Goal: Information Seeking & Learning: Check status

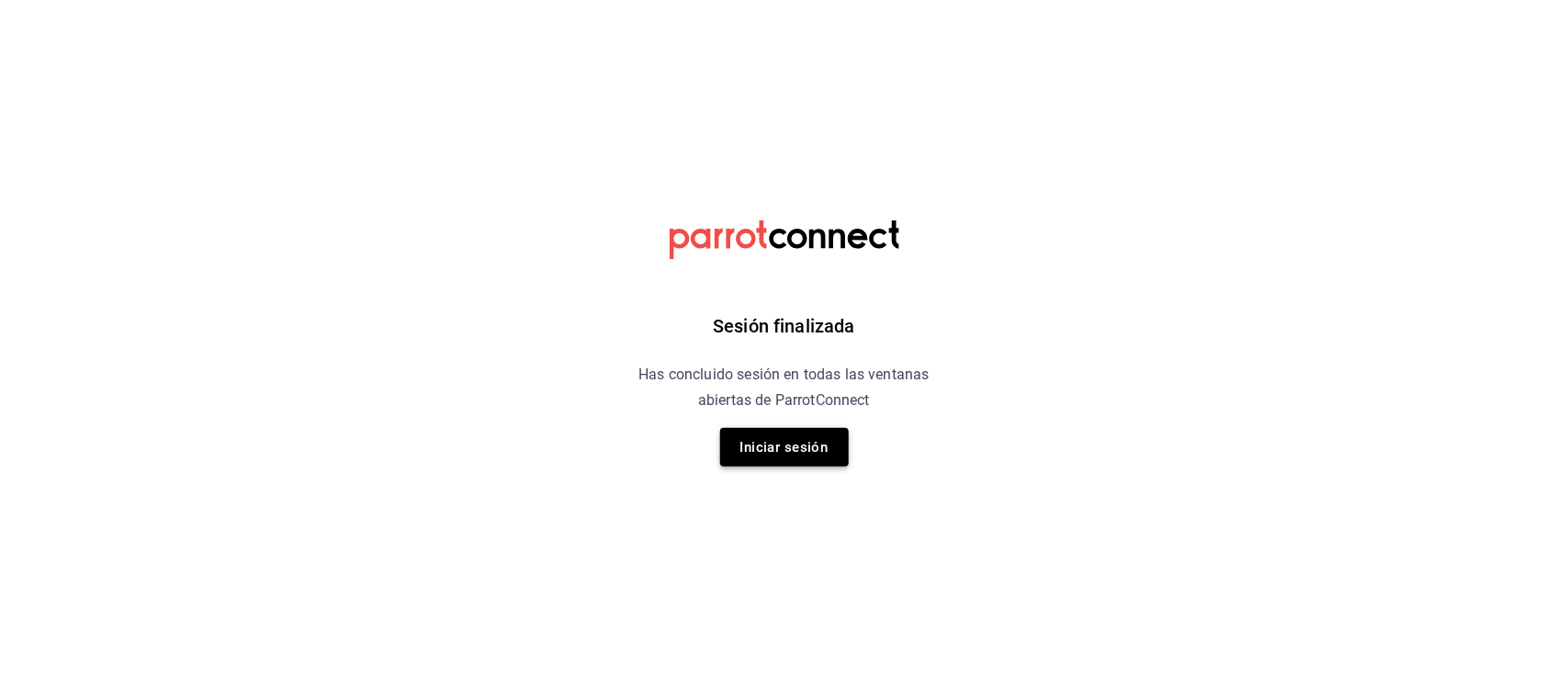
click at [790, 454] on button "Iniciar sesión" at bounding box center [784, 447] width 128 height 39
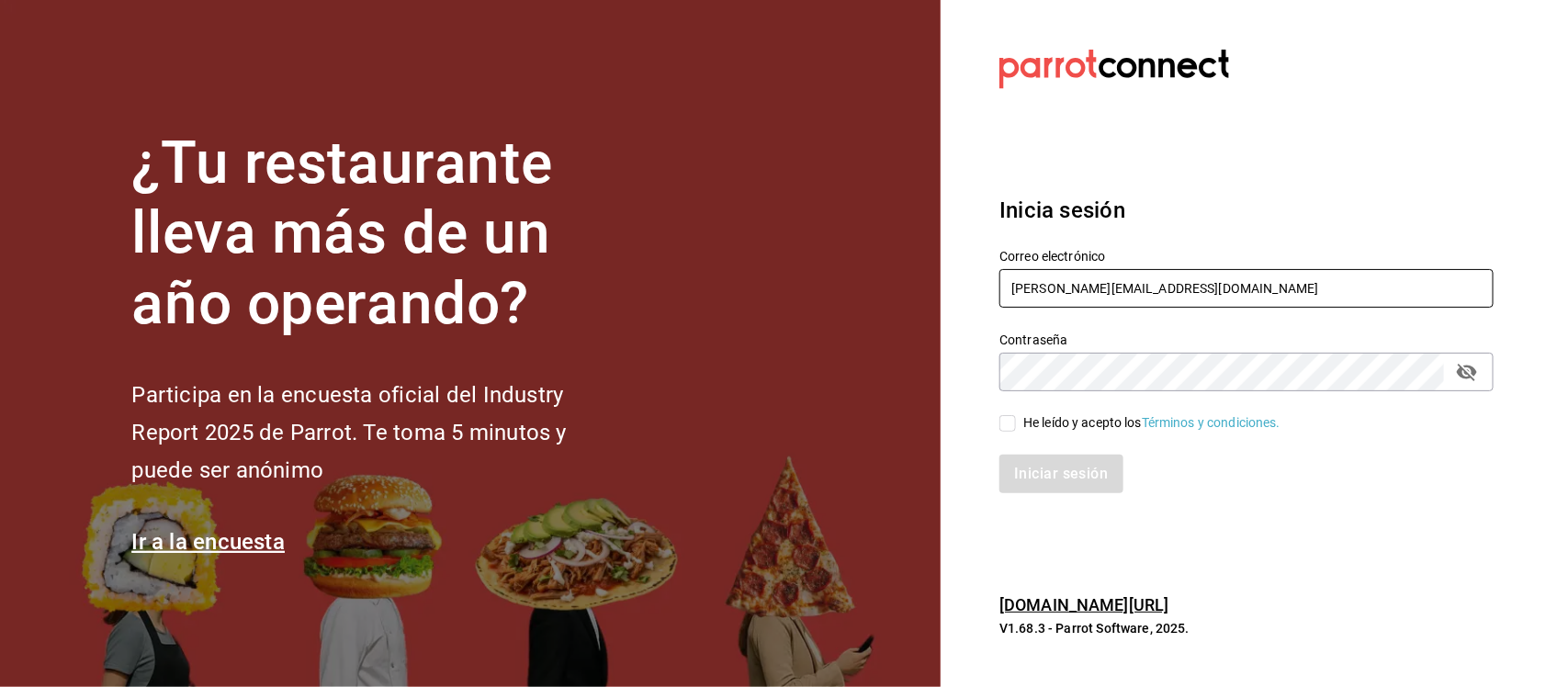
drag, startPoint x: 1194, startPoint y: 292, endPoint x: 954, endPoint y: 292, distance: 240.0
click at [954, 292] on section "Datos incorrectos. Verifica que tu Correo o Contraseña estén bien escritos. Ini…" at bounding box center [1239, 344] width 597 height 687
paste input "tigre@costeno.com Parr0tConnec7"
click at [1177, 286] on input "tigre@costeno.com Parr0tConnec7" at bounding box center [1246, 288] width 494 height 39
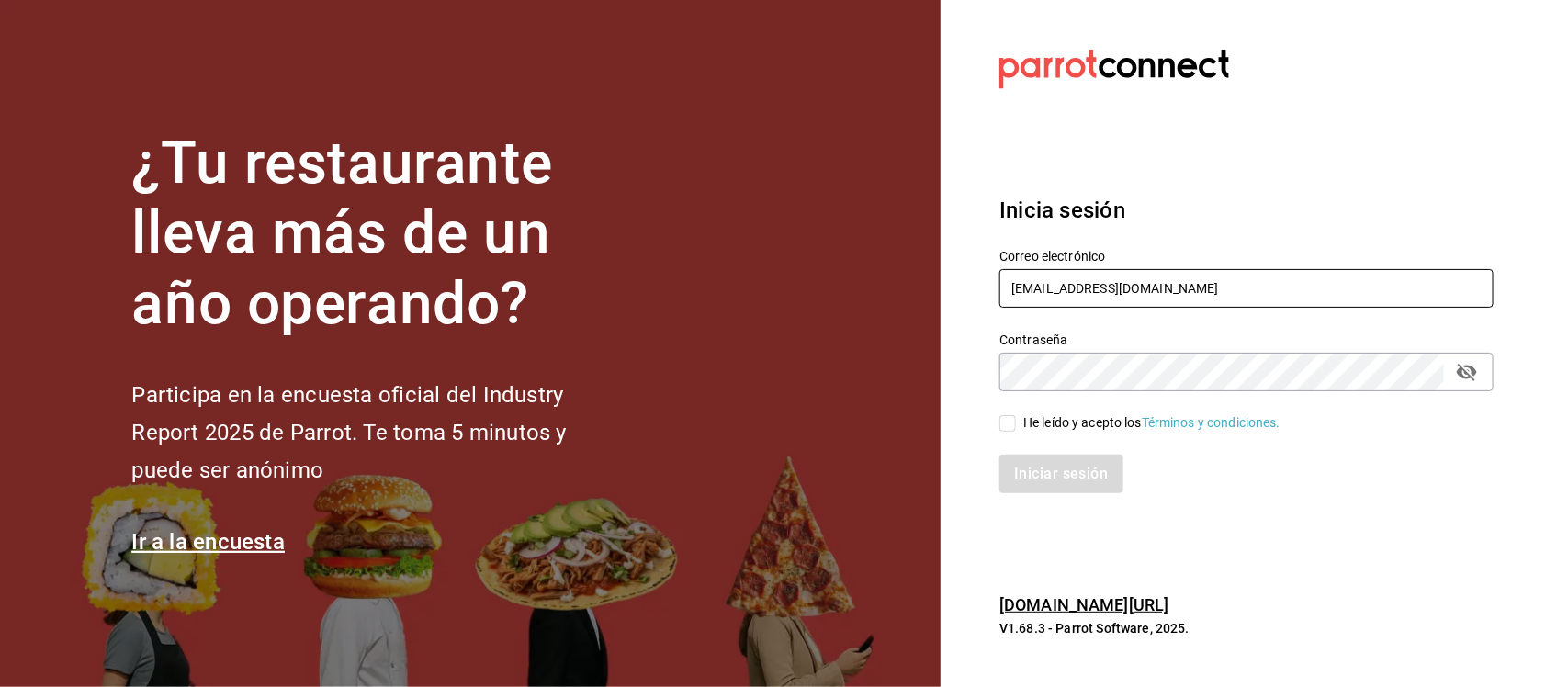
type input "tigre@costeno.com"
click at [928, 390] on div "¿Tu restaurante lleva más de un año operando? Participa en la encuesta oficial …" at bounding box center [784, 344] width 1568 height 687
click at [1010, 431] on input "He leído y acepto los Términos y condiciones." at bounding box center [1008, 423] width 17 height 17
checkbox input "true"
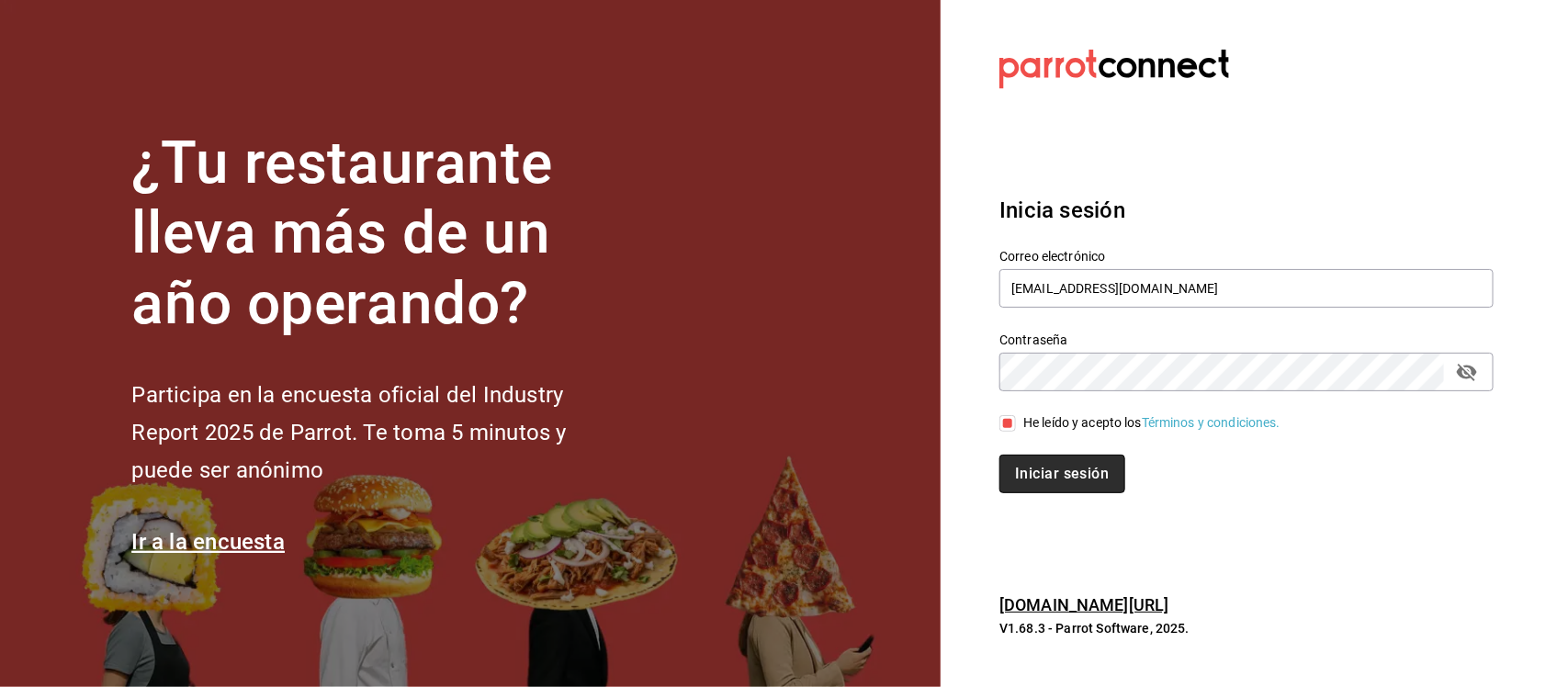
click at [1022, 459] on button "Iniciar sesión" at bounding box center [1062, 474] width 125 height 39
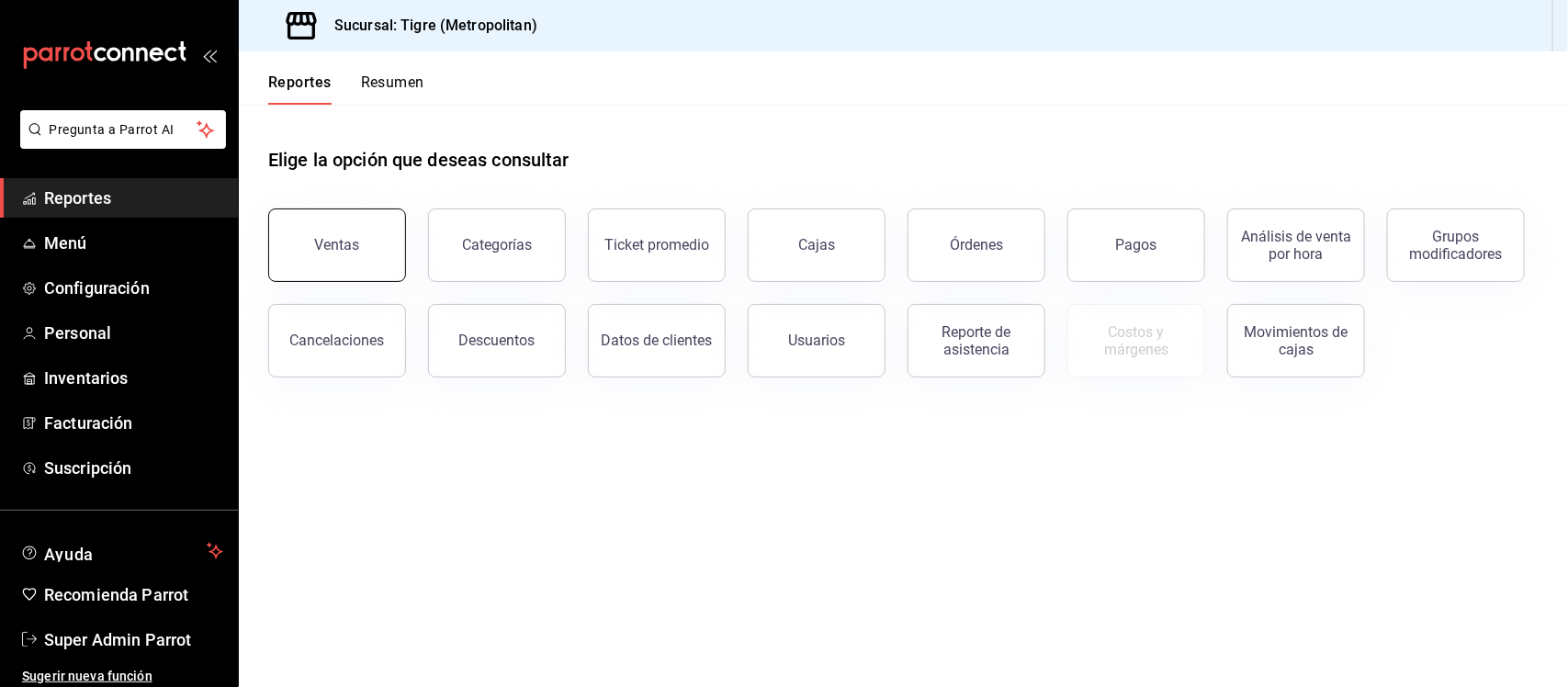
click at [349, 255] on button "Ventas" at bounding box center [336, 246] width 138 height 74
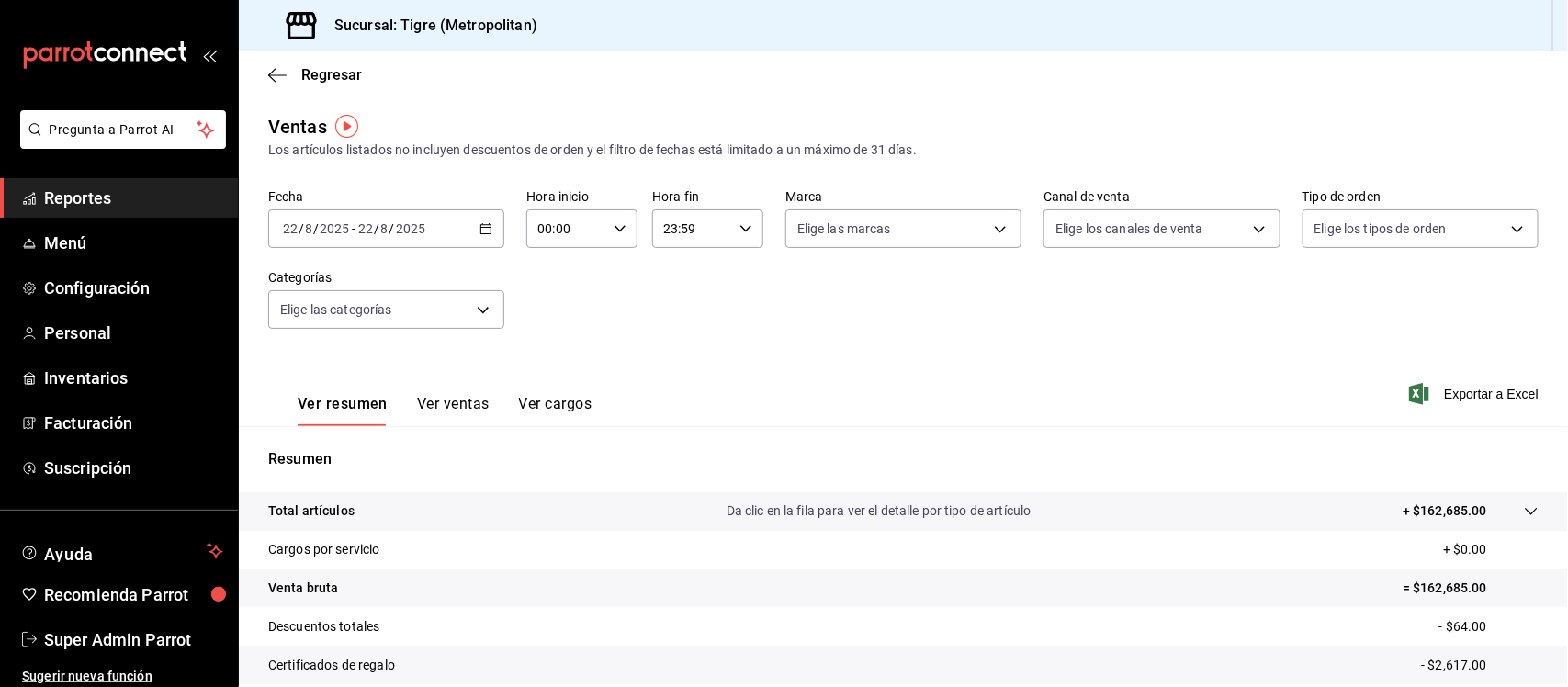
click at [480, 234] on icon "button" at bounding box center [486, 229] width 13 height 13
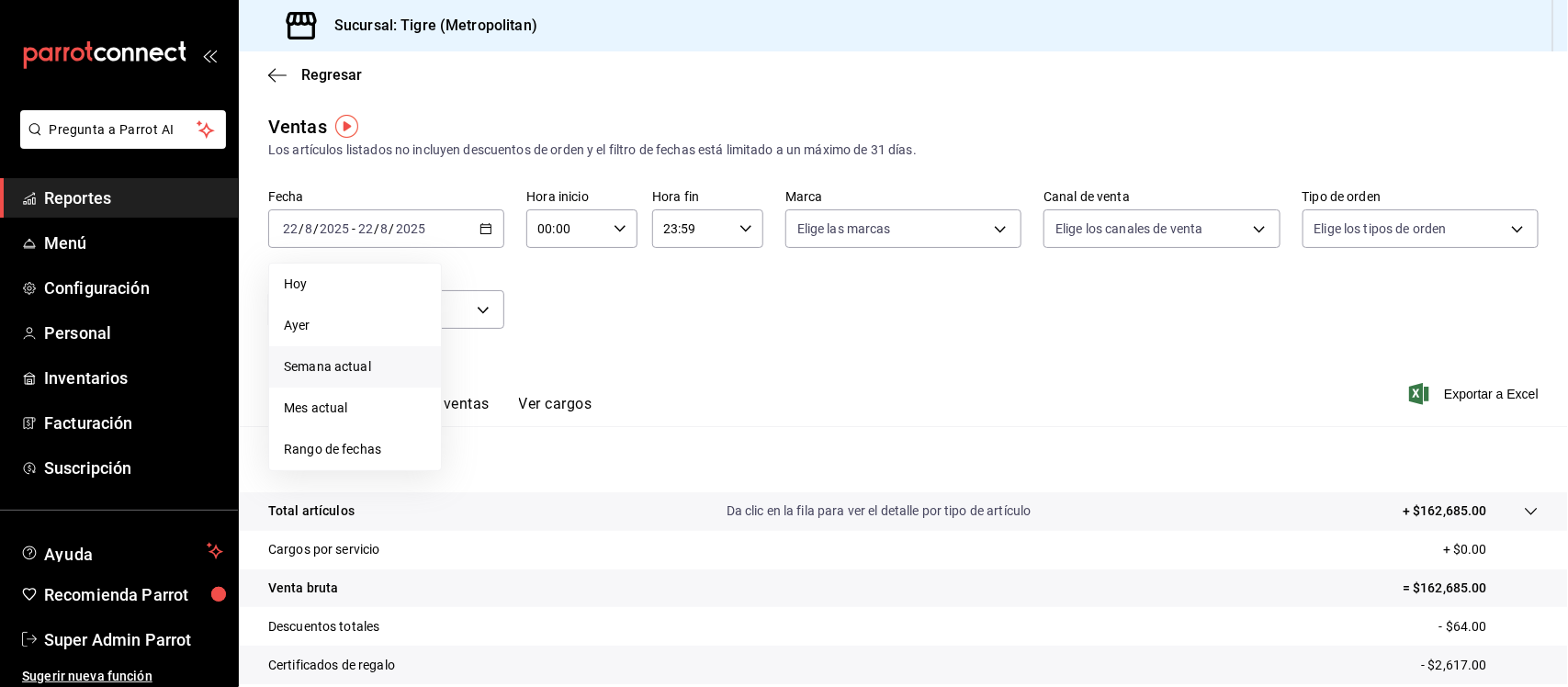
click at [382, 360] on span "Semana actual" at bounding box center [355, 367] width 142 height 19
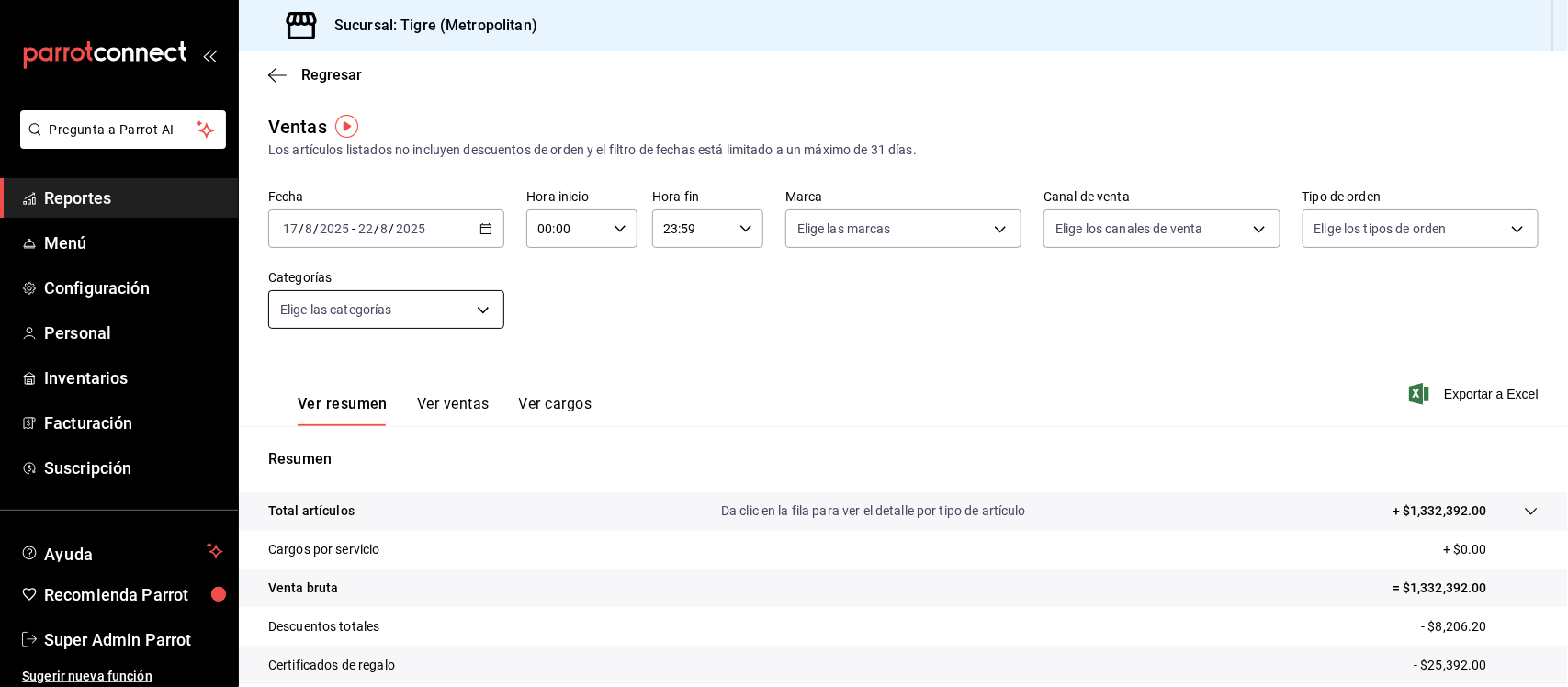
click at [469, 315] on body "Pregunta a Parrot AI Reportes Menú Configuración Personal Inventarios Facturaci…" at bounding box center [784, 344] width 1568 height 687
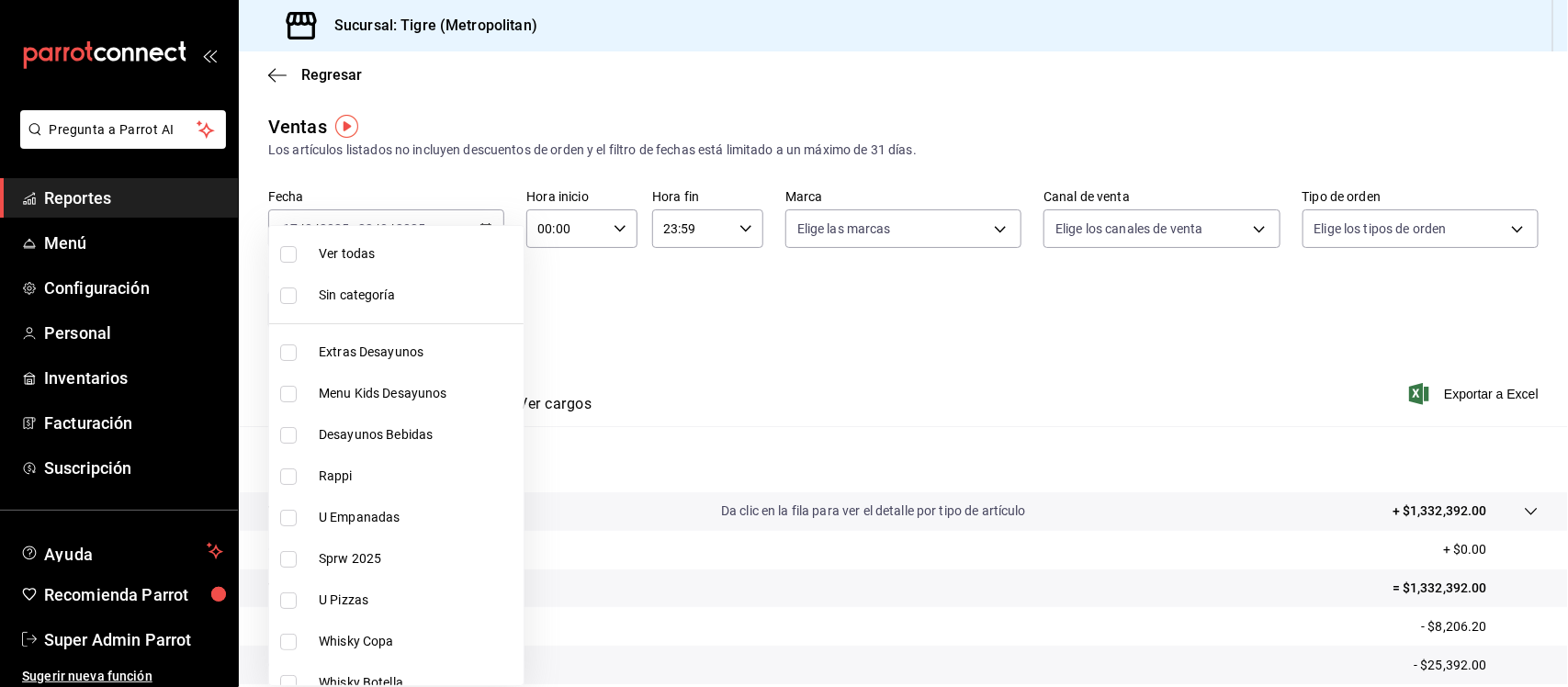
click at [289, 479] on input "checkbox" at bounding box center [288, 476] width 17 height 17
checkbox input "true"
type input "caf99542-990c-4e8d-88fe-5fb1a1487ffc"
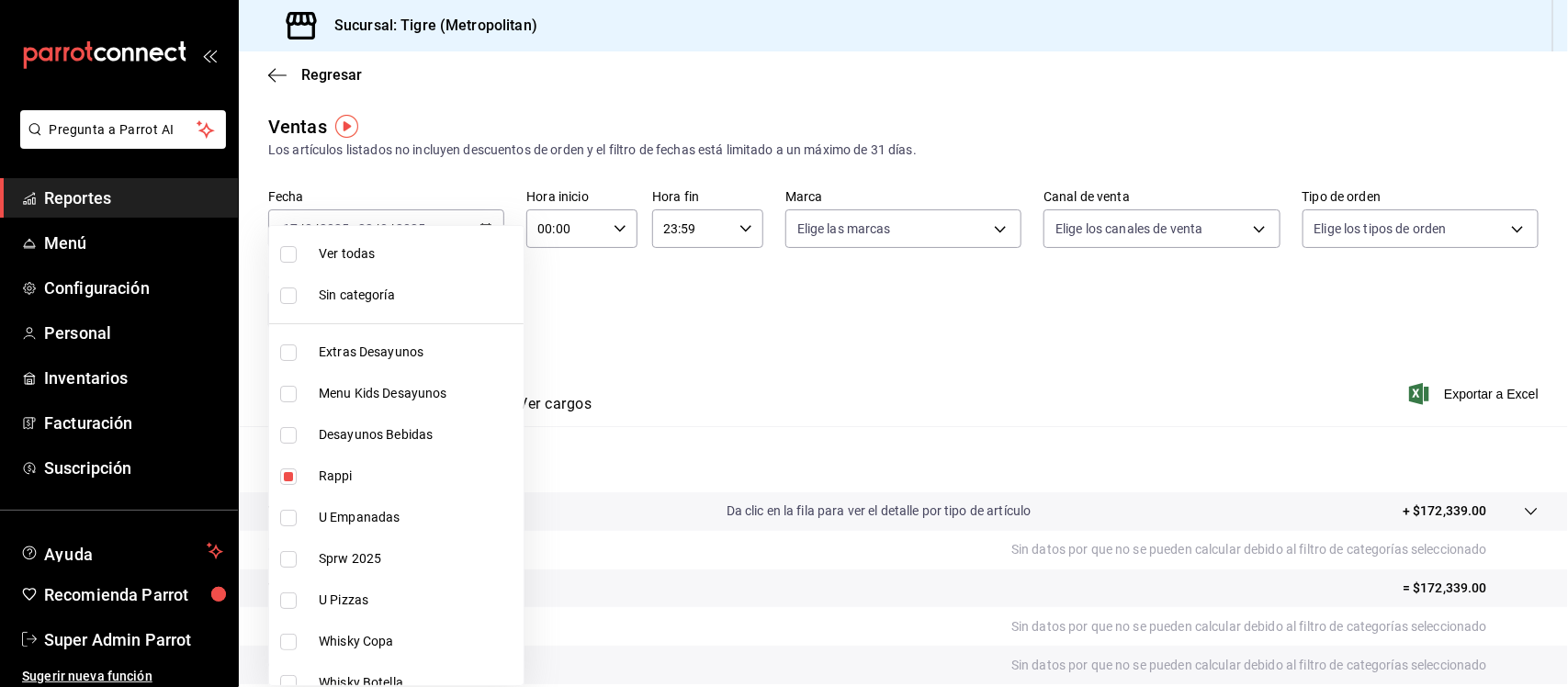
click at [680, 303] on div at bounding box center [784, 344] width 1568 height 687
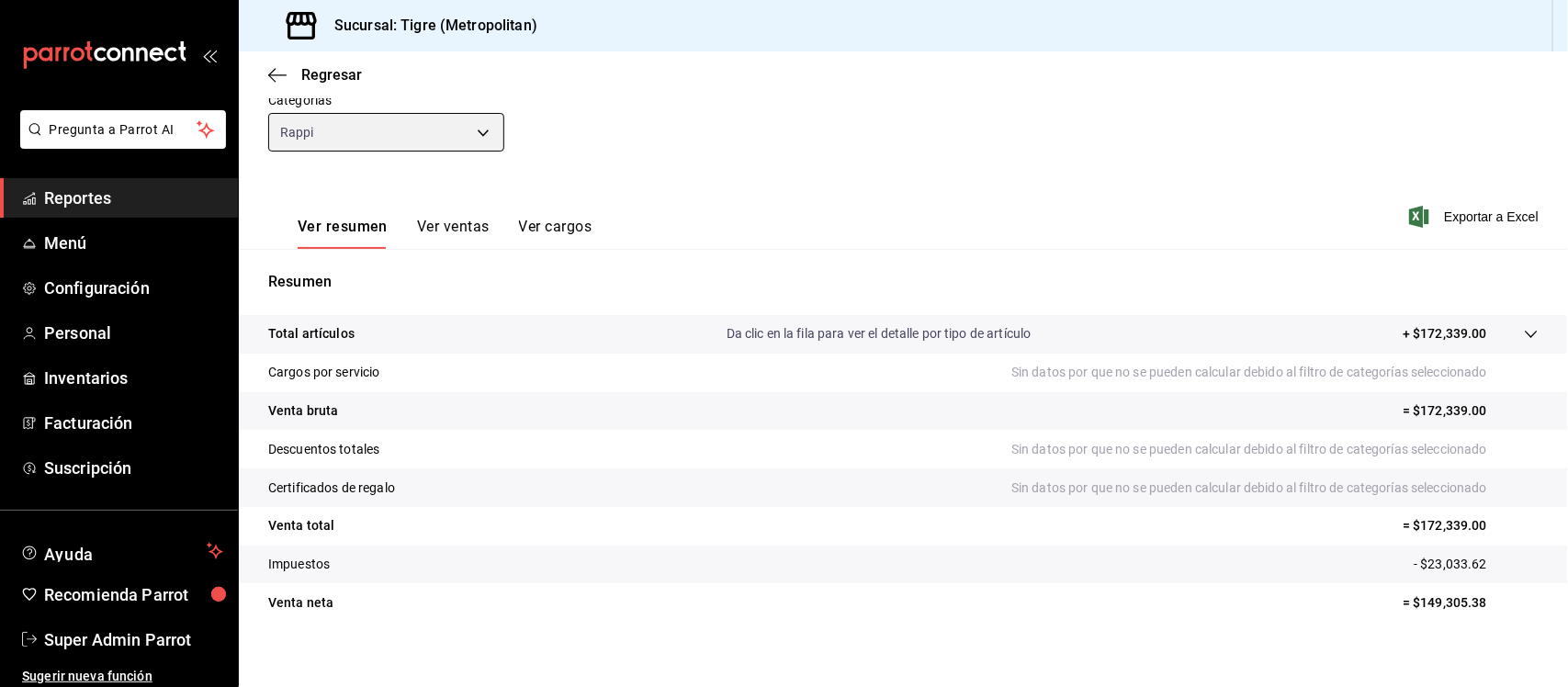
scroll to position [191, 0]
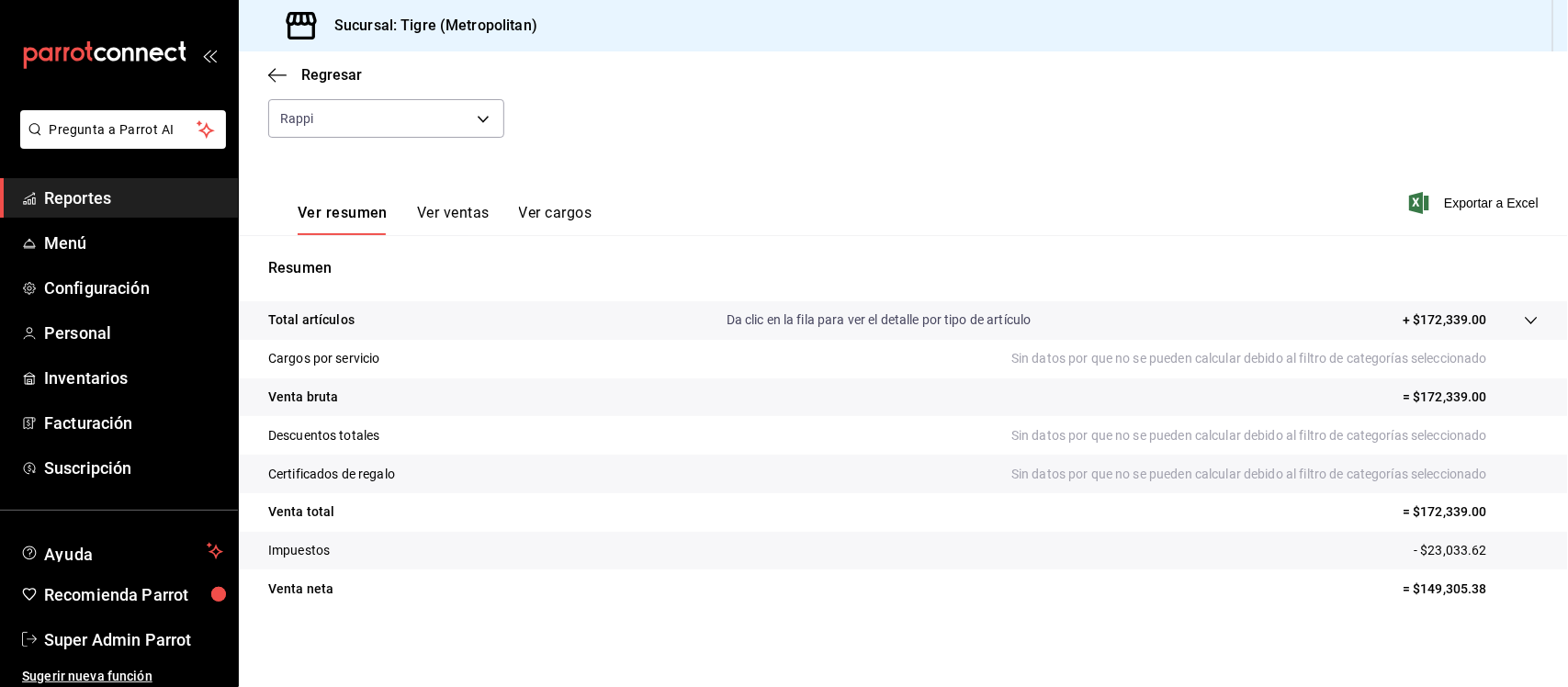
click at [1525, 319] on icon at bounding box center [1530, 320] width 12 height 7
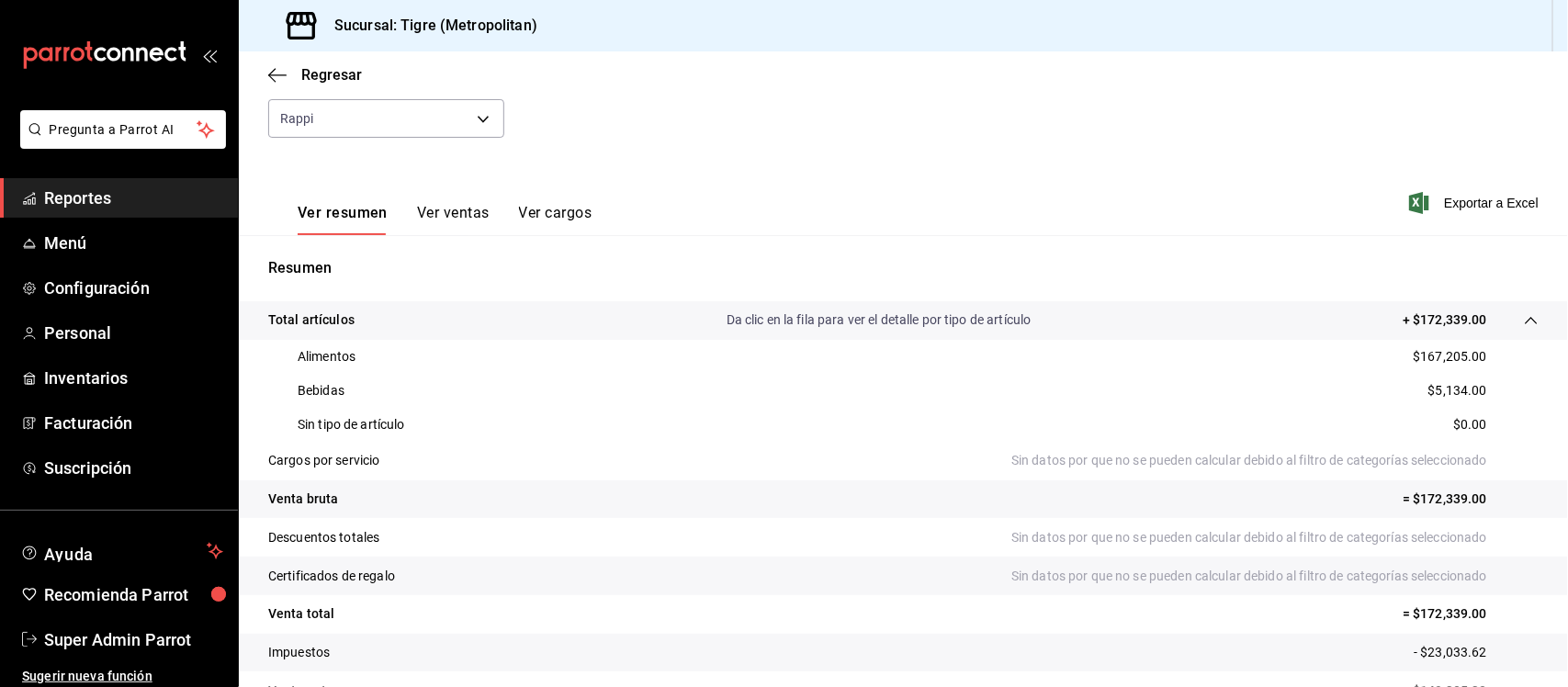
click at [1525, 319] on icon at bounding box center [1530, 320] width 12 height 7
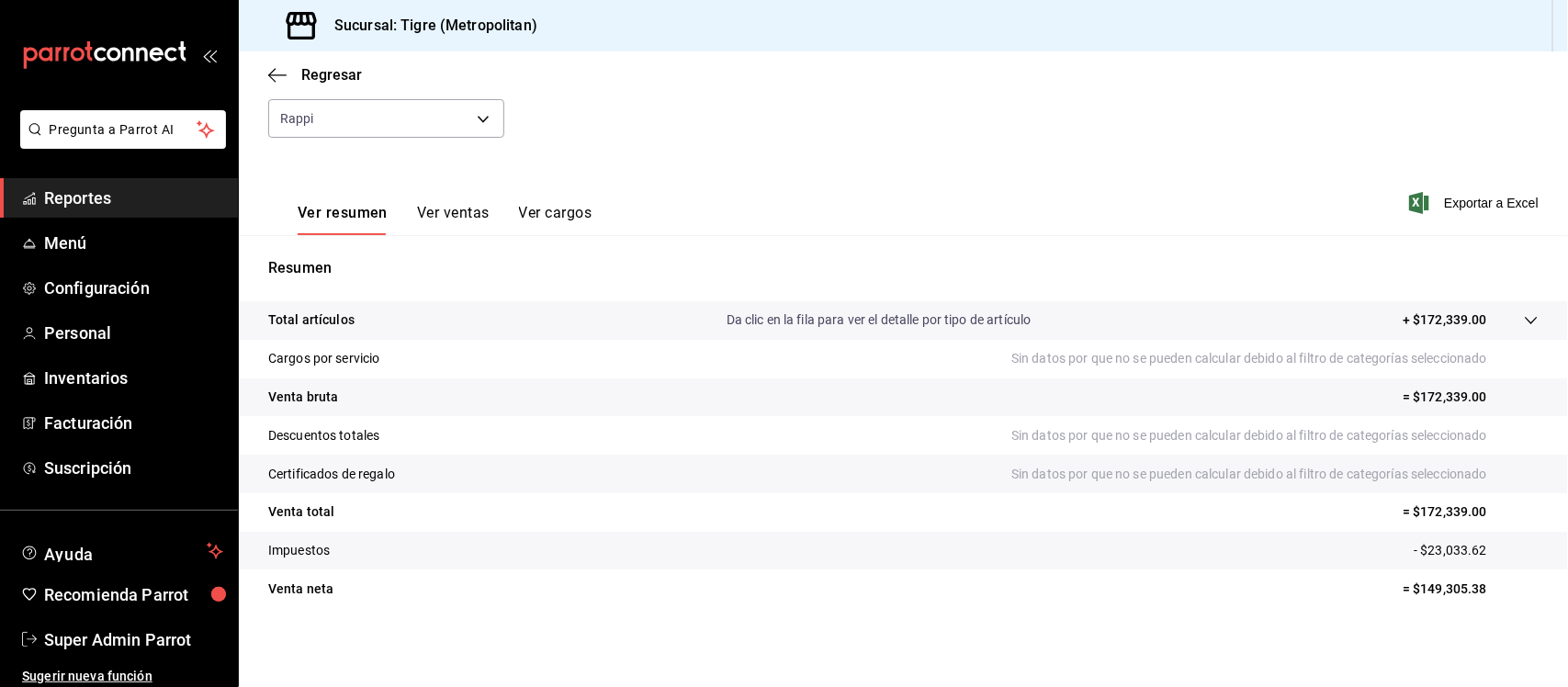
scroll to position [0, 0]
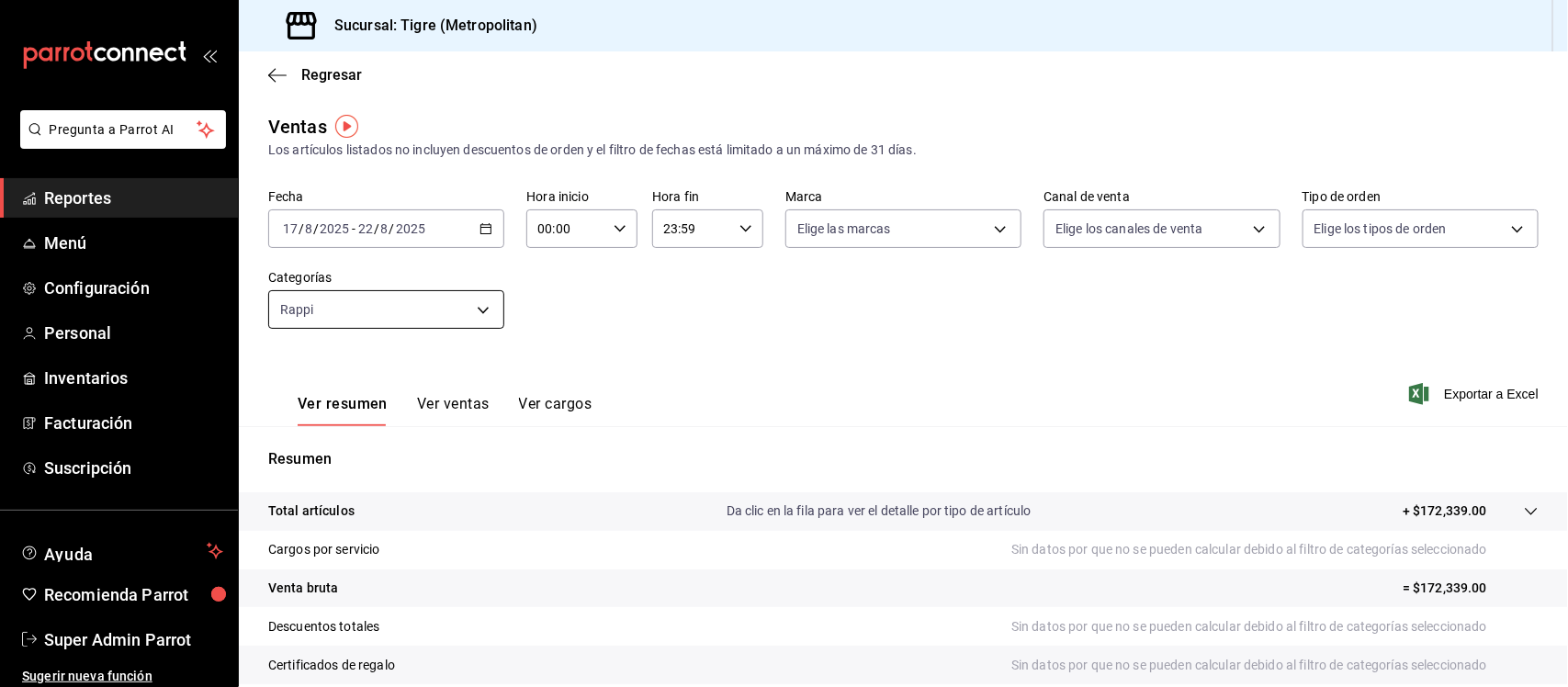
click at [490, 307] on body "Pregunta a Parrot AI Reportes Menú Configuración Personal Inventarios Facturaci…" at bounding box center [784, 344] width 1568 height 687
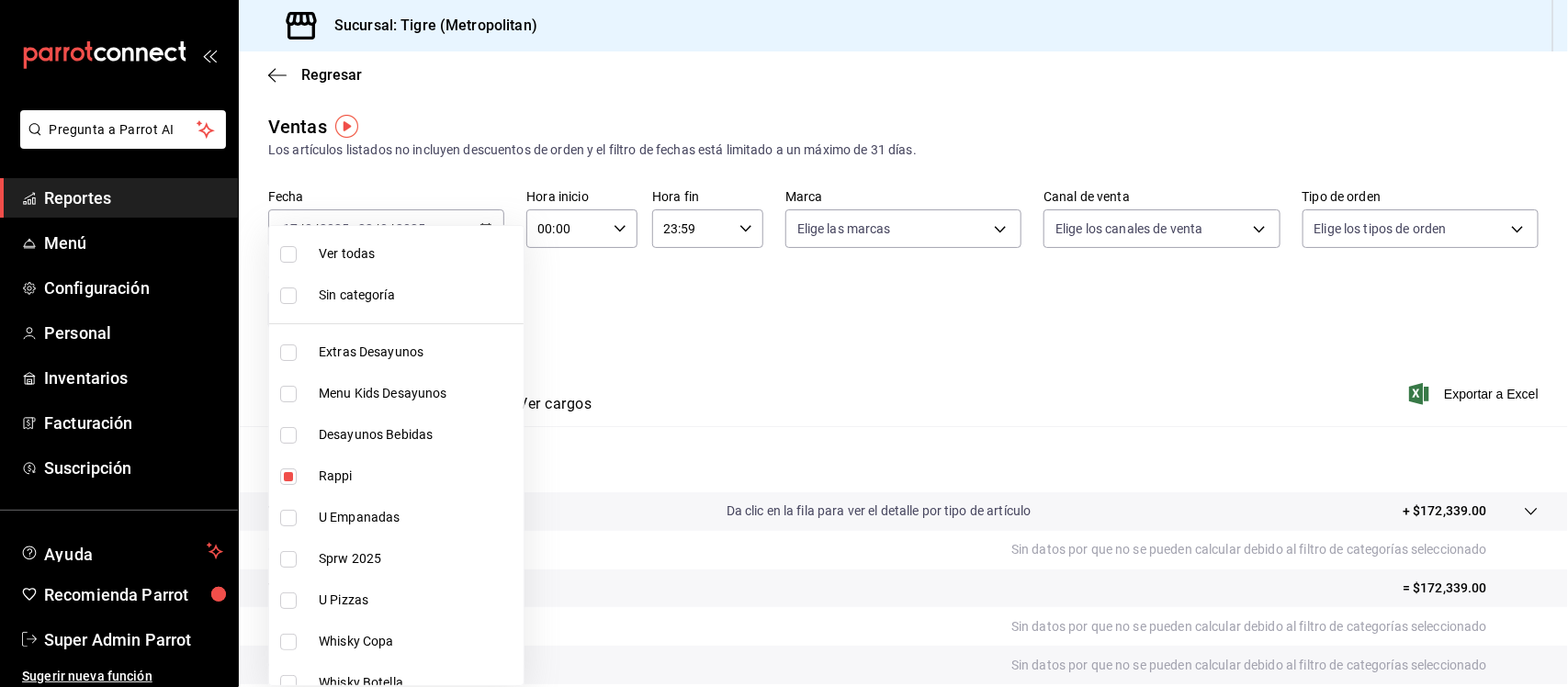
click at [356, 294] on span "Sin categoría" at bounding box center [418, 295] width 198 height 19
checkbox input "true"
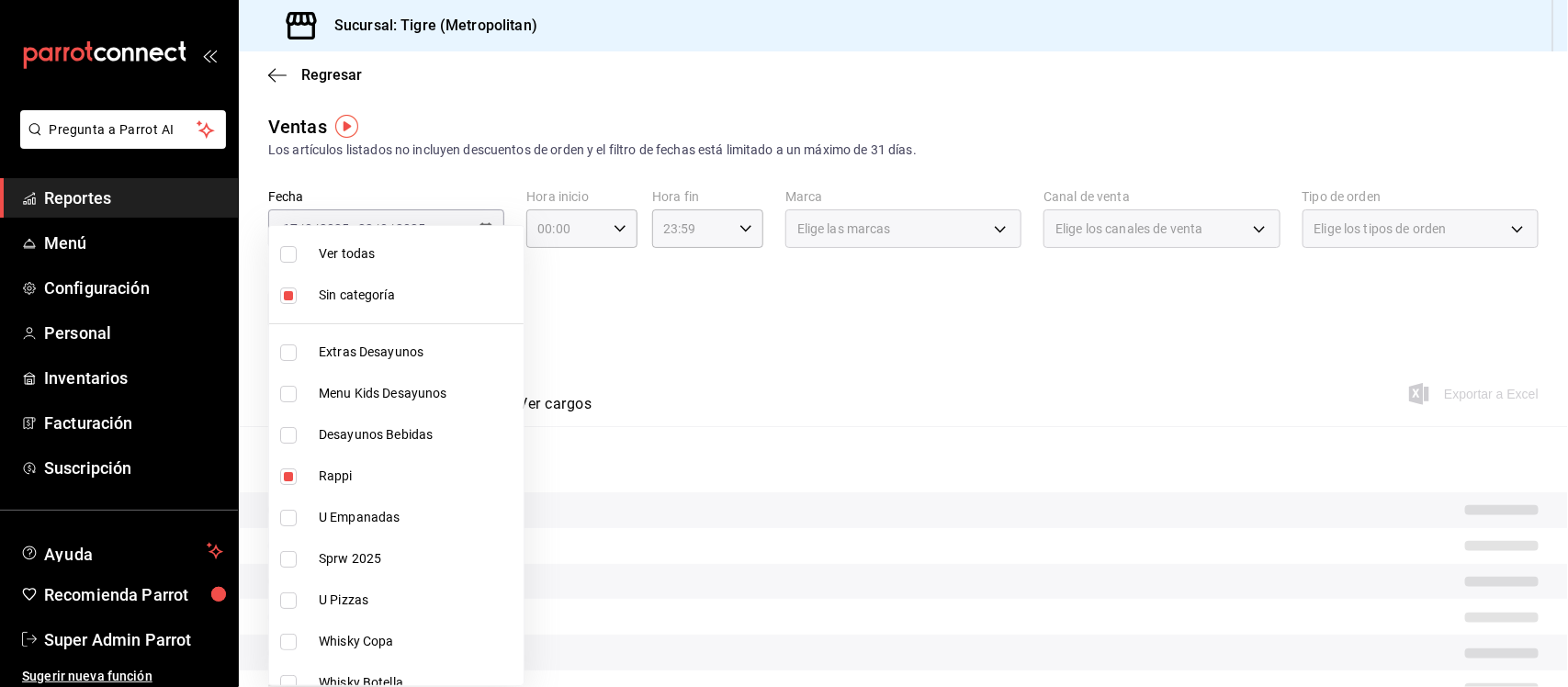
click at [349, 482] on span "Rappi" at bounding box center [418, 476] width 198 height 19
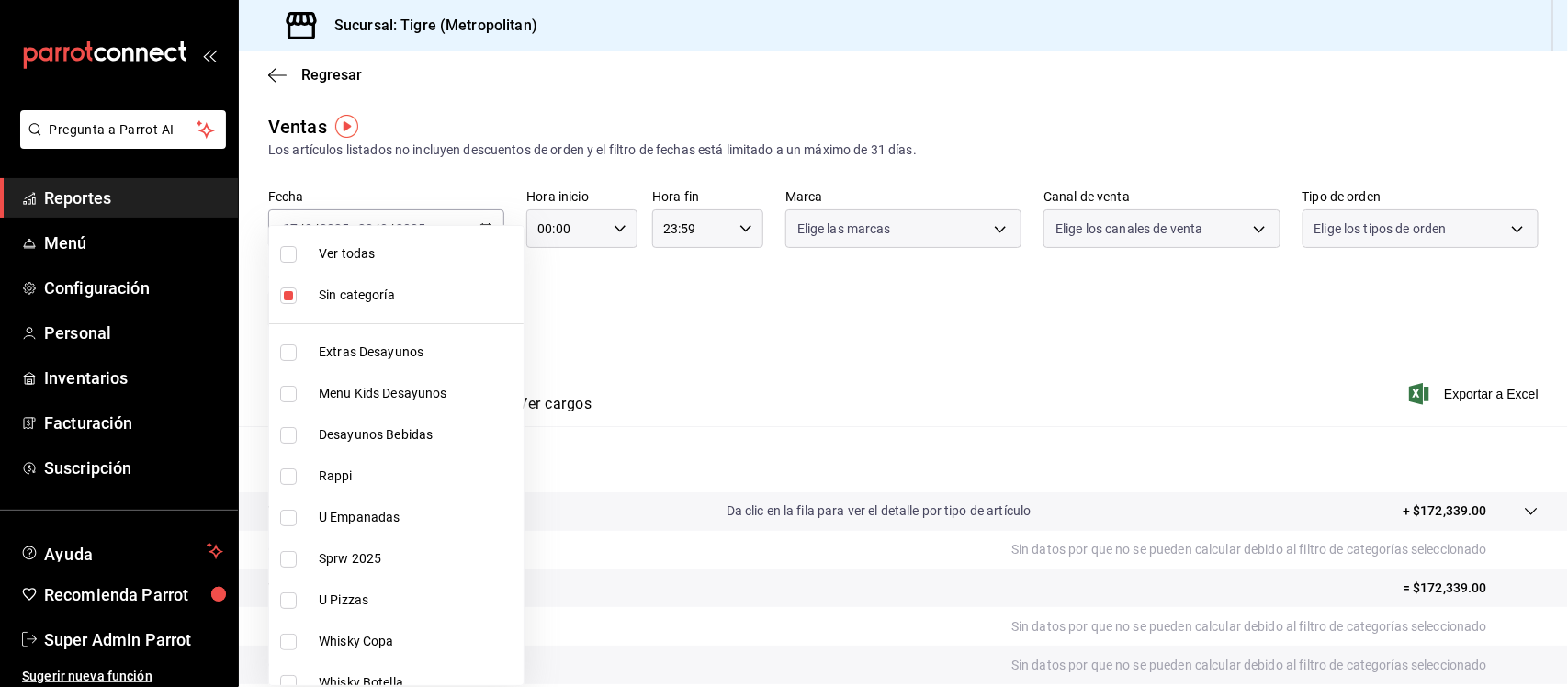
checkbox input "false"
click at [345, 254] on span "Ver todas" at bounding box center [418, 253] width 198 height 19
type input "95de3a49-3e71-4222-9a00-2b077991daeb,0ce31c32-a5a6-498b-be74-31ce48fb35ae,30be1…"
checkbox input "true"
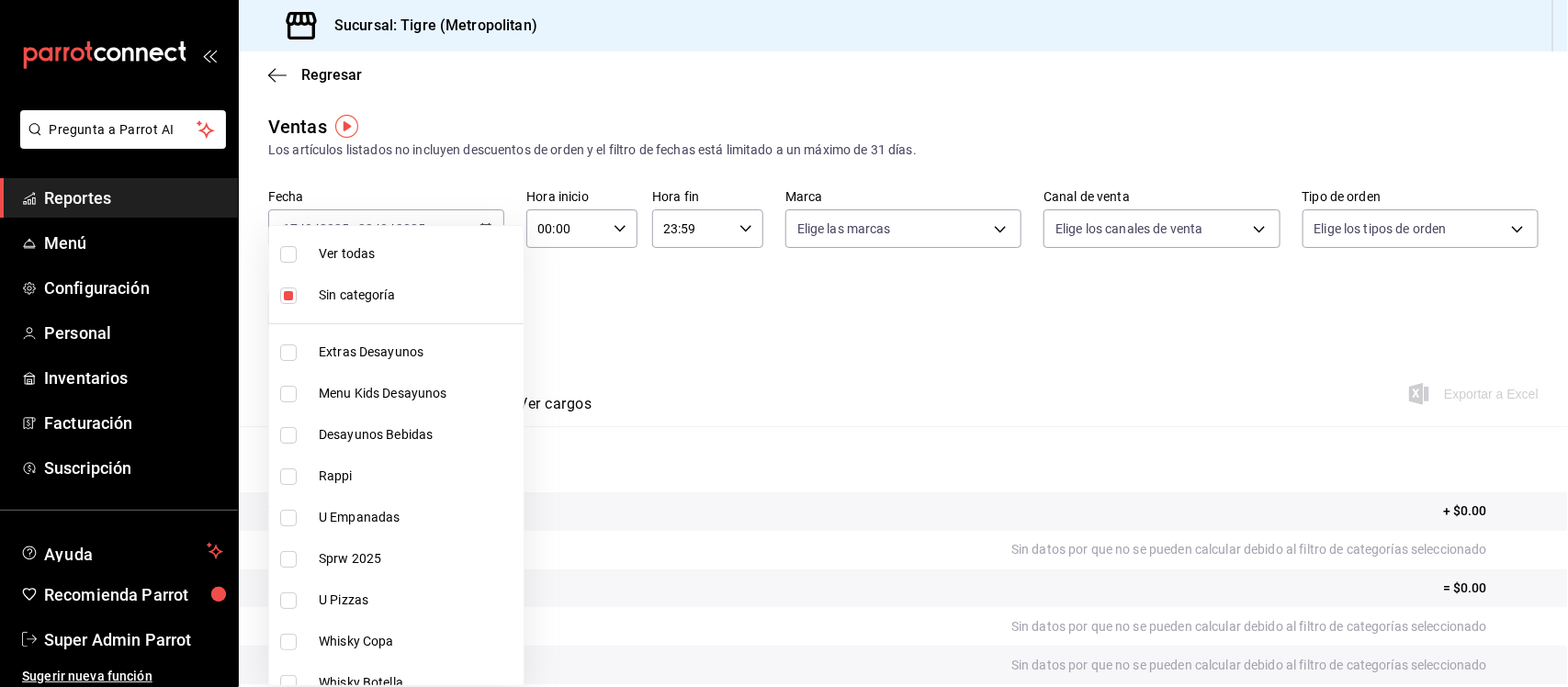
checkbox input "true"
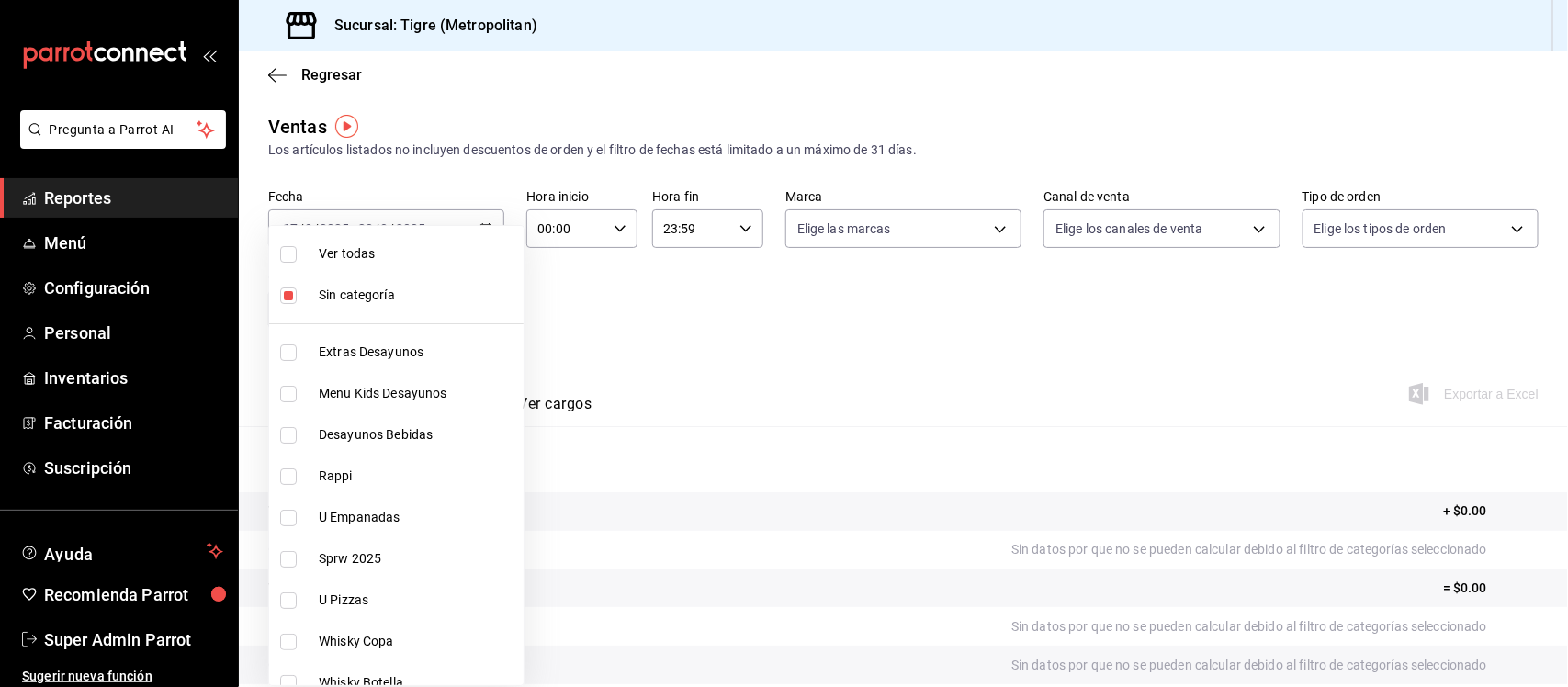
checkbox input "true"
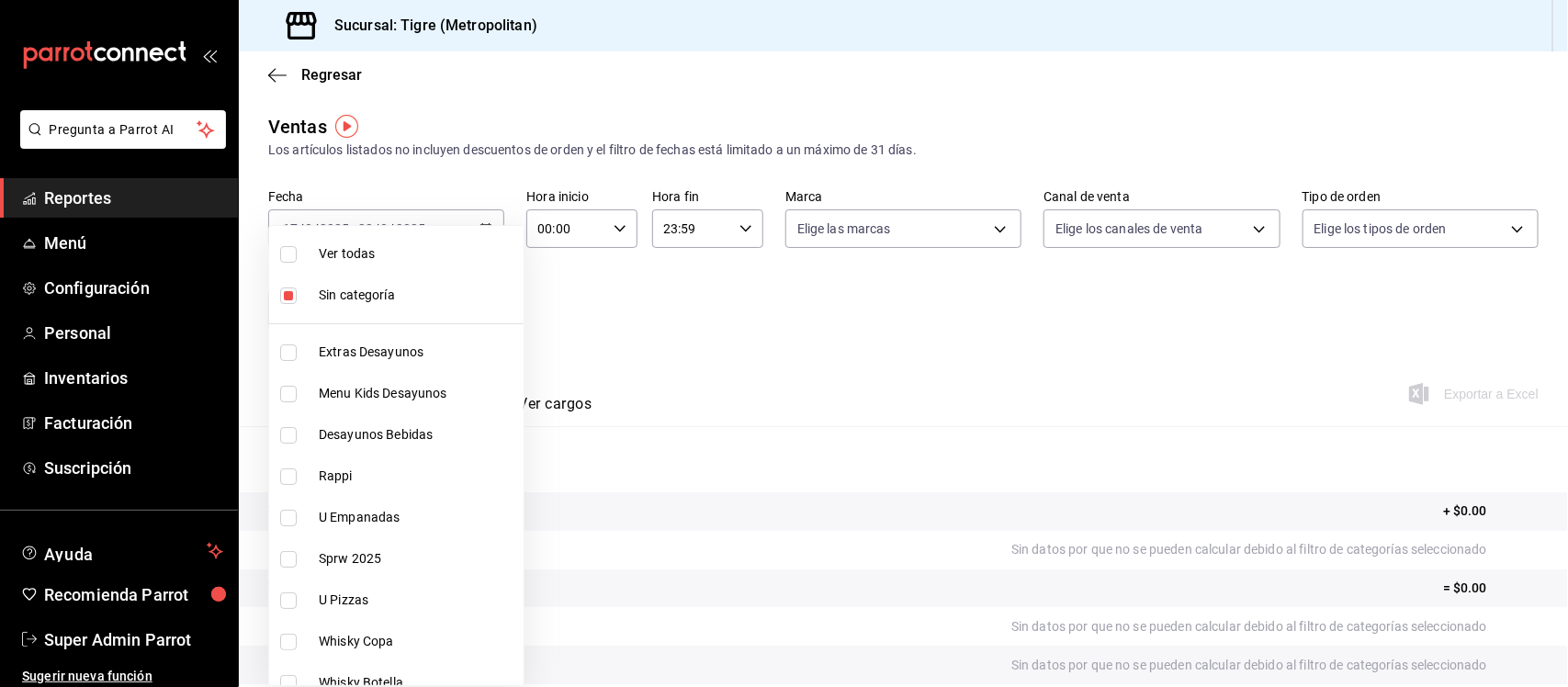
checkbox input "true"
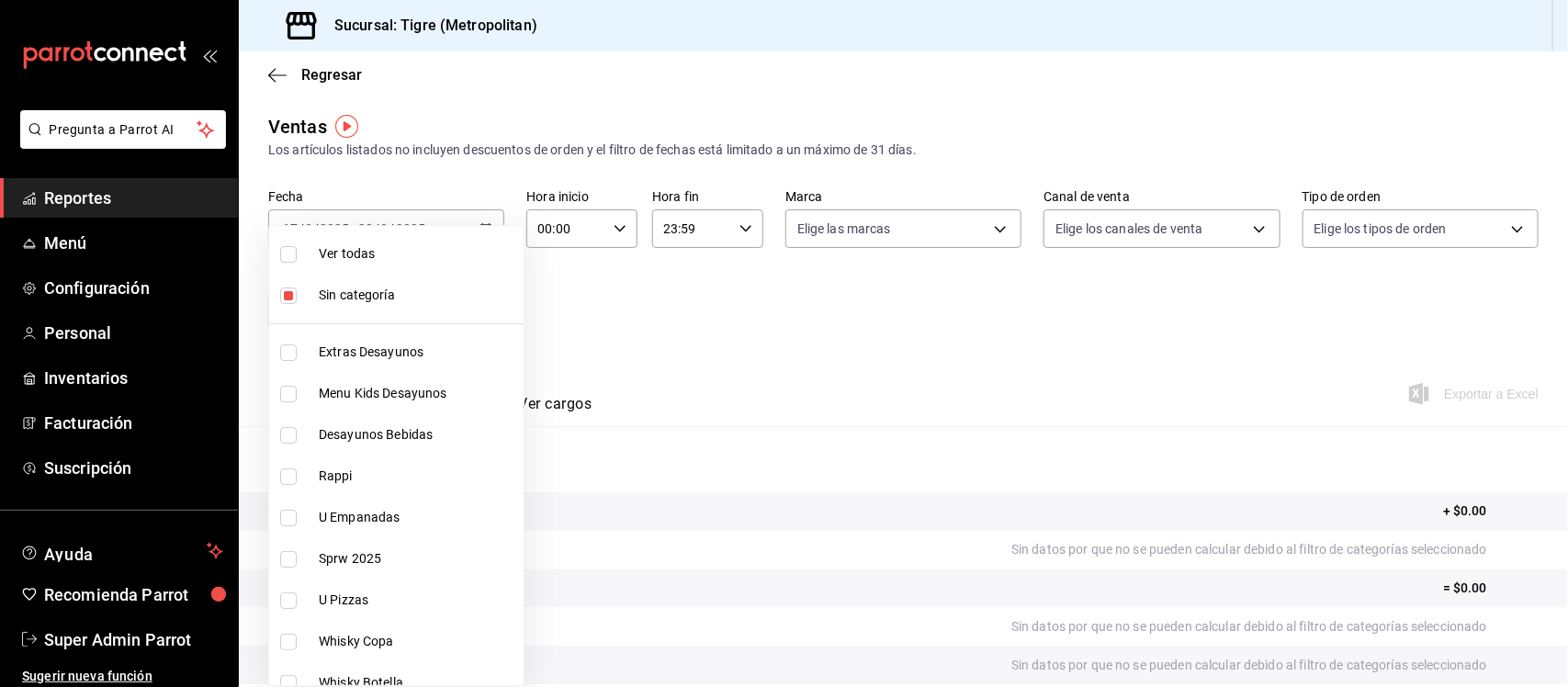
checkbox input "true"
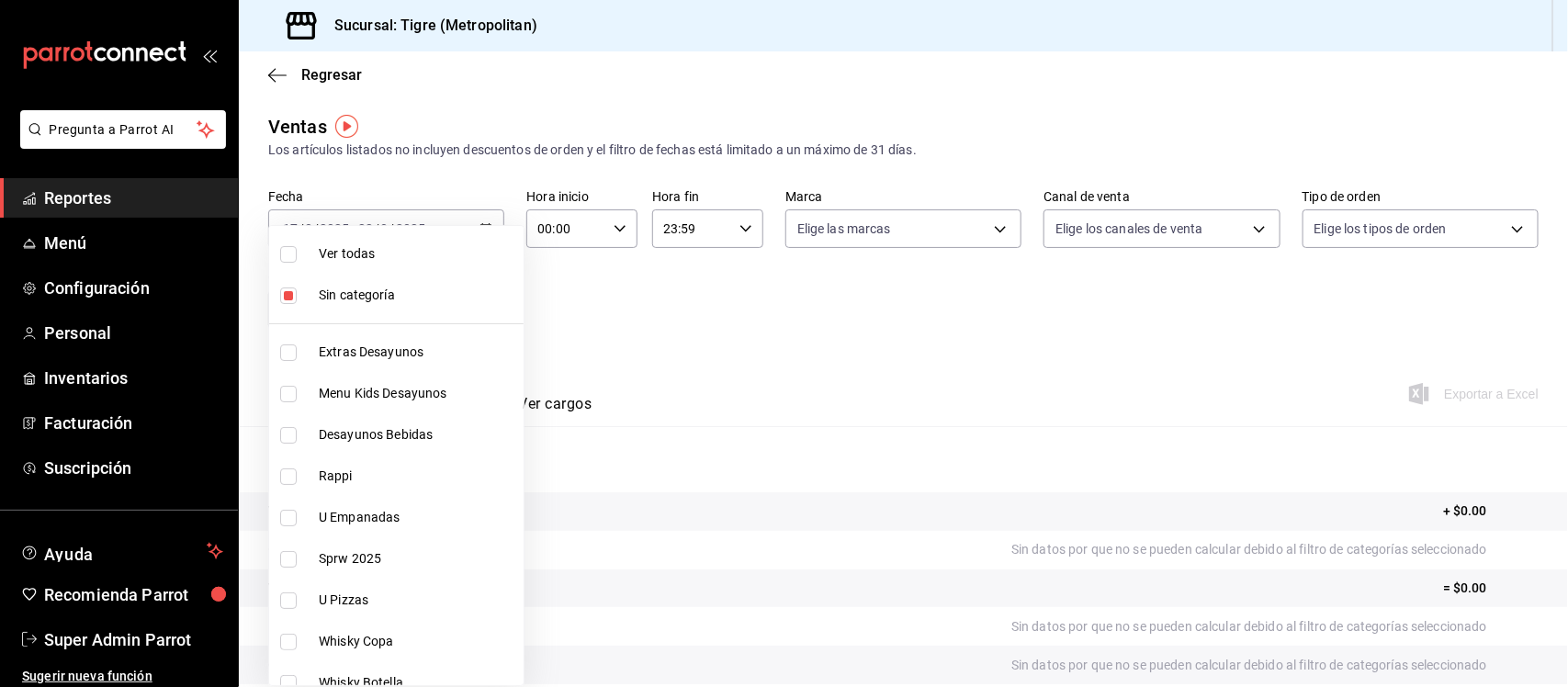
checkbox input "true"
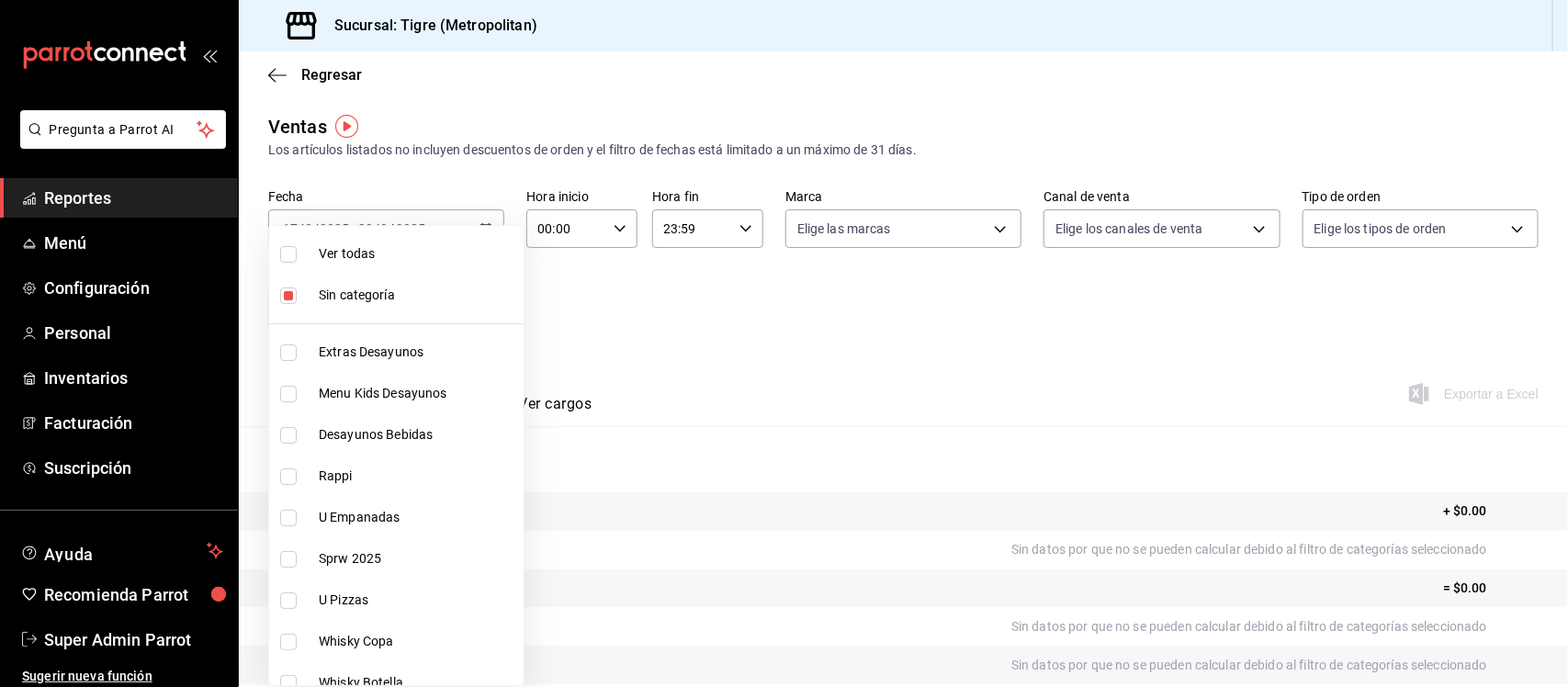
checkbox input "true"
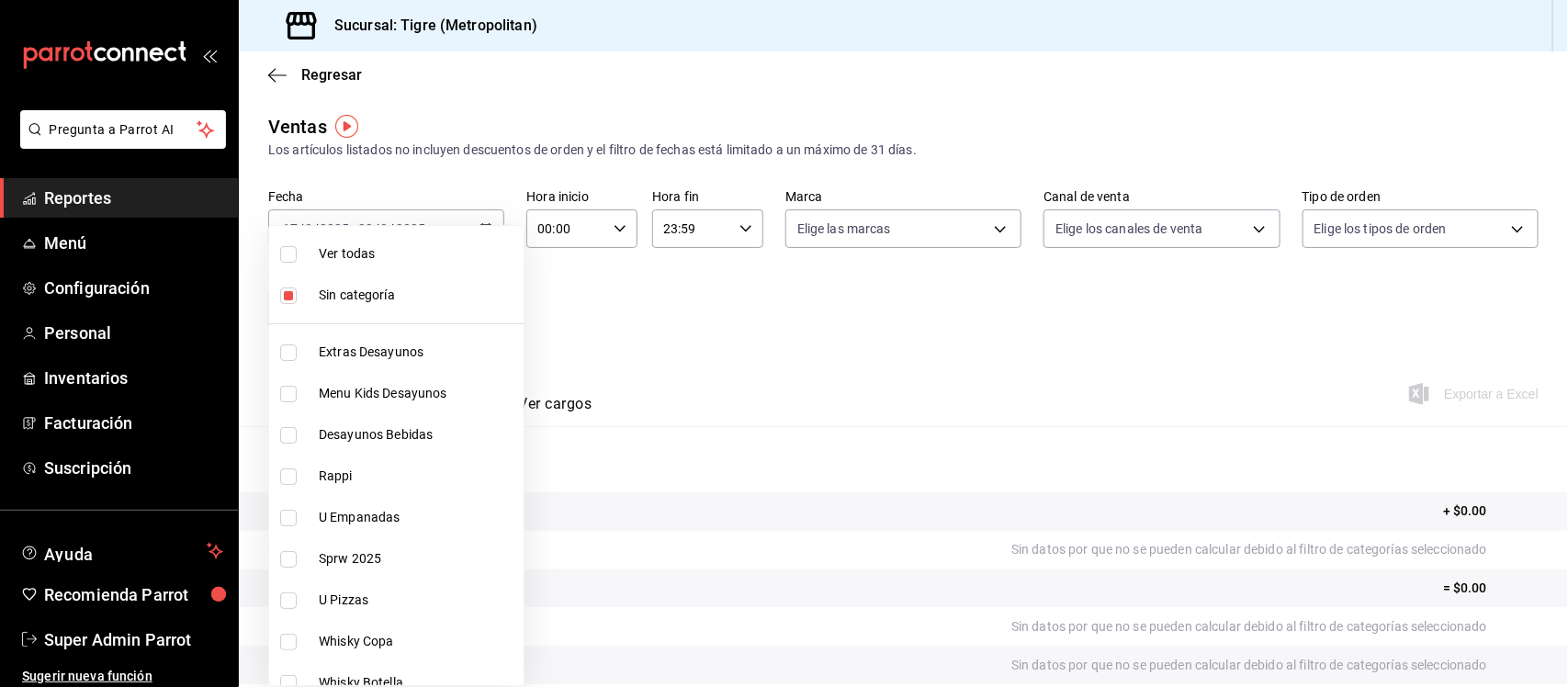
checkbox input "true"
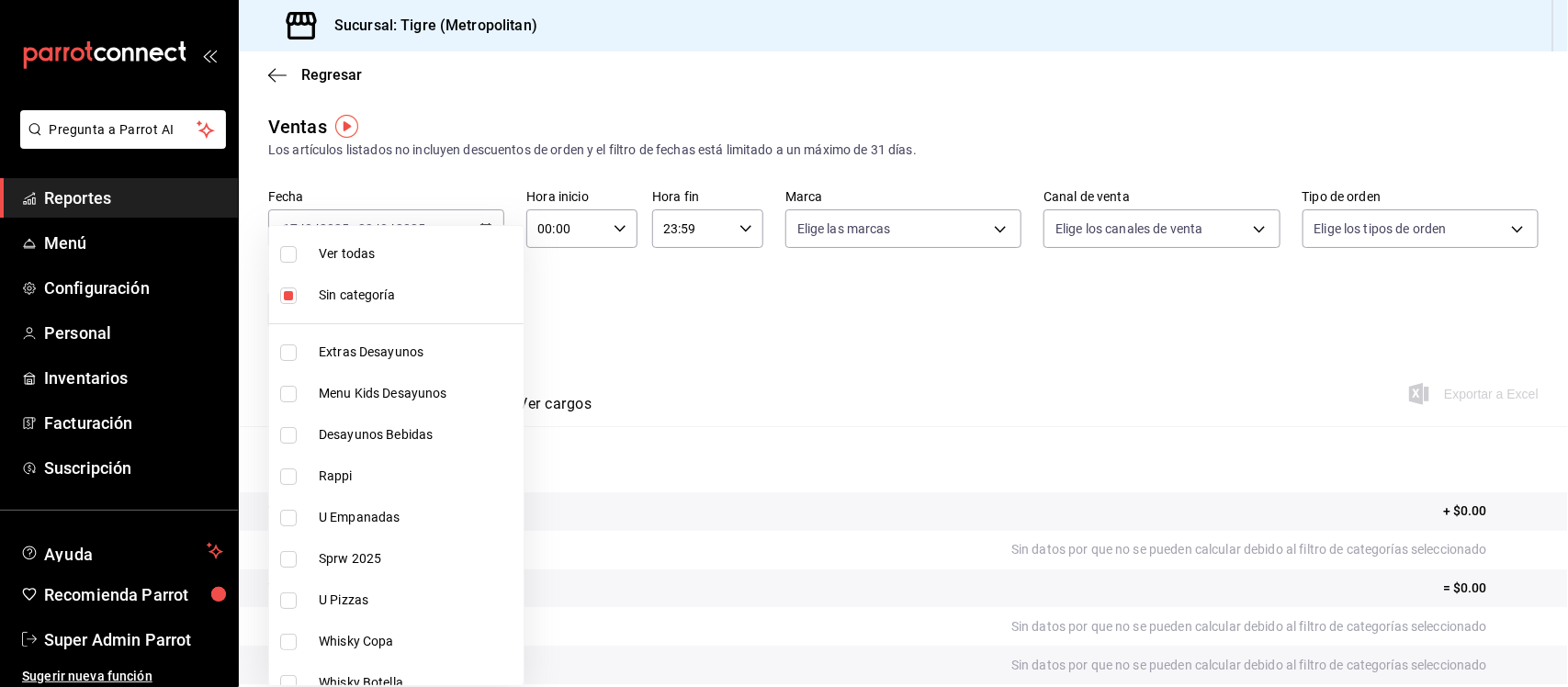
checkbox input "true"
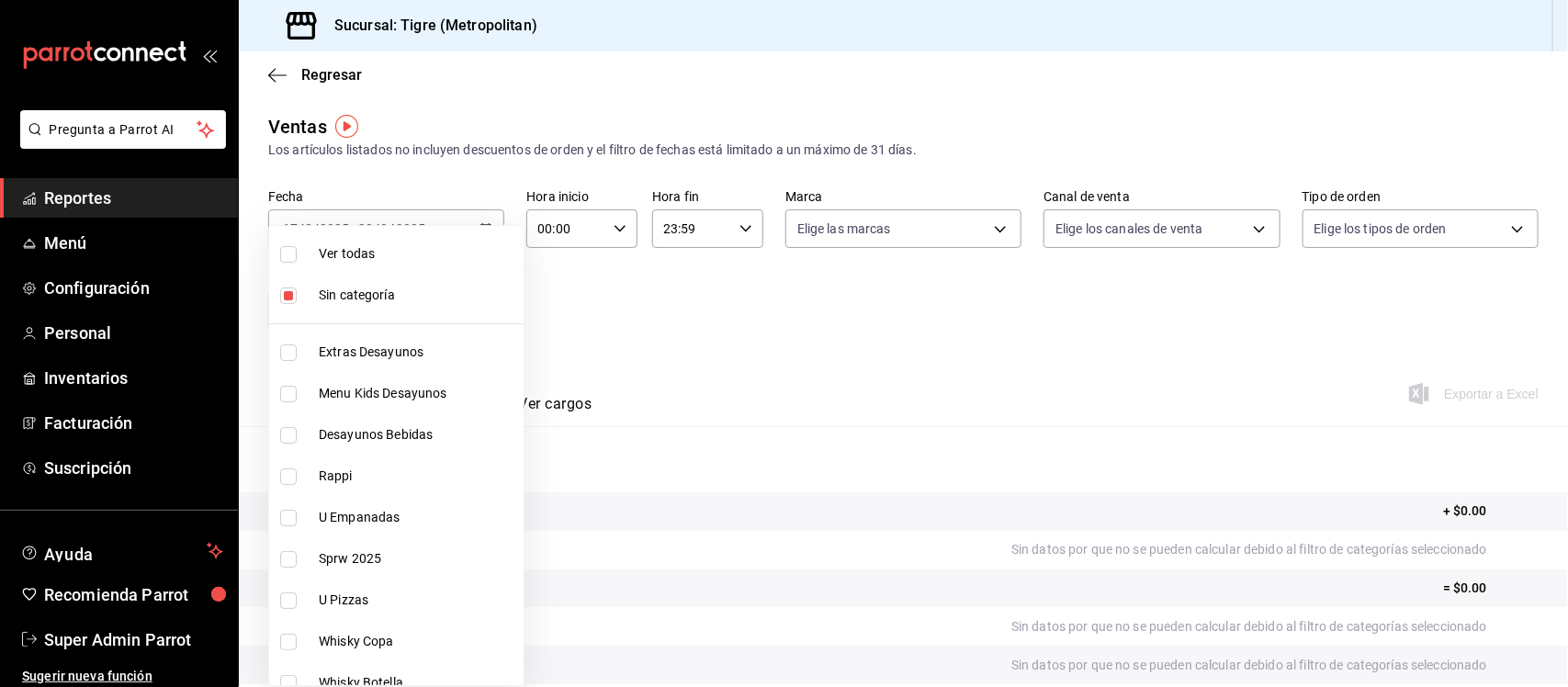
checkbox input "true"
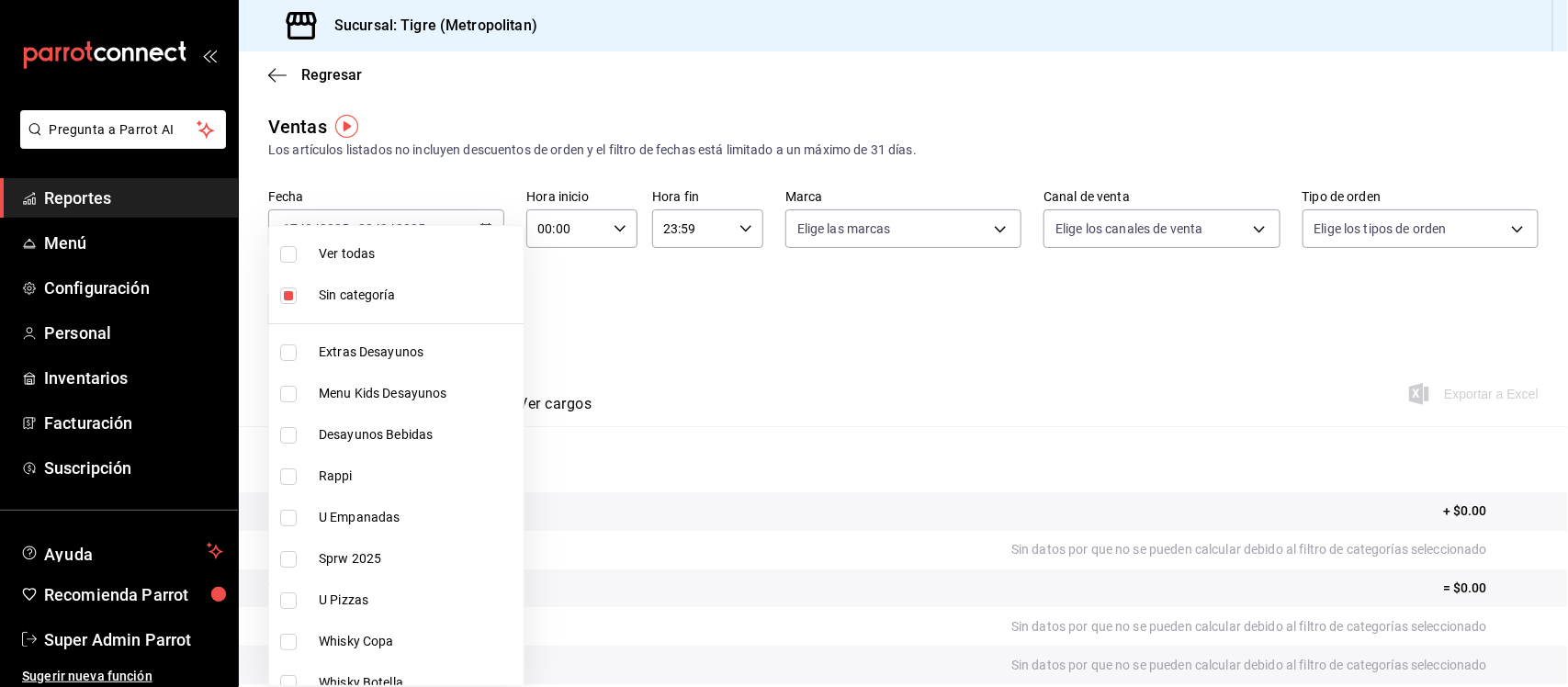
checkbox input "true"
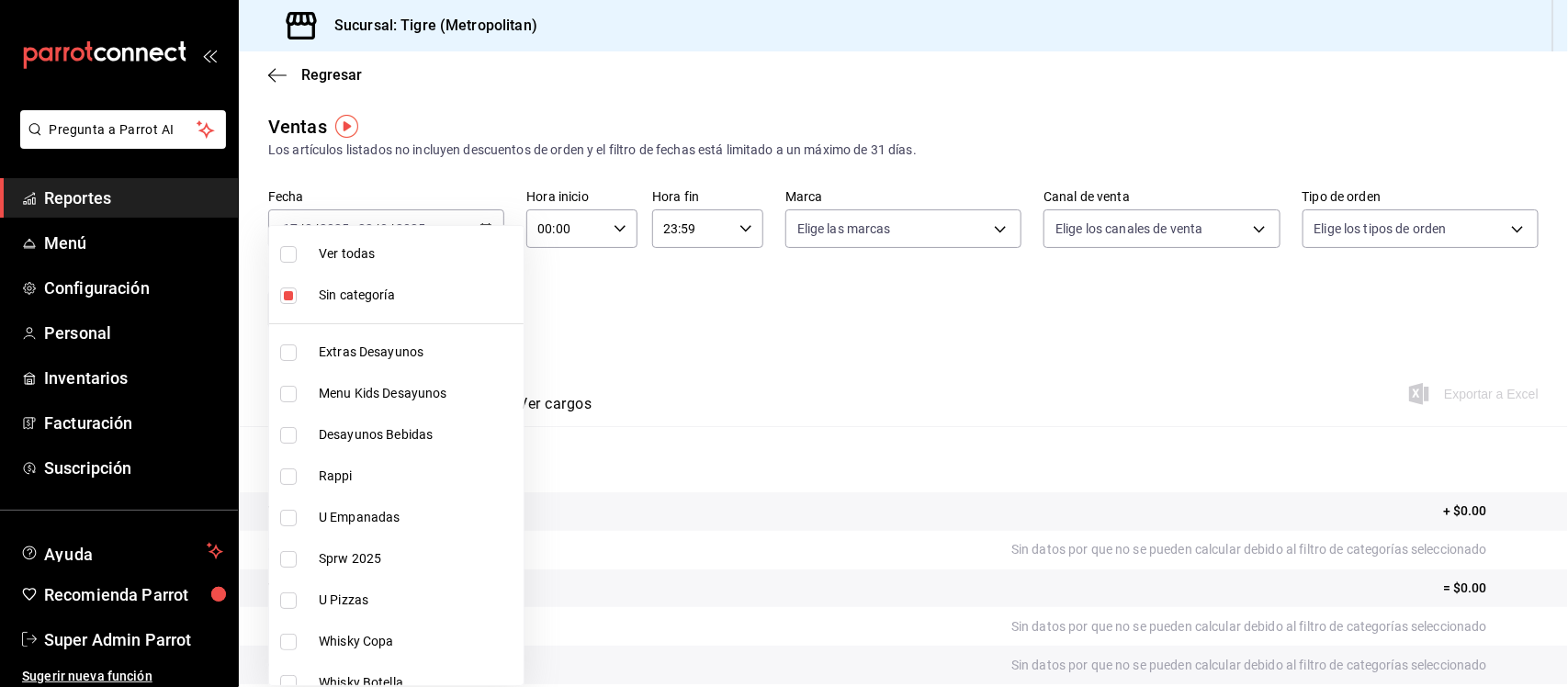
checkbox input "true"
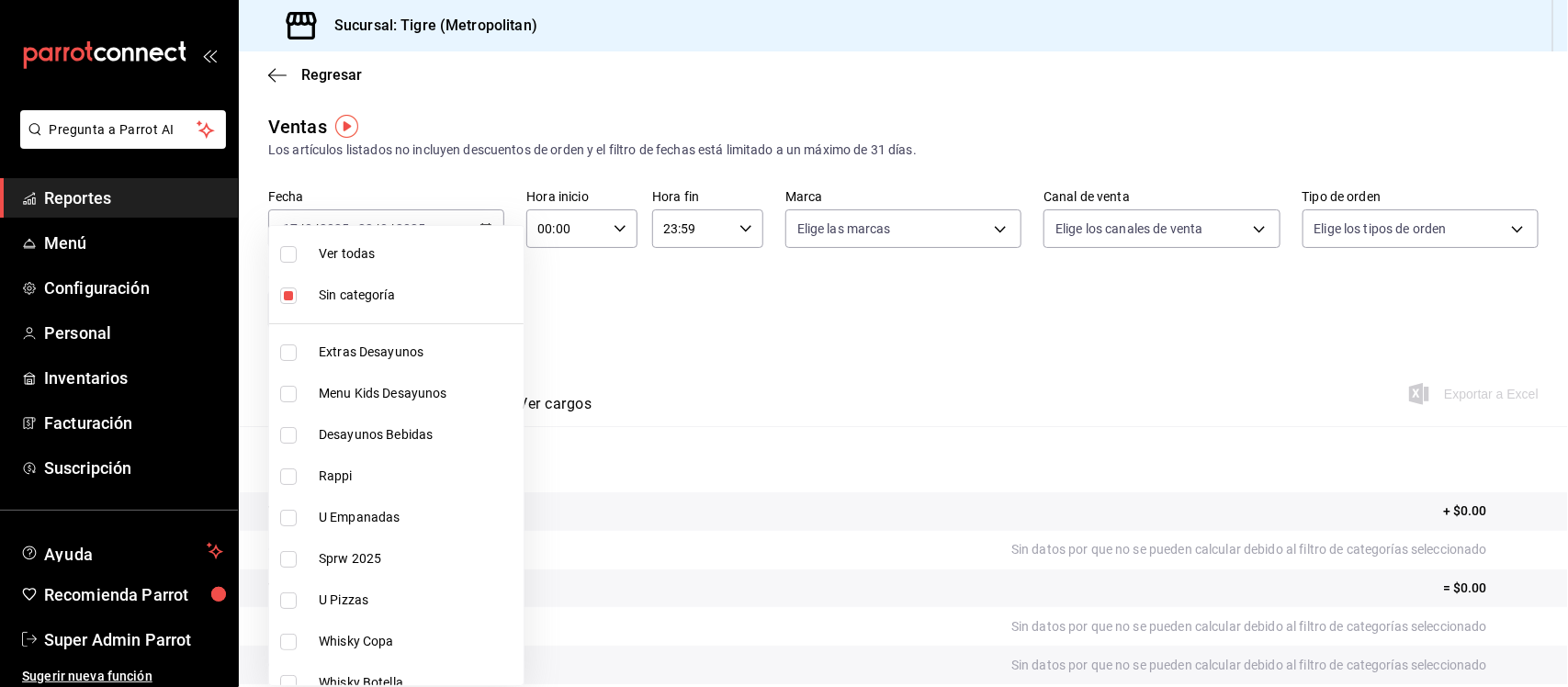
checkbox input "true"
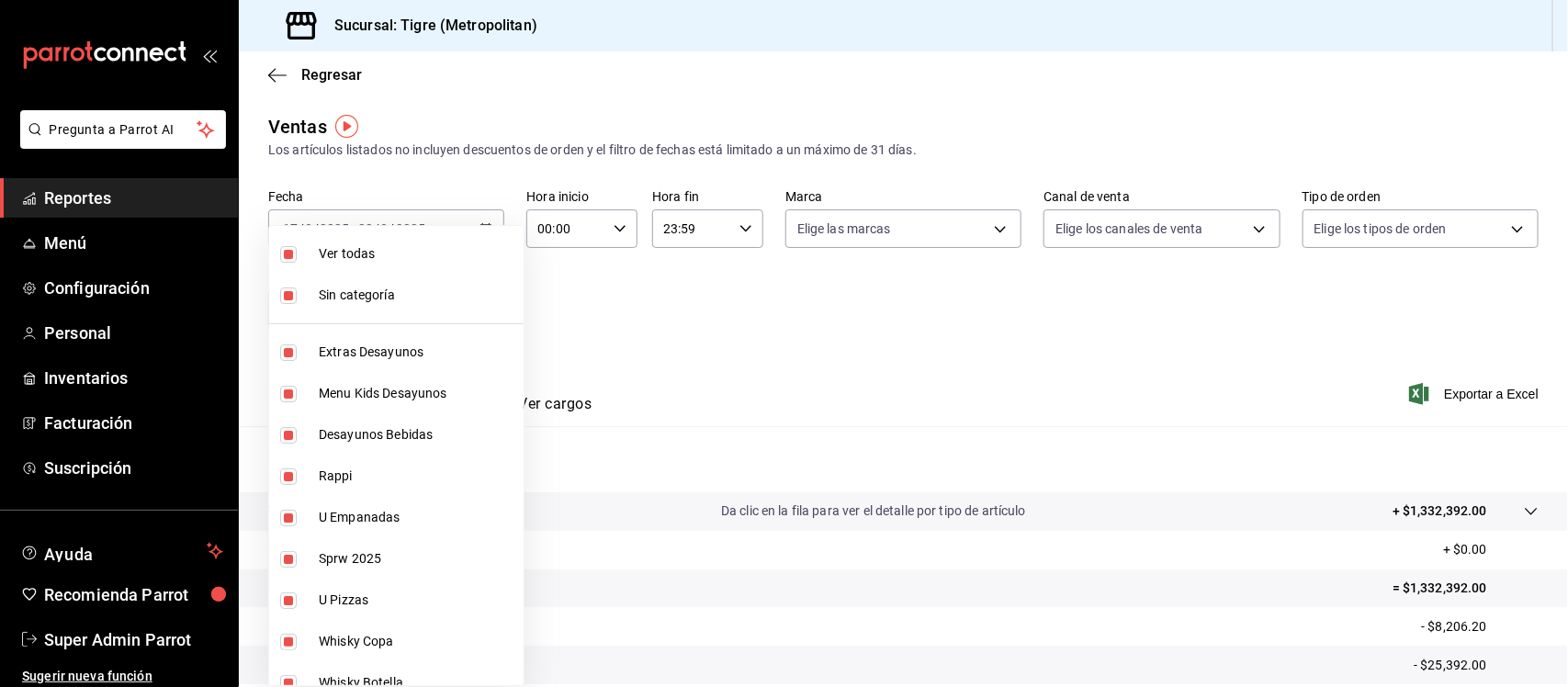
click at [730, 281] on div at bounding box center [784, 344] width 1568 height 687
click at [482, 313] on body "Pregunta a Parrot AI Reportes Menú Configuración Personal Inventarios Facturaci…" at bounding box center [784, 344] width 1568 height 687
click at [747, 327] on div at bounding box center [784, 344] width 1568 height 687
click at [483, 306] on body "Pregunta a Parrot AI Reportes Menú Configuración Personal Inventarios Facturaci…" at bounding box center [784, 344] width 1568 height 687
click at [341, 253] on span "Ver todas" at bounding box center [418, 253] width 198 height 19
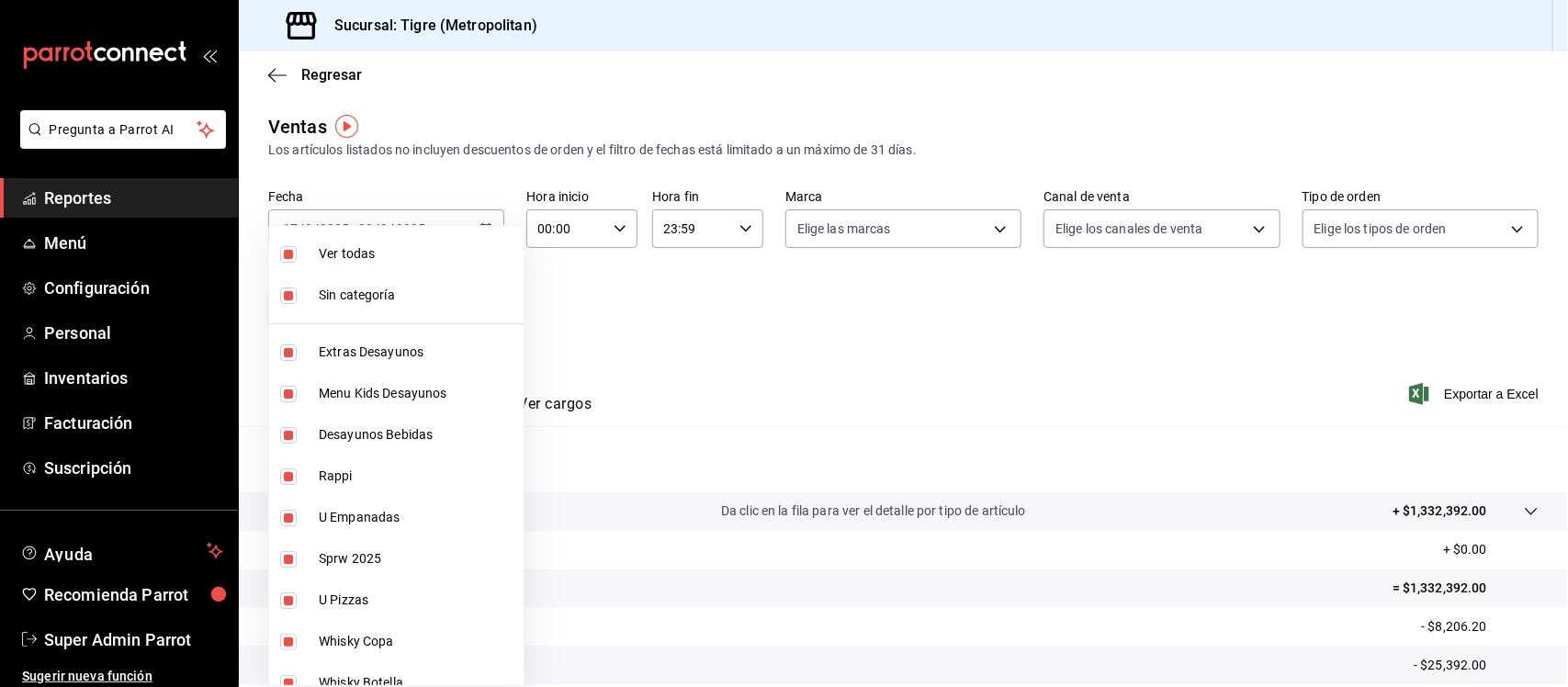
checkbox input "false"
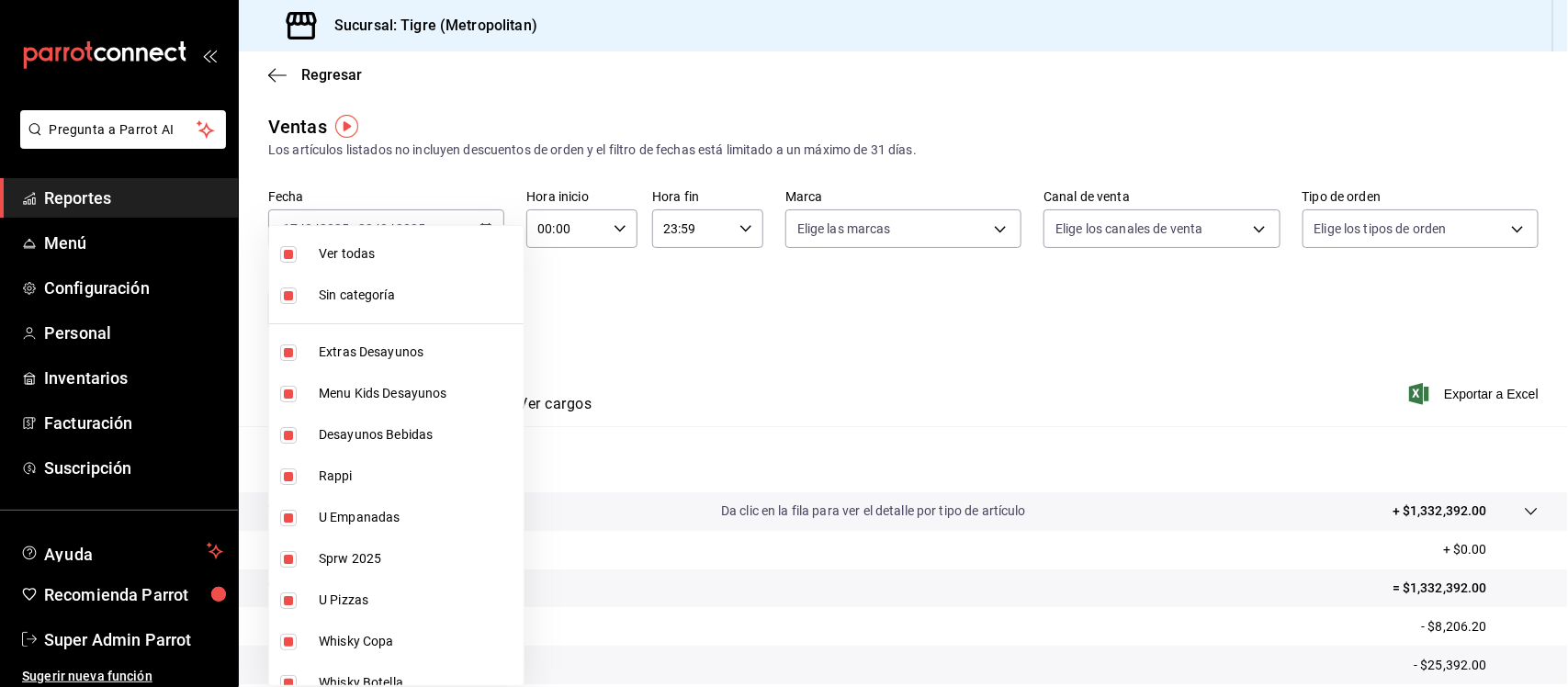
checkbox input "false"
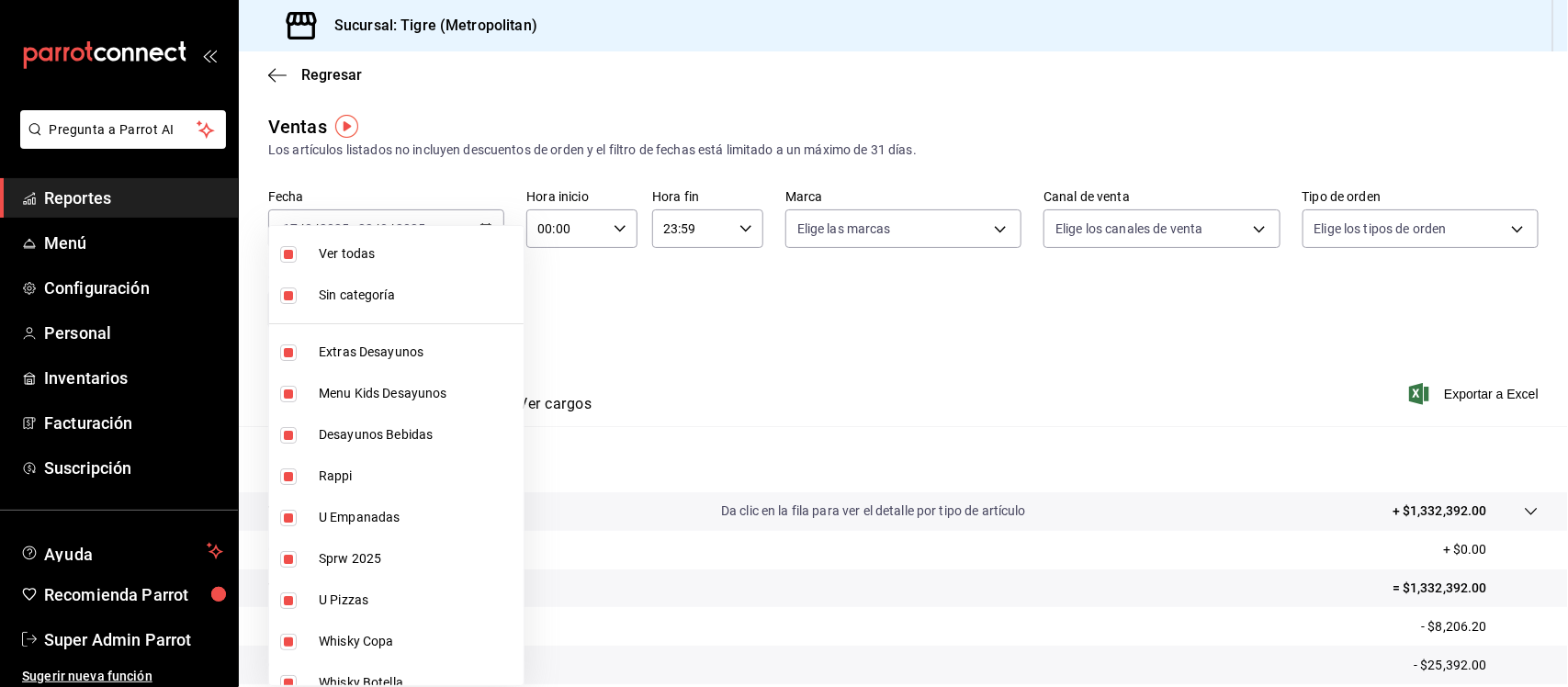
checkbox input "false"
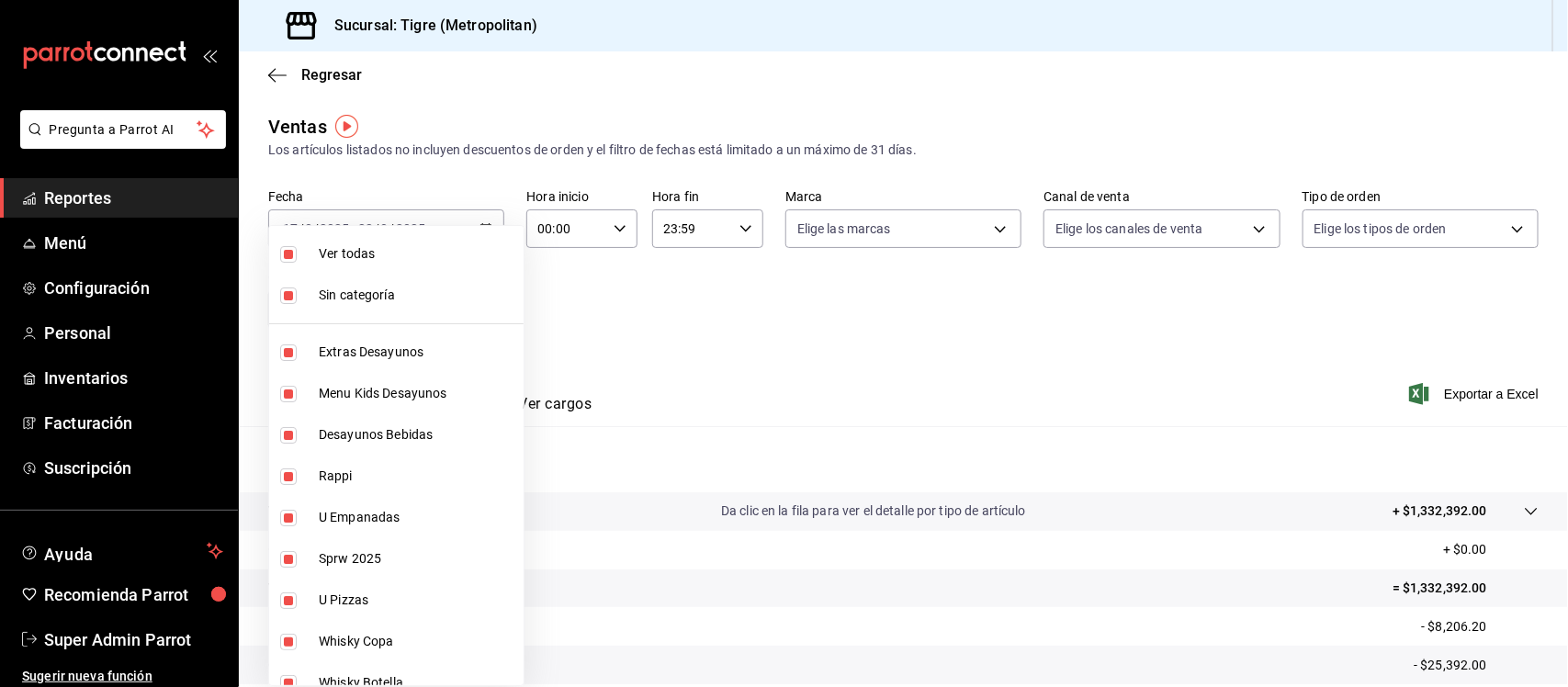
checkbox input "false"
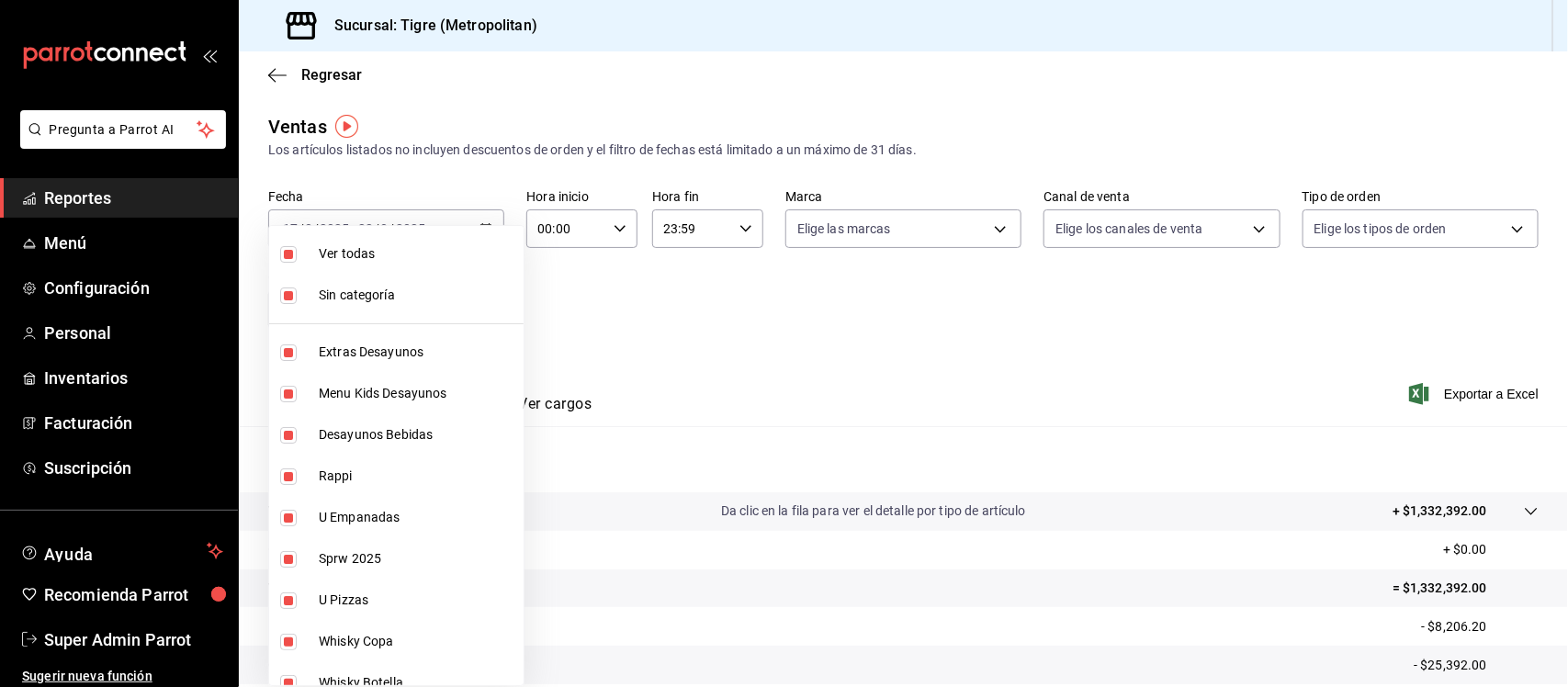
checkbox input "false"
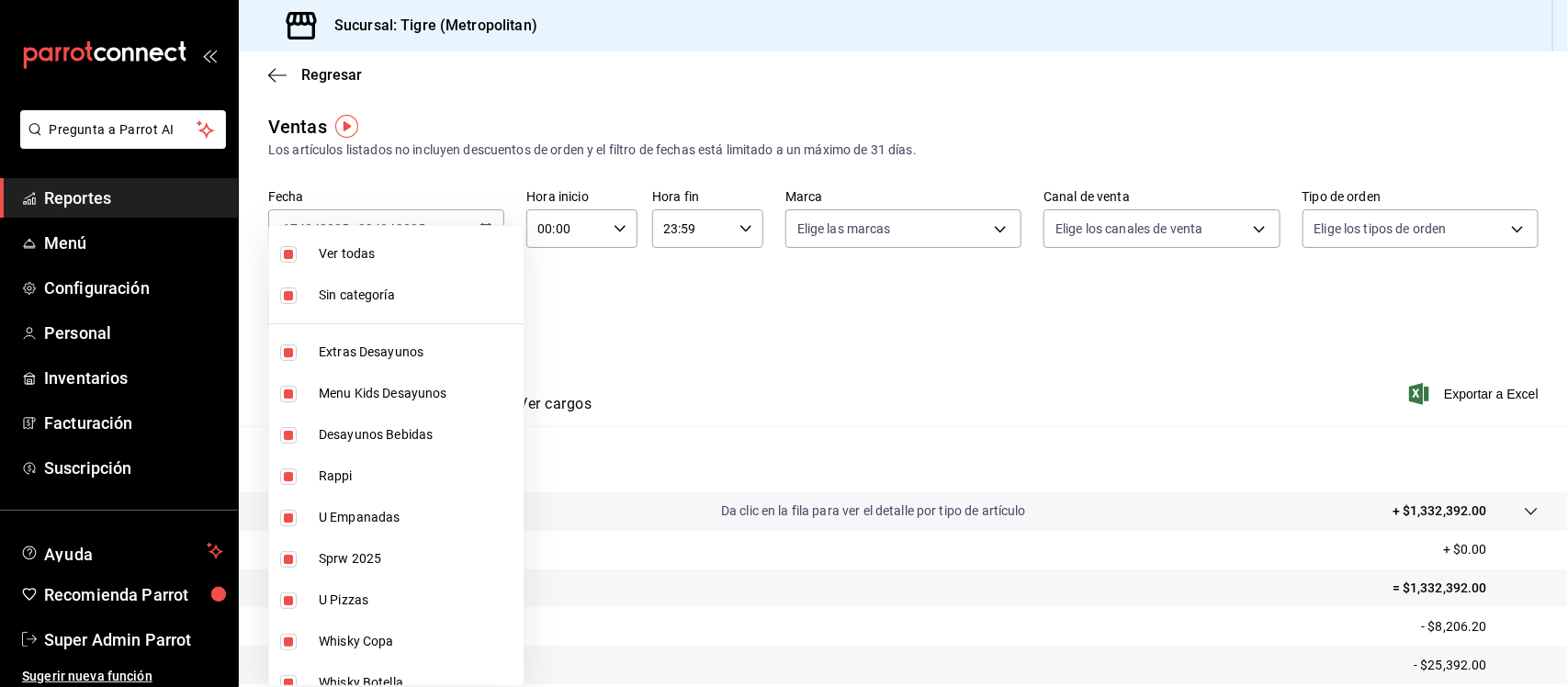
checkbox input "false"
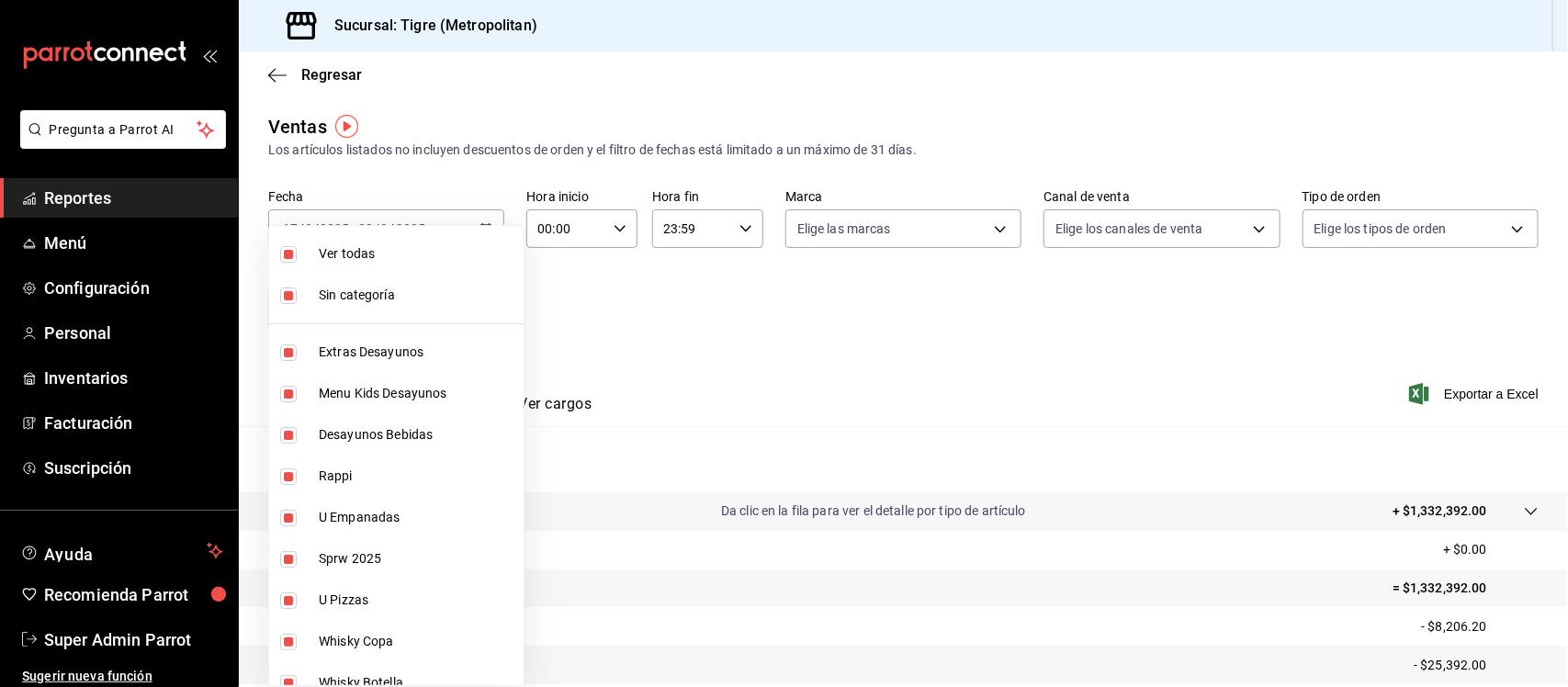
checkbox input "false"
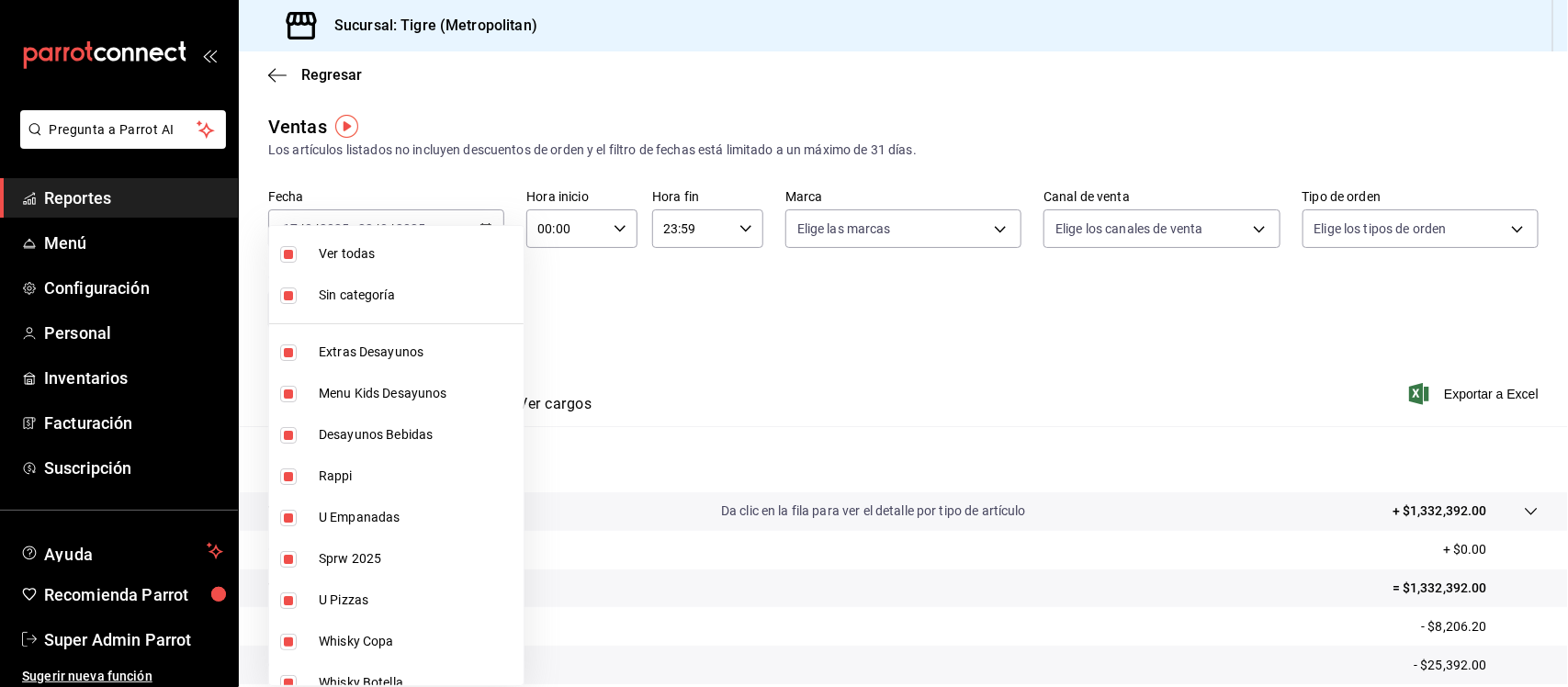
checkbox input "false"
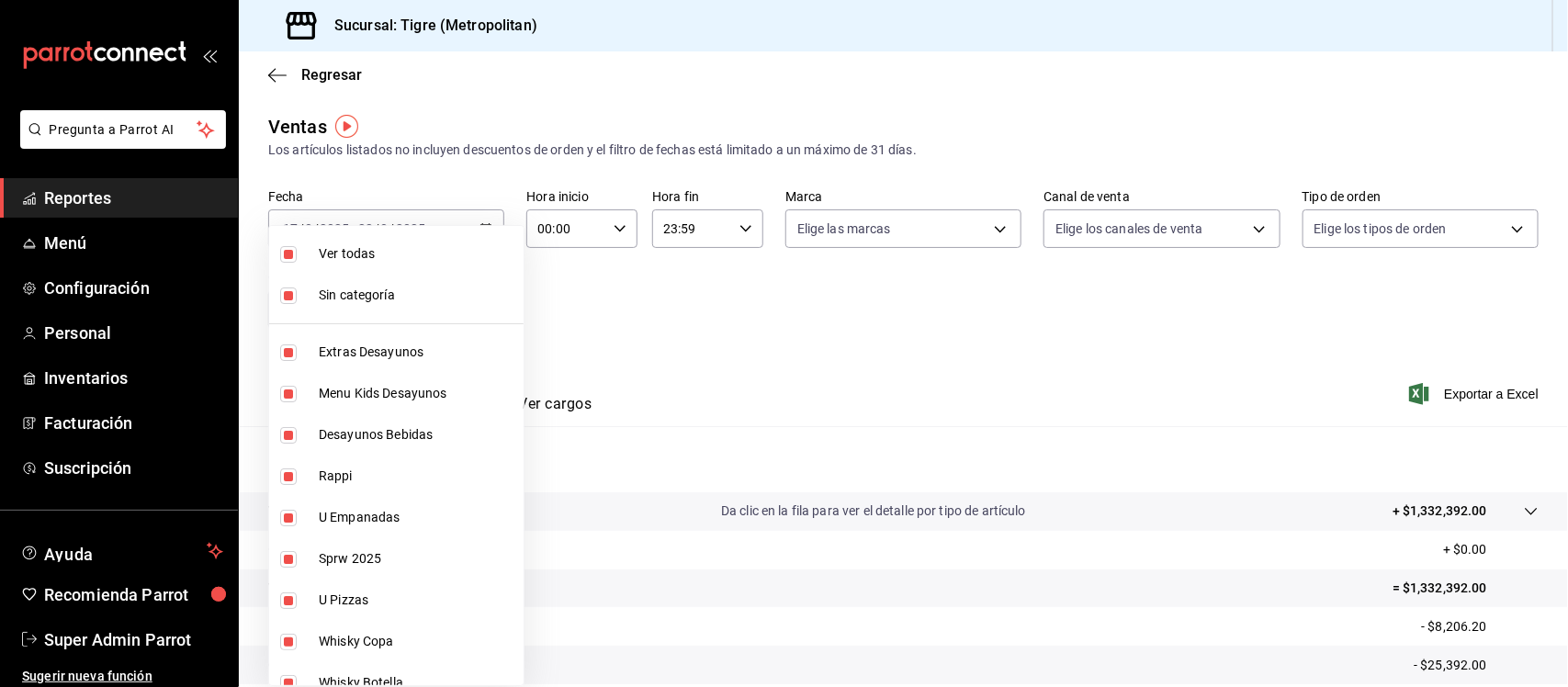
checkbox input "false"
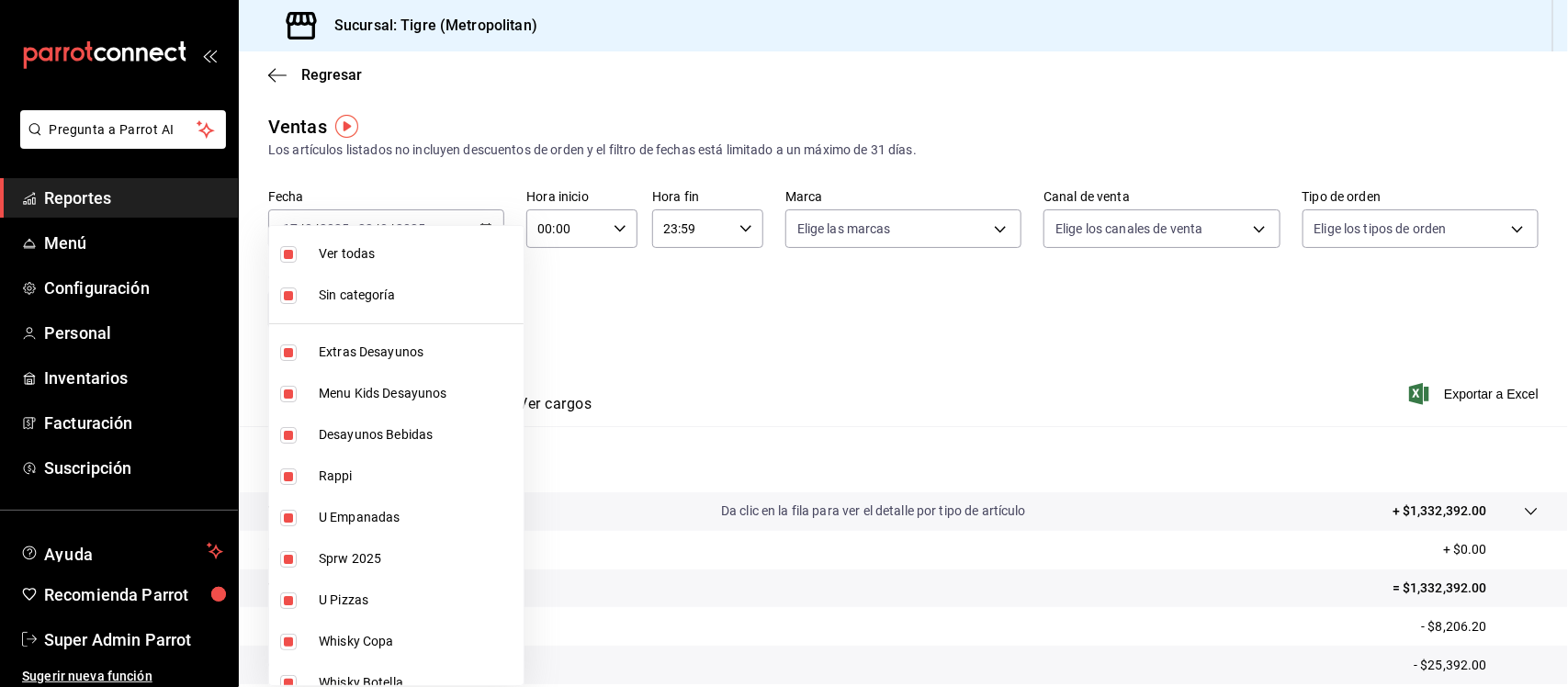
checkbox input "false"
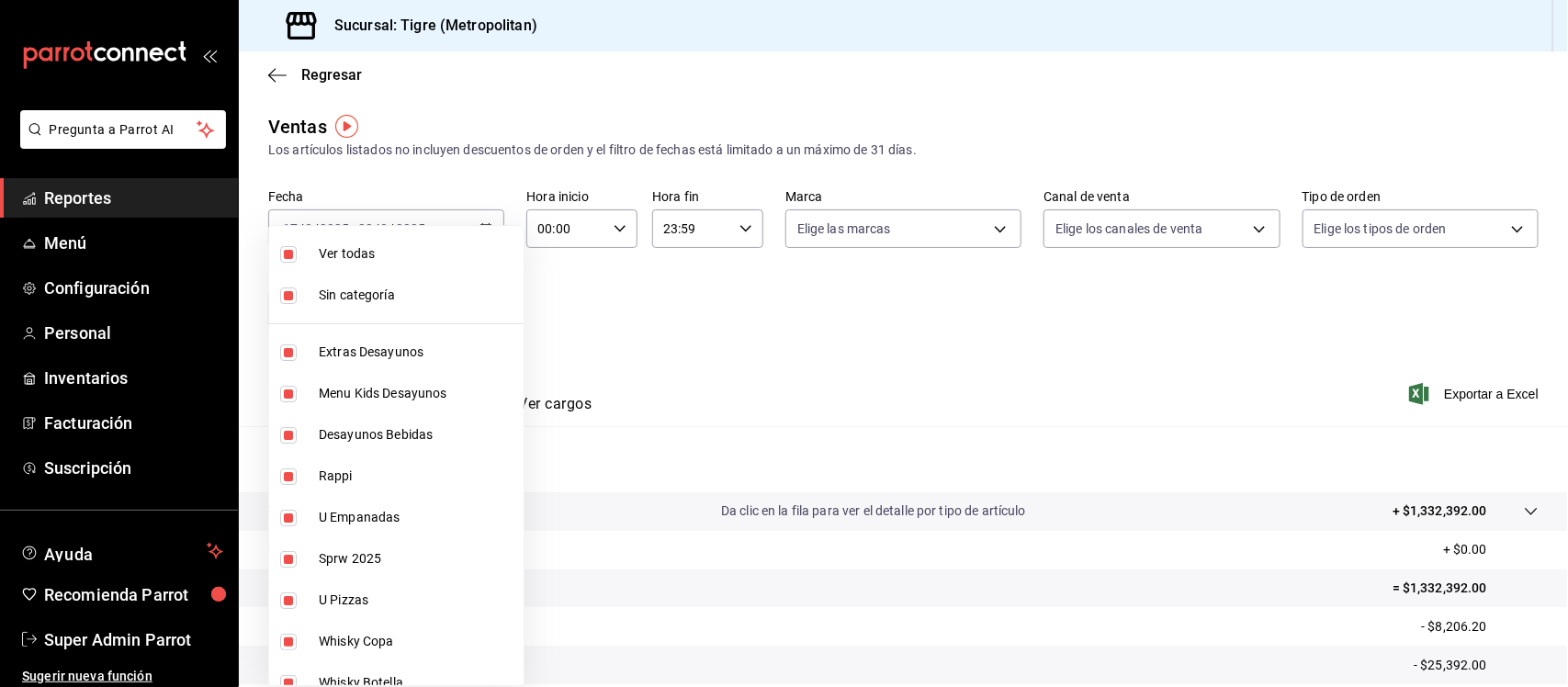
checkbox input "false"
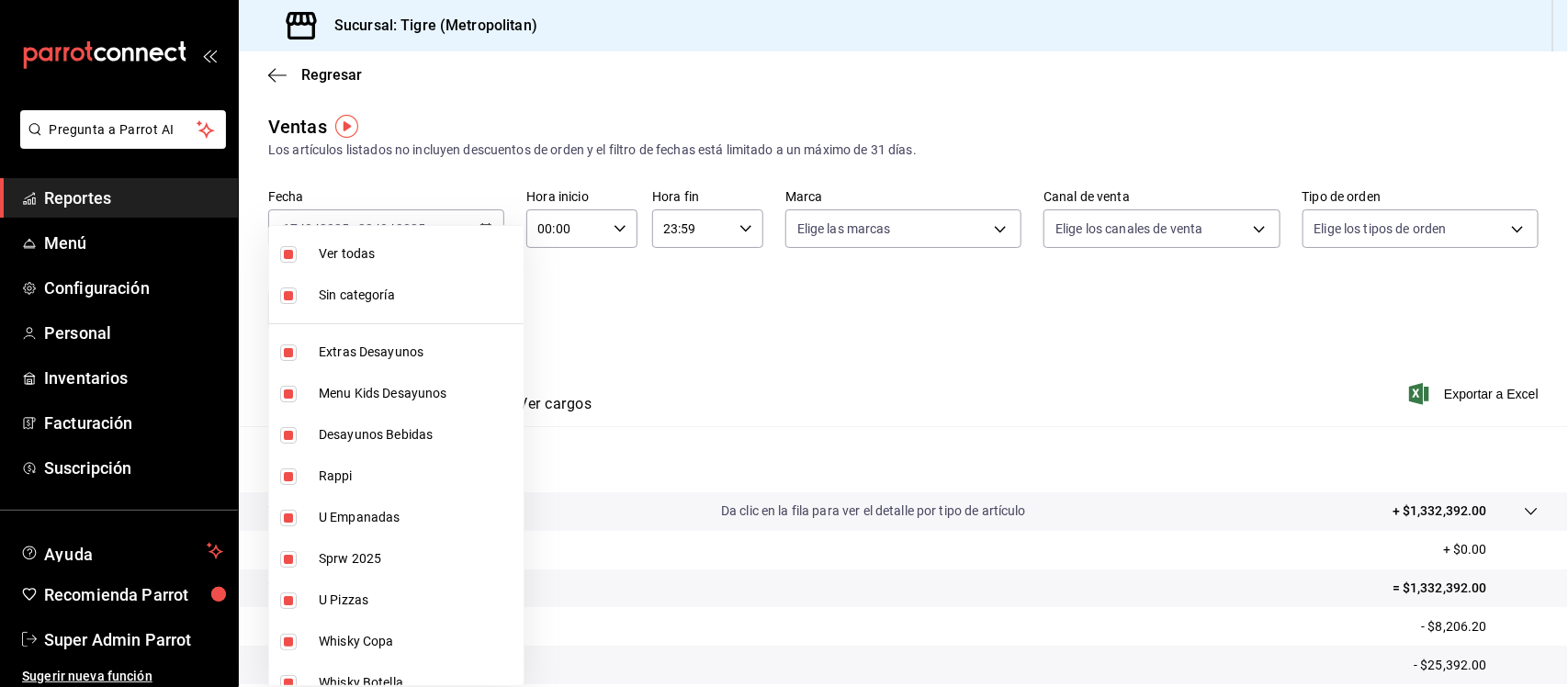
checkbox input "false"
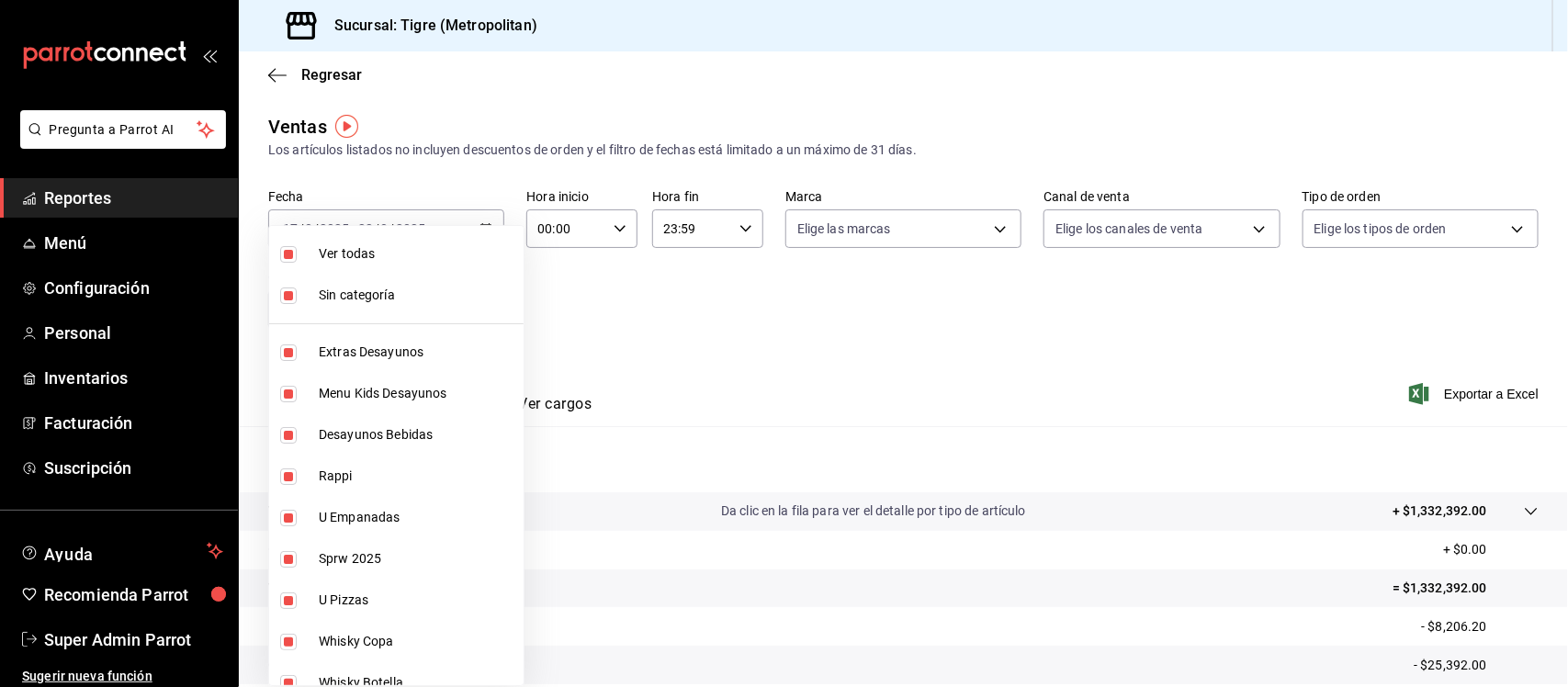
checkbox input "false"
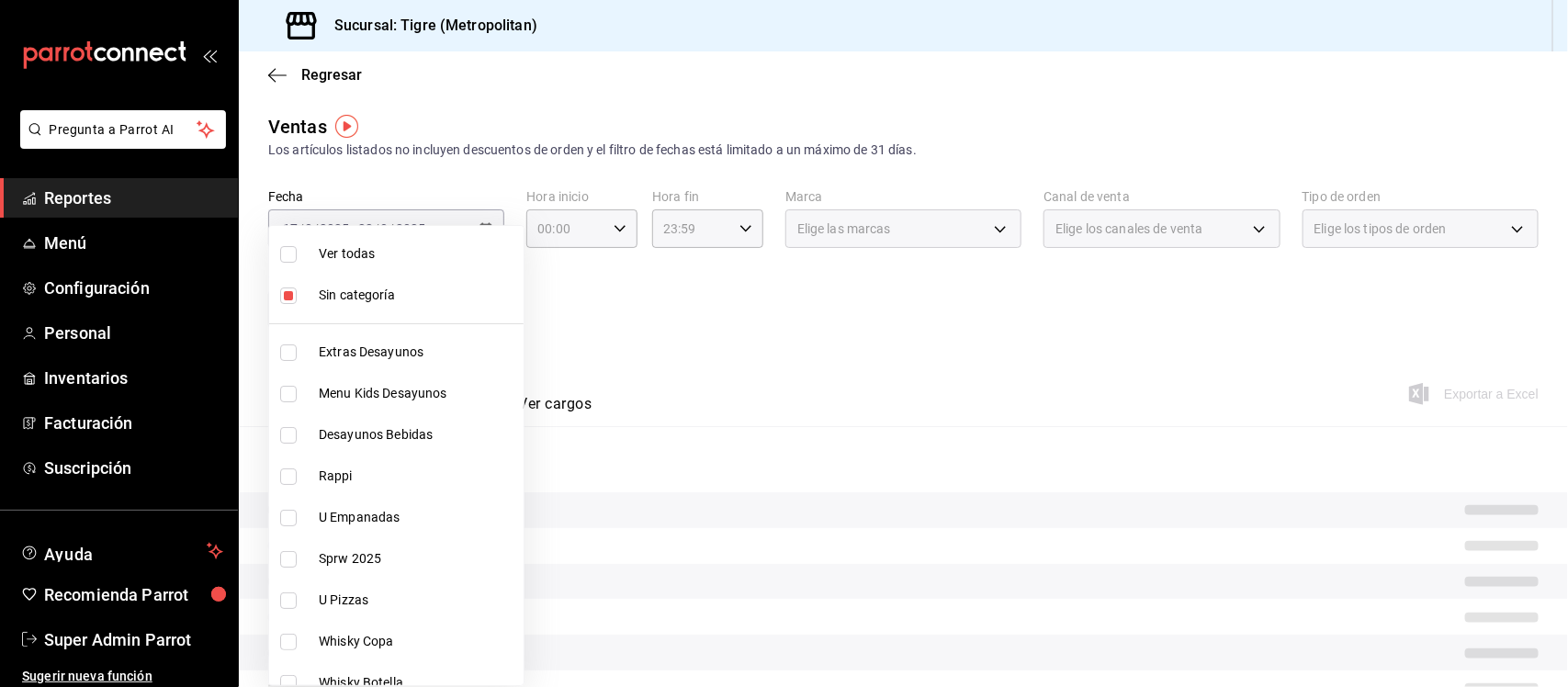
click at [341, 287] on span "Sin categoría" at bounding box center [418, 295] width 198 height 19
checkbox input "false"
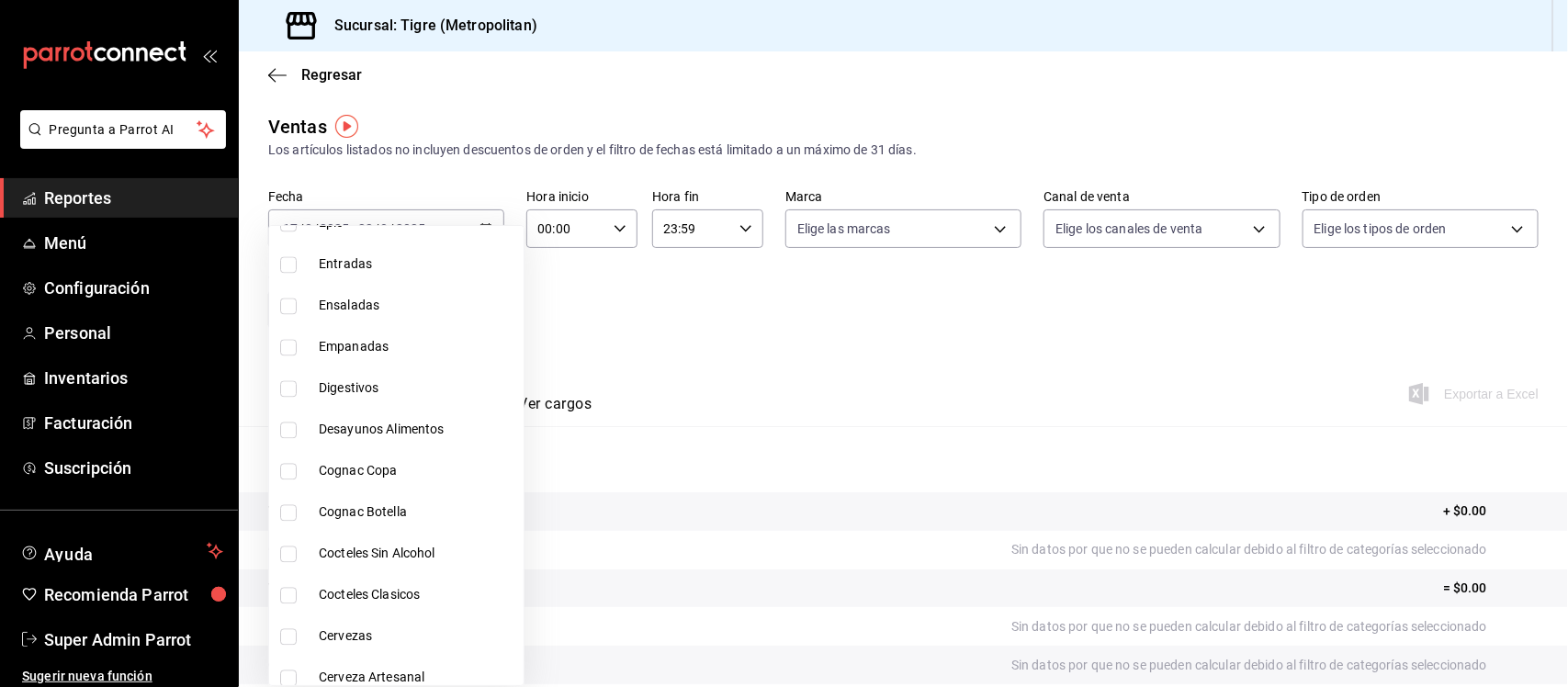
scroll to position [2066, 0]
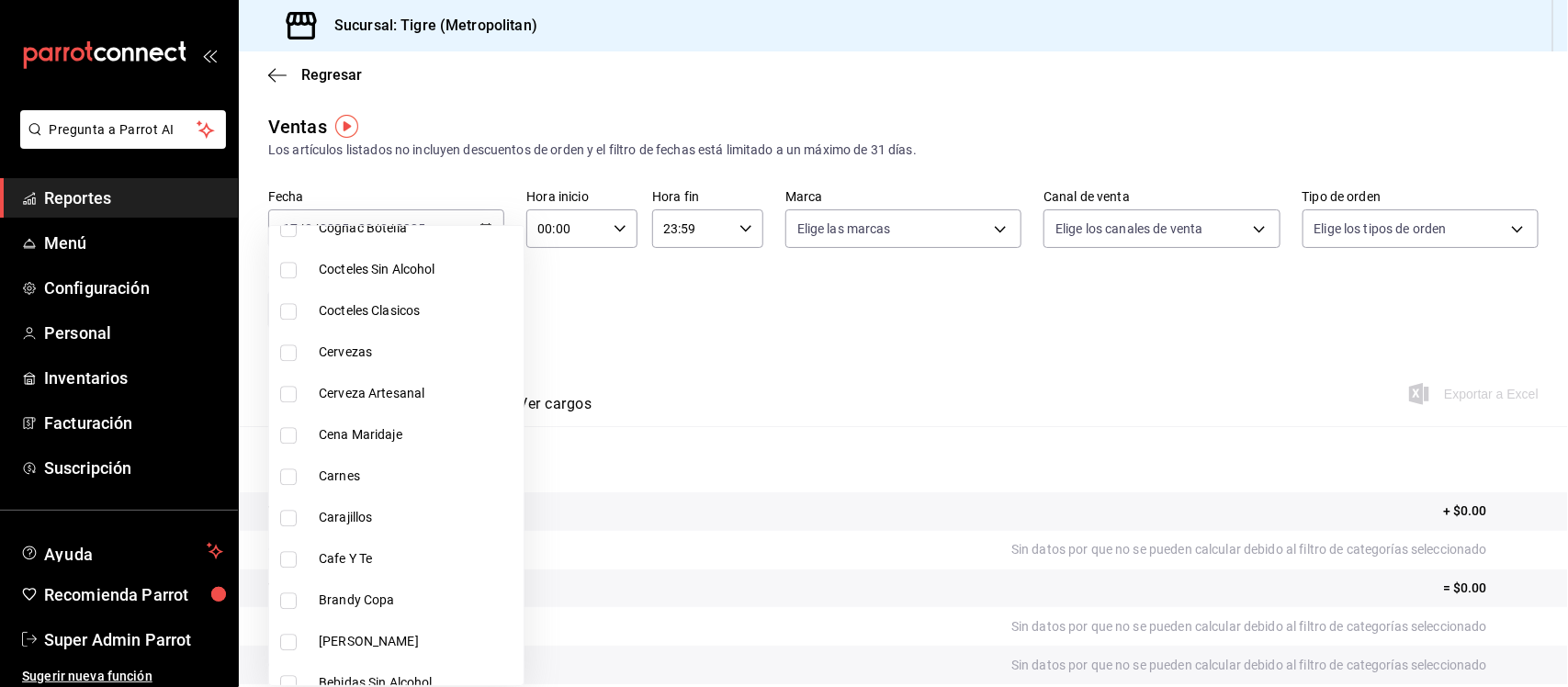
click at [287, 470] on input "checkbox" at bounding box center [288, 476] width 17 height 17
checkbox input "true"
type input "c7ede03c-47d8-424c-af01-aea590a7c046"
click at [864, 284] on div at bounding box center [784, 344] width 1568 height 687
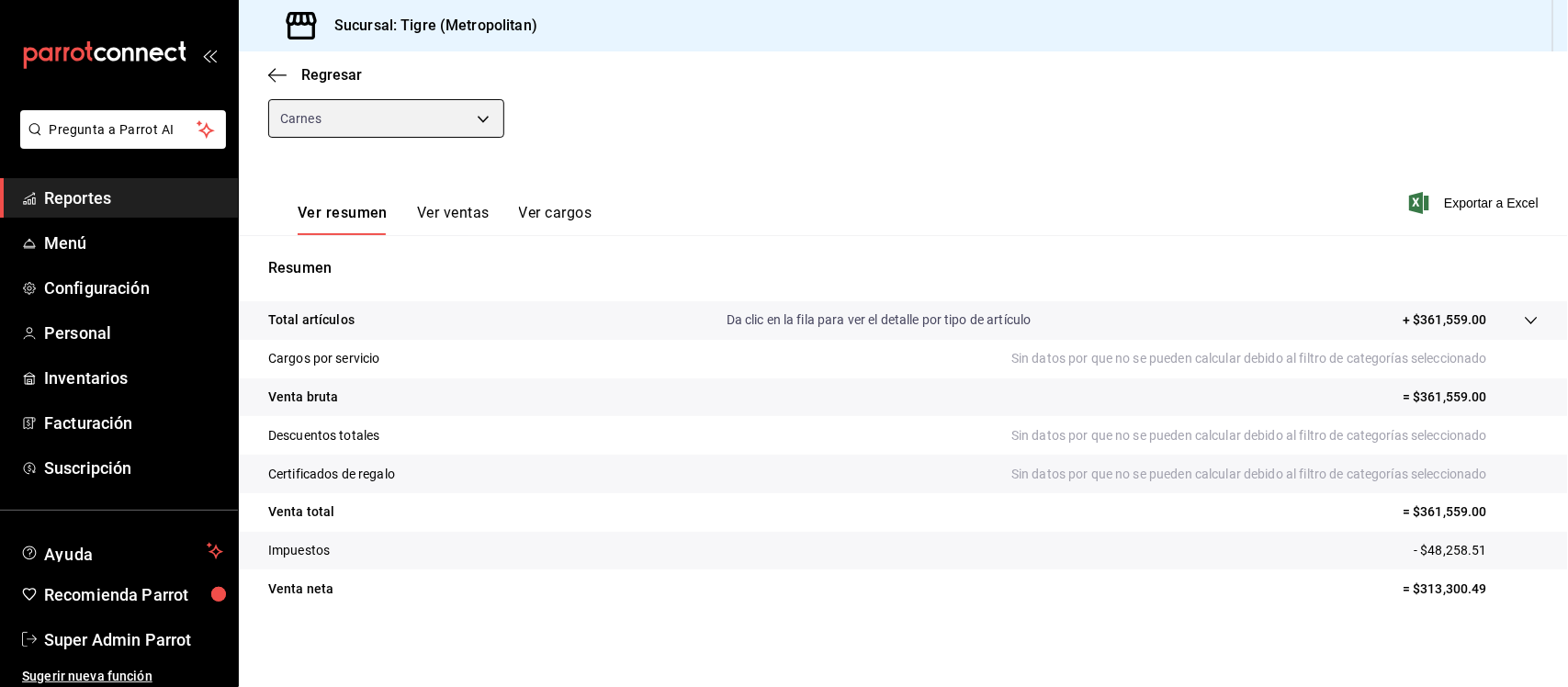
scroll to position [77, 0]
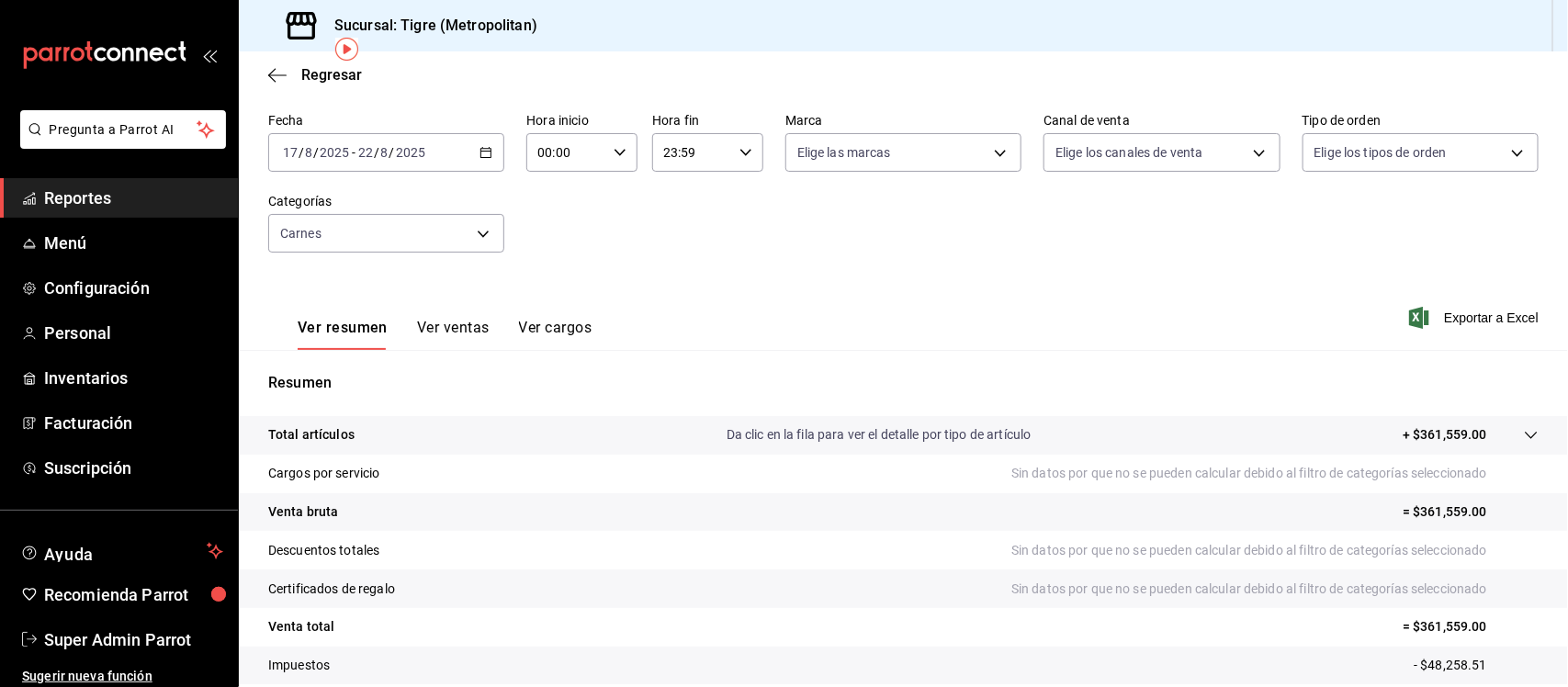
click at [1525, 432] on icon at bounding box center [1530, 435] width 12 height 7
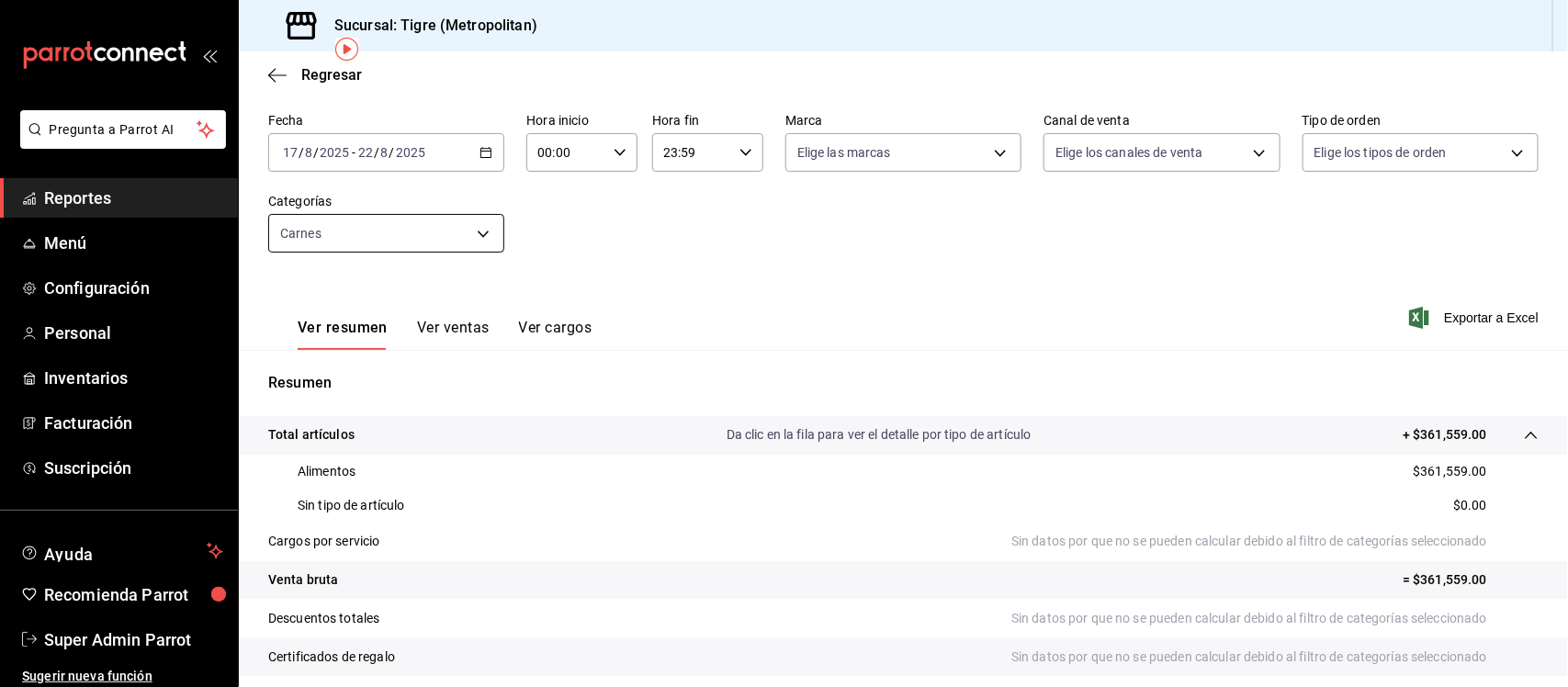
click at [456, 227] on body "Pregunta a Parrot AI Reportes Menú Configuración Personal Inventarios Facturaci…" at bounding box center [784, 344] width 1568 height 687
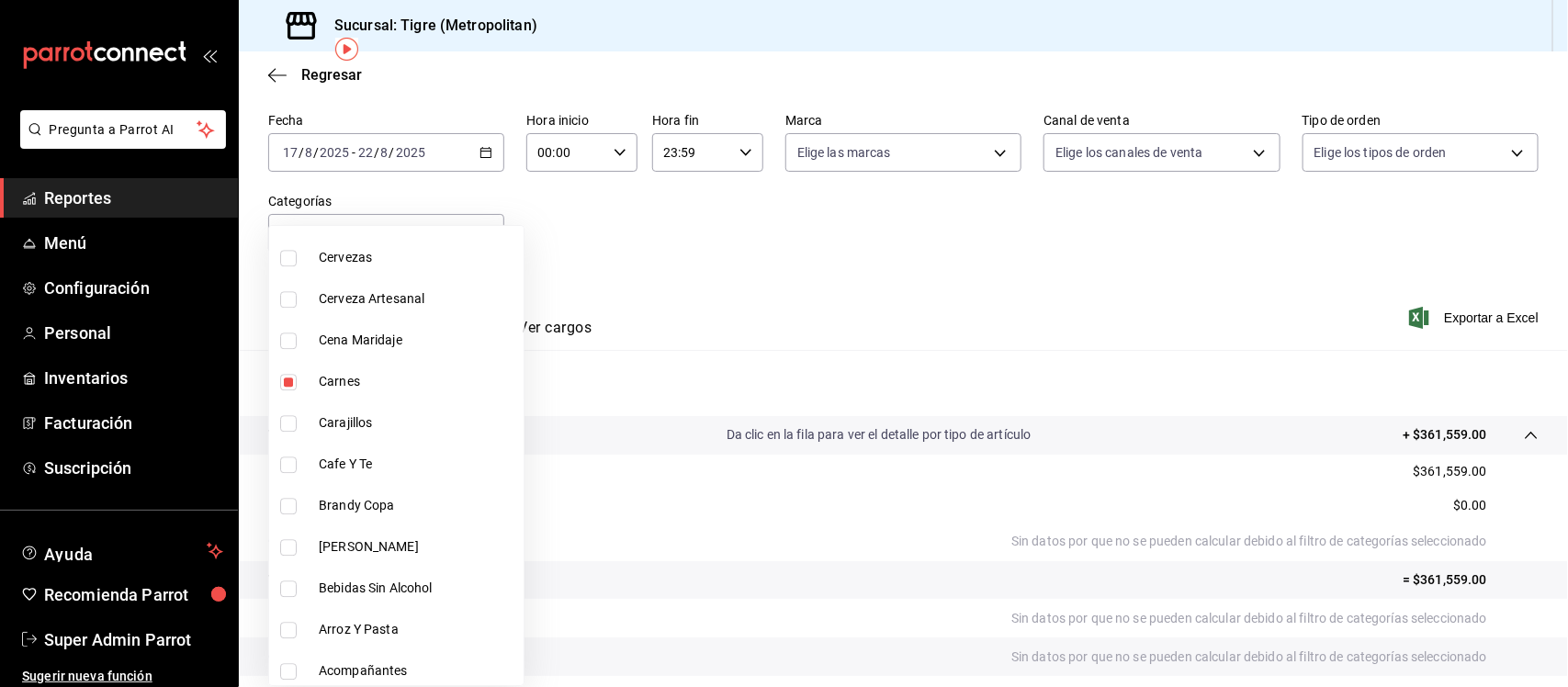
scroll to position [2163, 0]
click at [289, 380] on input "checkbox" at bounding box center [288, 380] width 17 height 17
checkbox input "false"
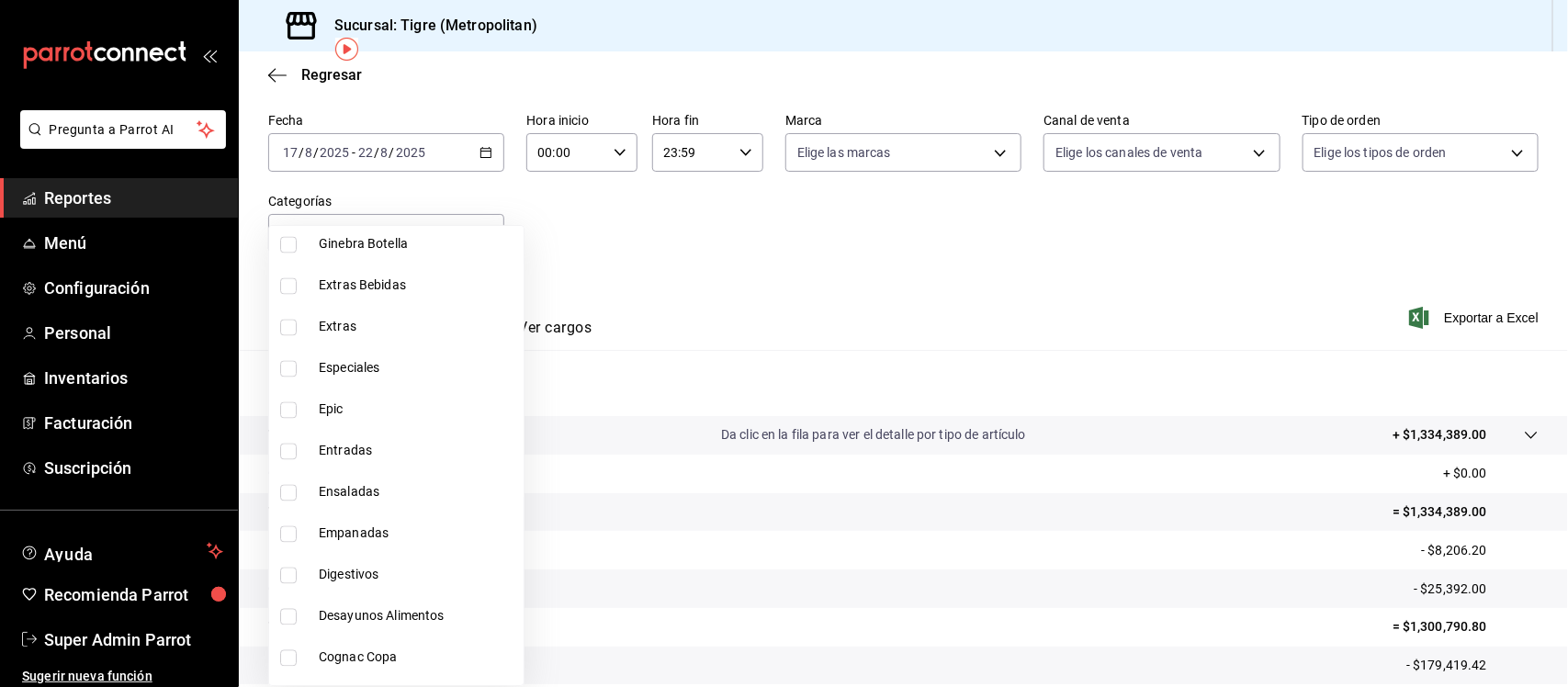
scroll to position [1589, 0]
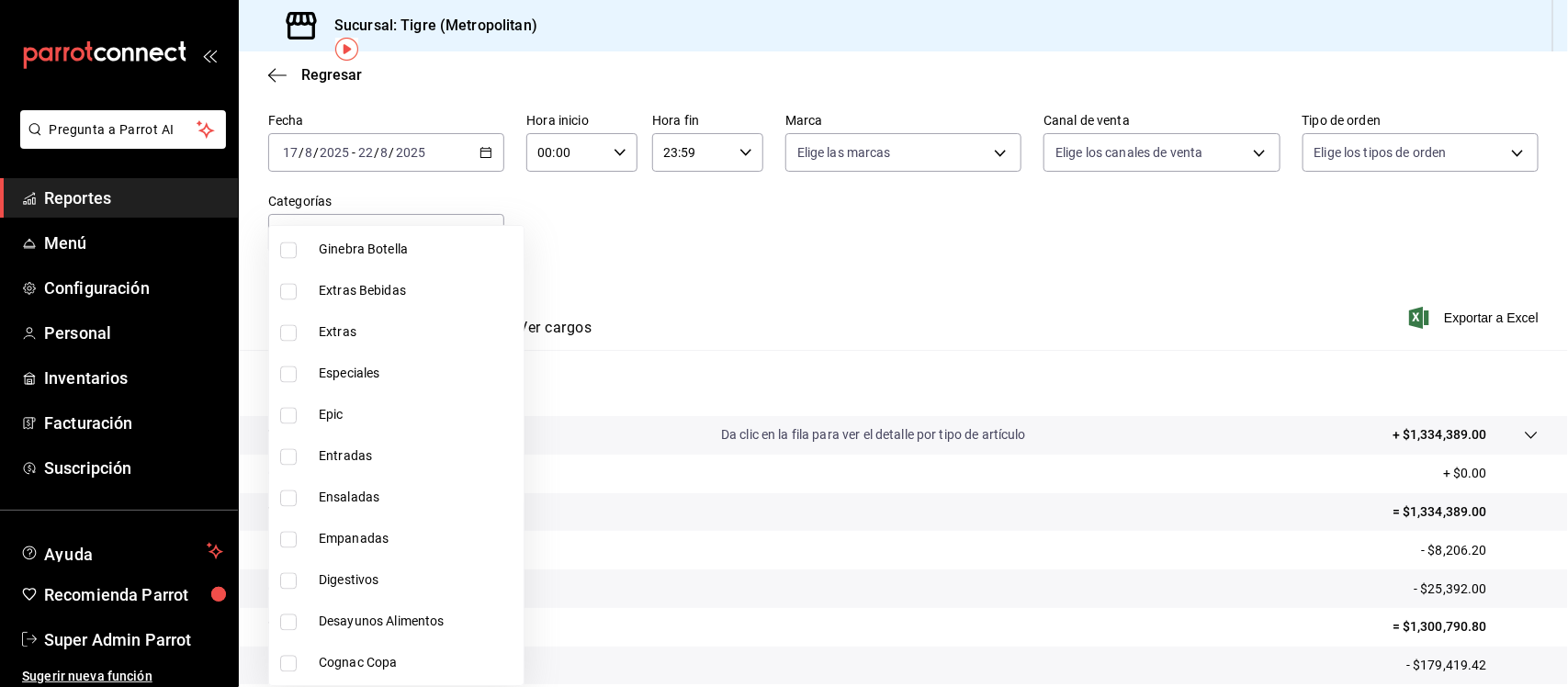
click at [291, 456] on input "checkbox" at bounding box center [288, 457] width 17 height 17
checkbox input "true"
type input "cf8e55ef-d19a-4073-b24c-d890e99fec71"
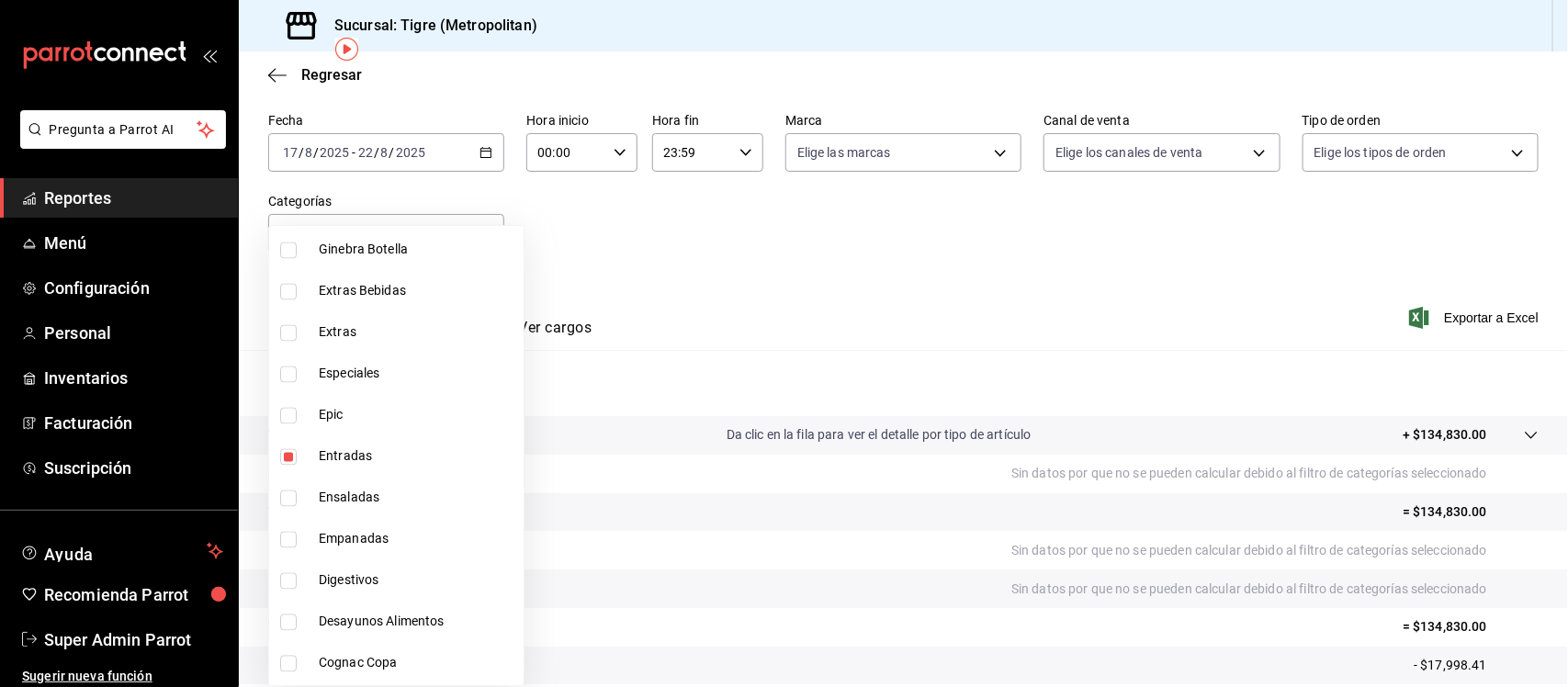
click at [750, 194] on div at bounding box center [784, 344] width 1568 height 687
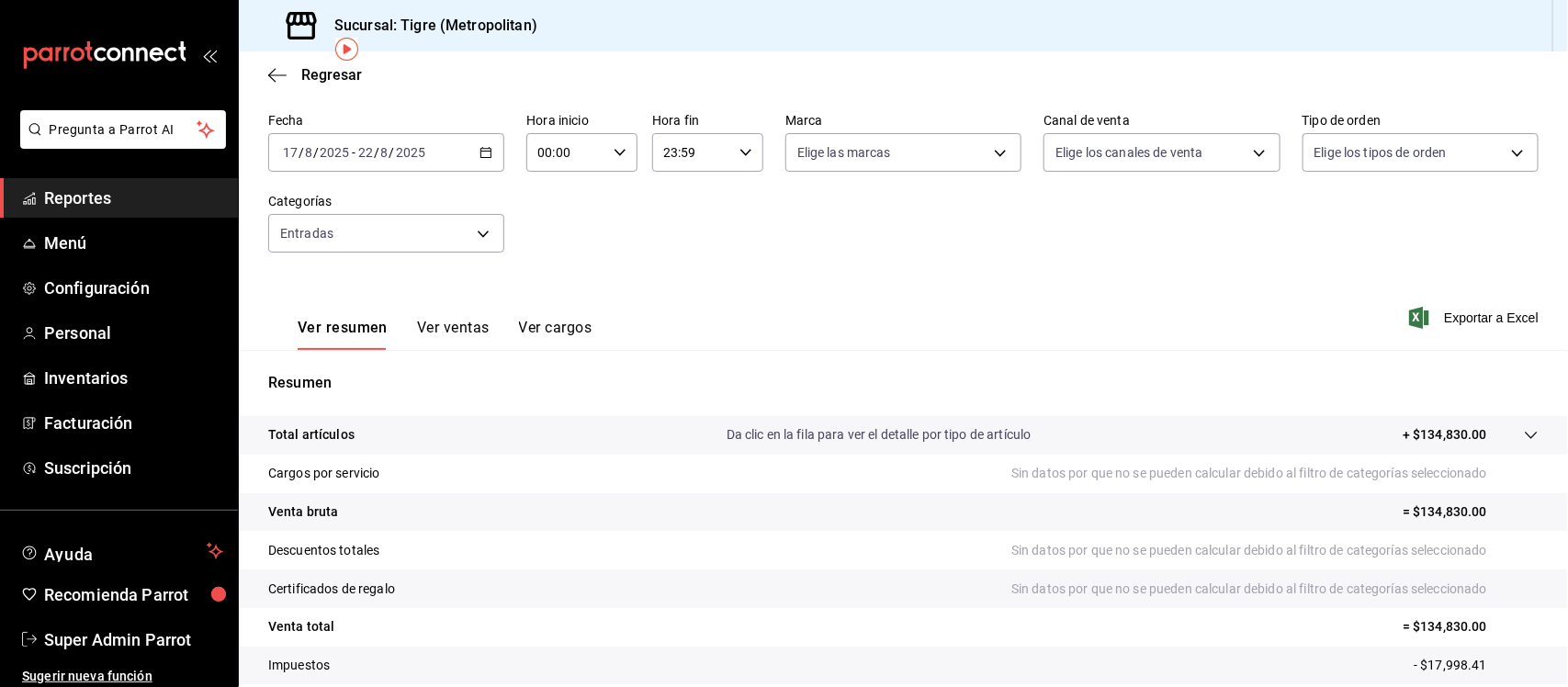
click at [480, 149] on icon "button" at bounding box center [486, 152] width 13 height 13
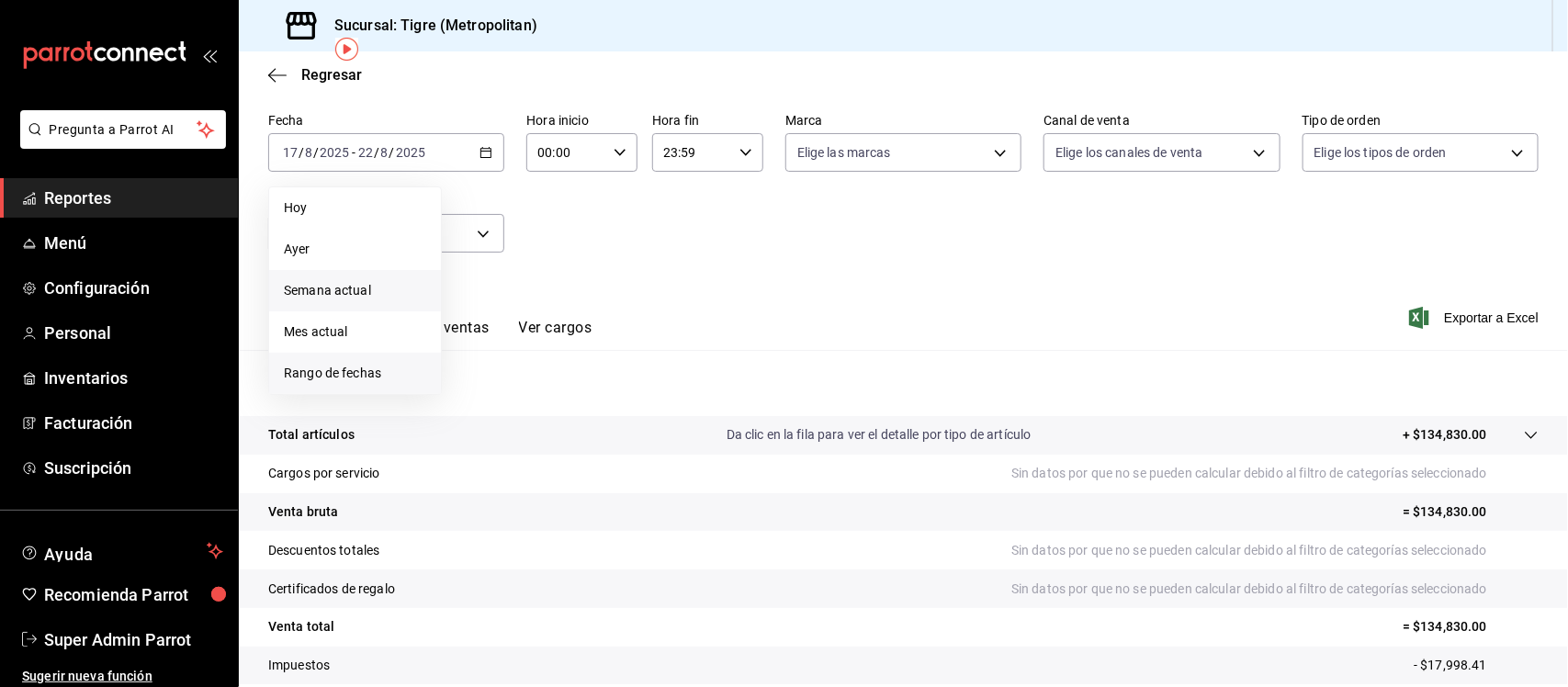
click at [383, 369] on span "Rango de fechas" at bounding box center [355, 373] width 142 height 19
click at [618, 267] on button "1" at bounding box center [610, 274] width 32 height 33
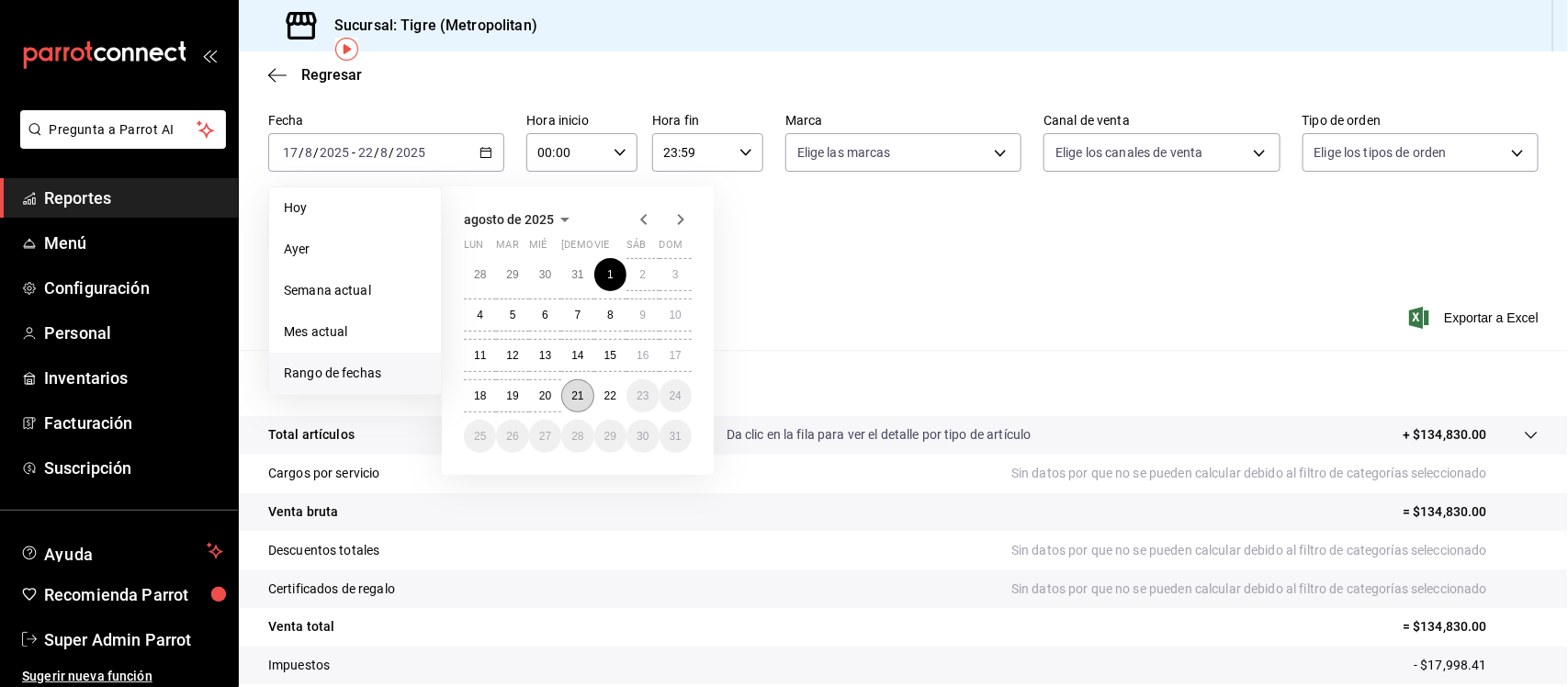
click at [586, 388] on button "21" at bounding box center [577, 396] width 32 height 33
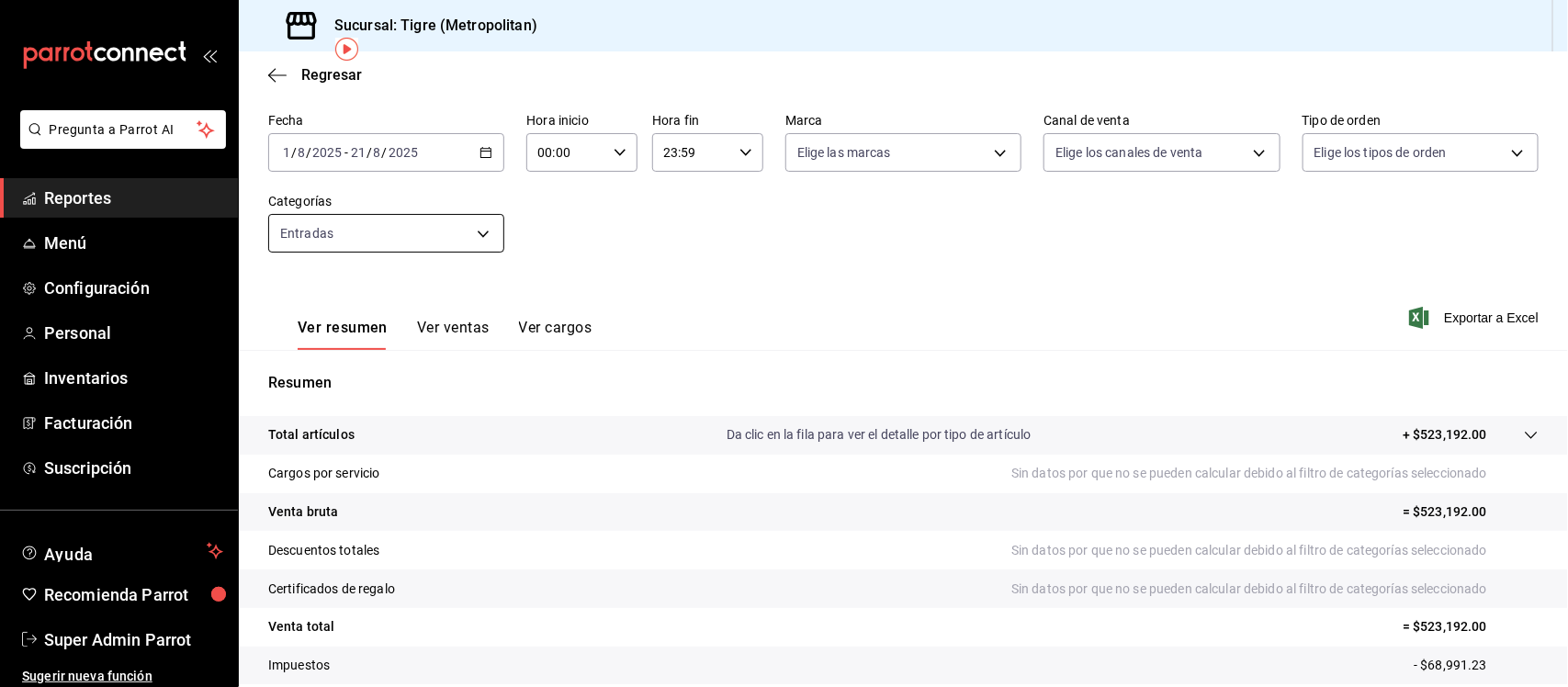
click at [469, 238] on body "Pregunta a Parrot AI Reportes Menú Configuración Personal Inventarios Facturaci…" at bounding box center [784, 344] width 1568 height 687
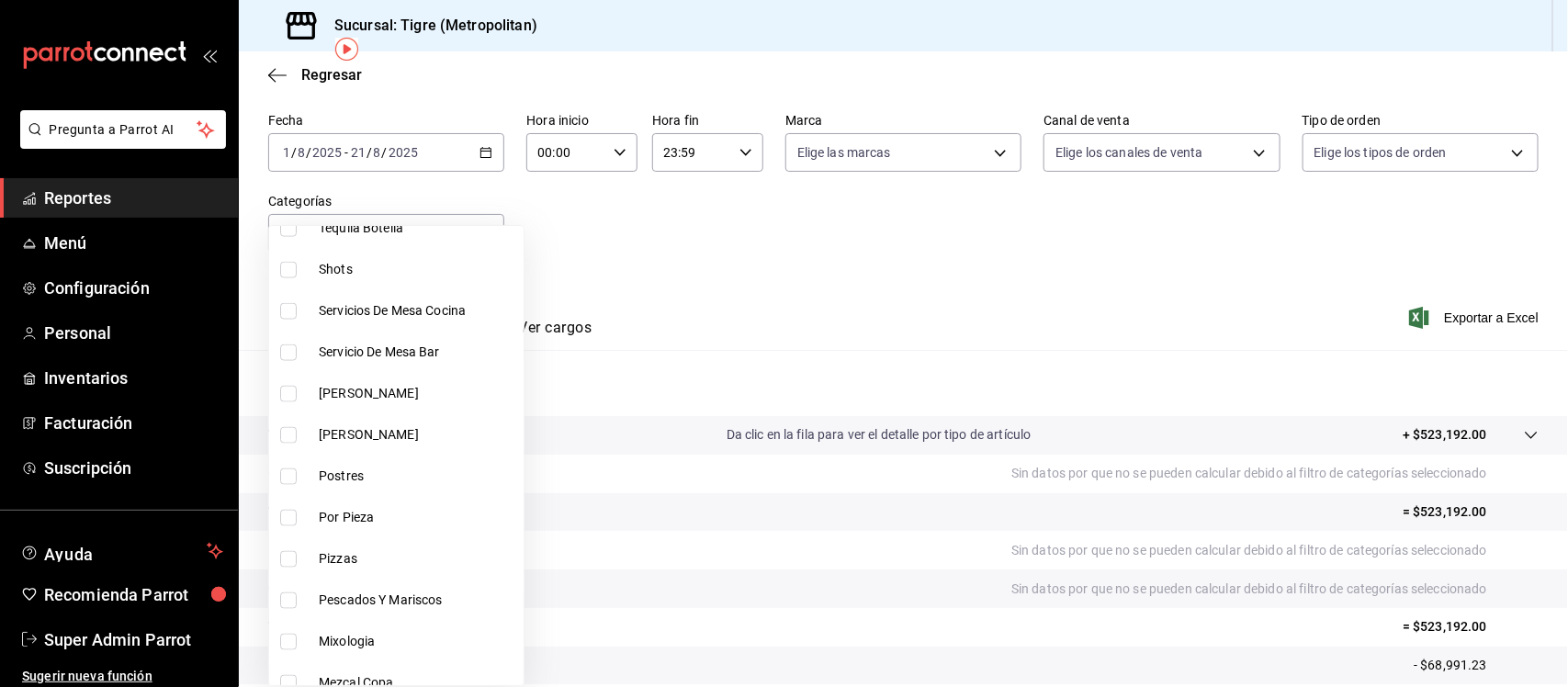
scroll to position [1491, 0]
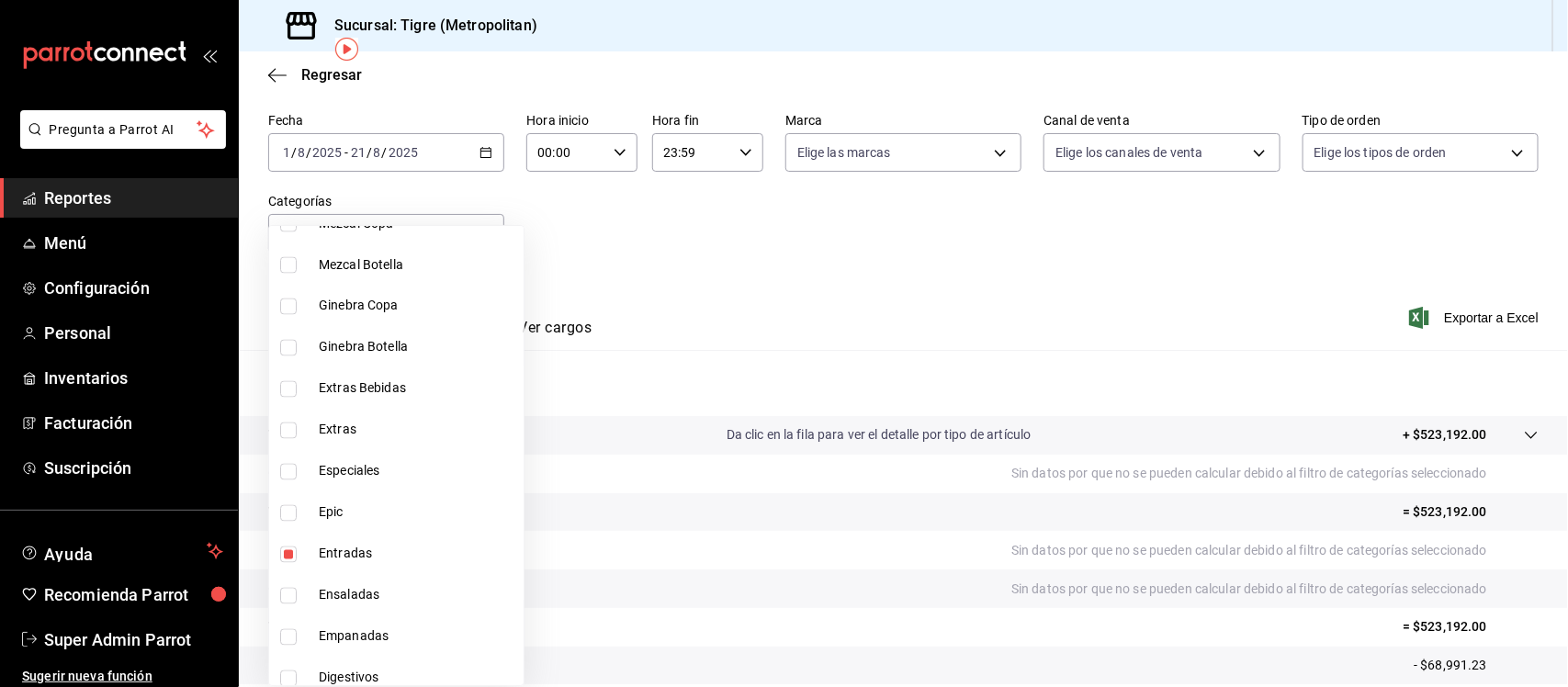
click at [290, 556] on input "checkbox" at bounding box center [288, 554] width 17 height 17
checkbox input "false"
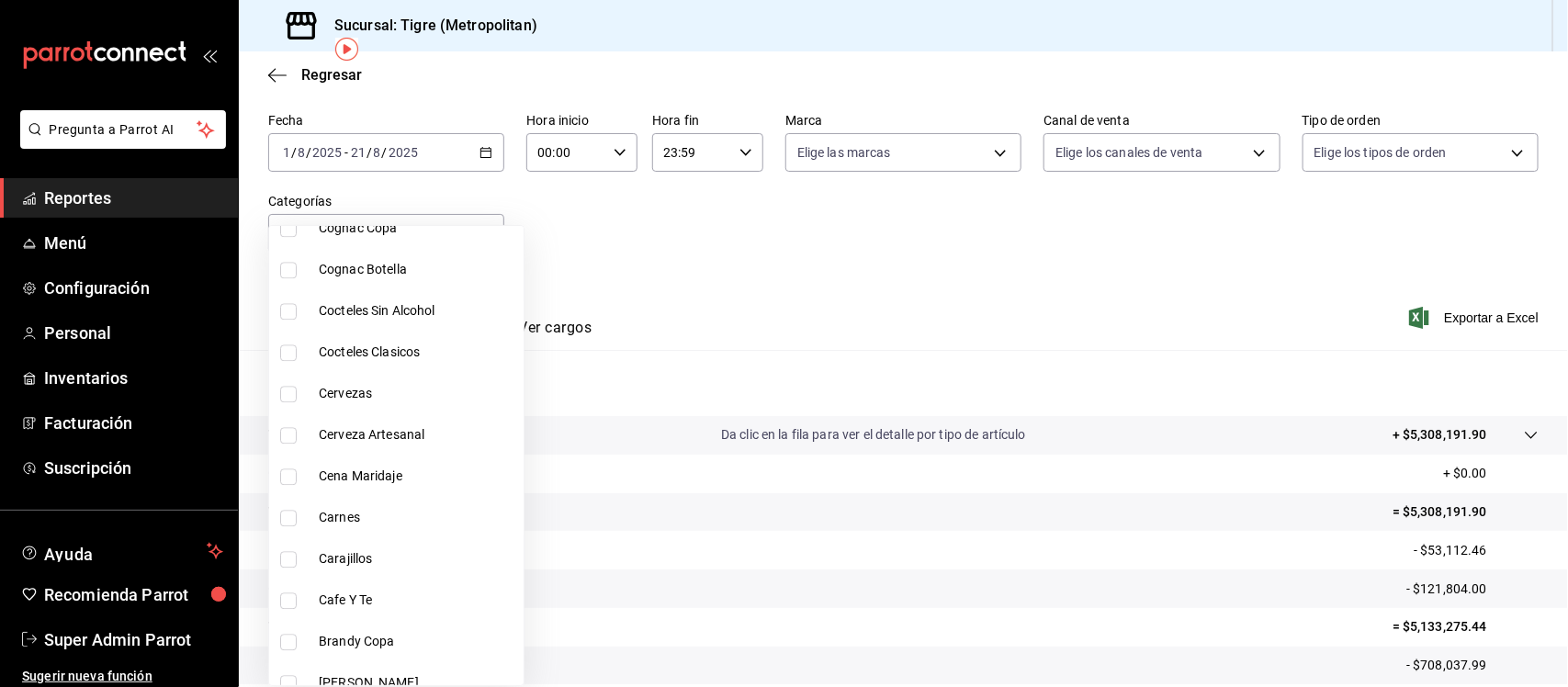
scroll to position [2066, 0]
click at [289, 476] on input "checkbox" at bounding box center [288, 476] width 17 height 17
checkbox input "true"
type input "c7ede03c-47d8-424c-af01-aea590a7c046"
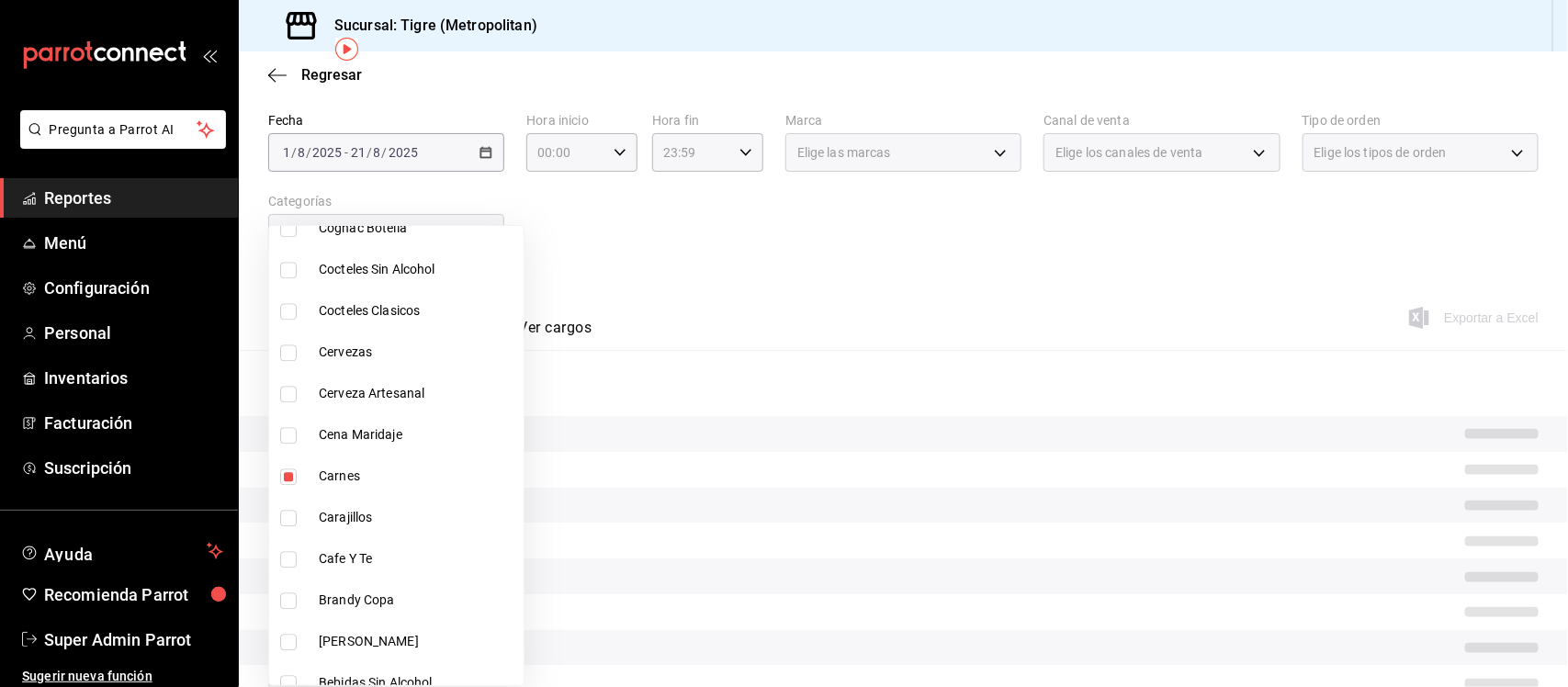
click at [823, 210] on div at bounding box center [784, 344] width 1568 height 687
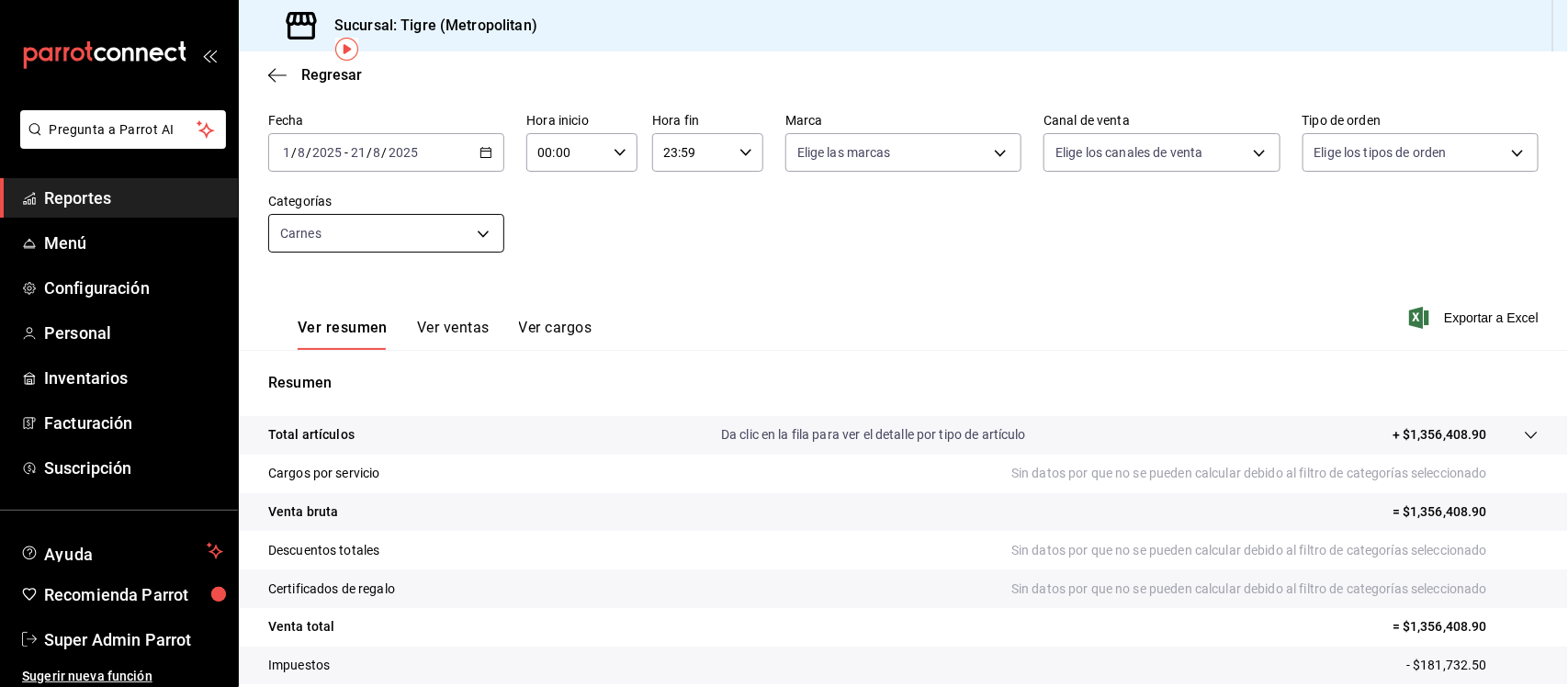
click at [411, 223] on body "Pregunta a Parrot AI Reportes Menú Configuración Personal Inventarios Facturaci…" at bounding box center [784, 344] width 1568 height 687
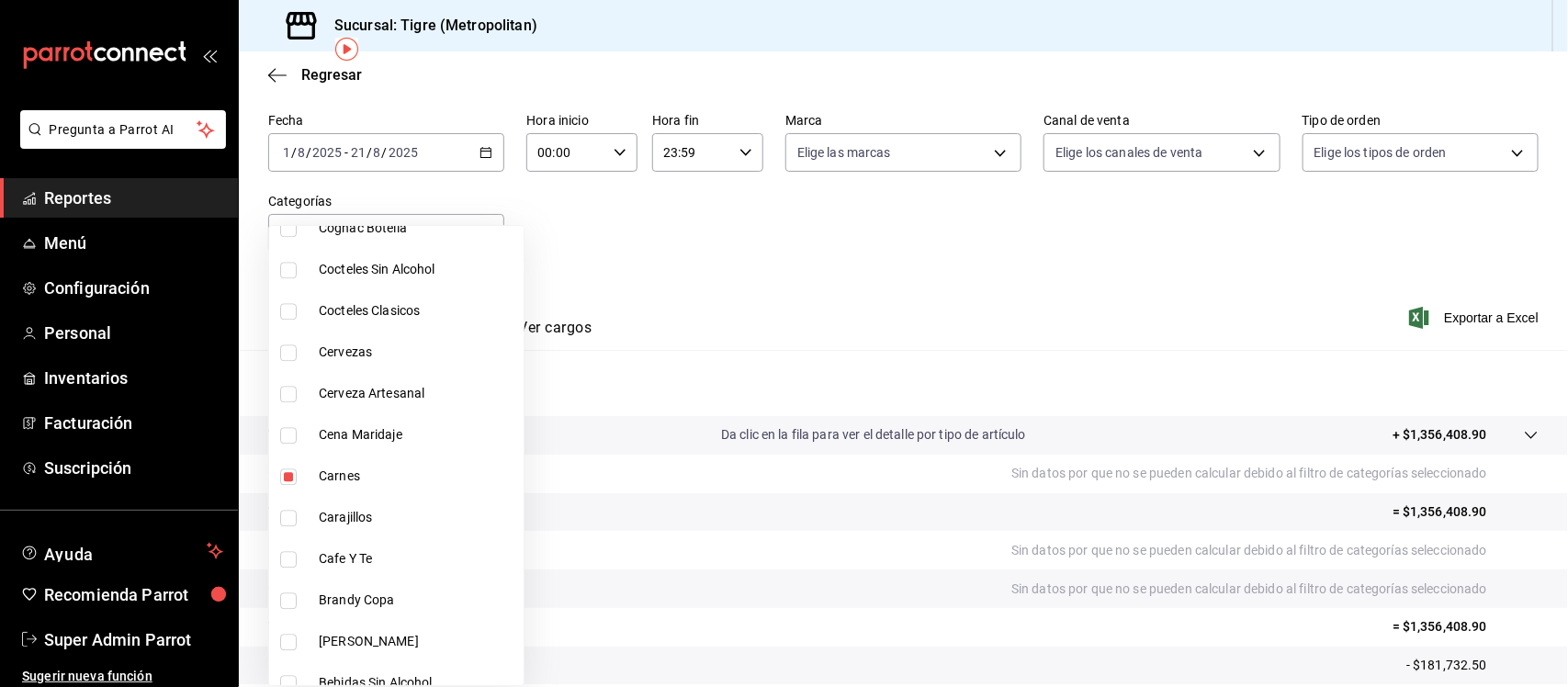
scroll to position [2163, 0]
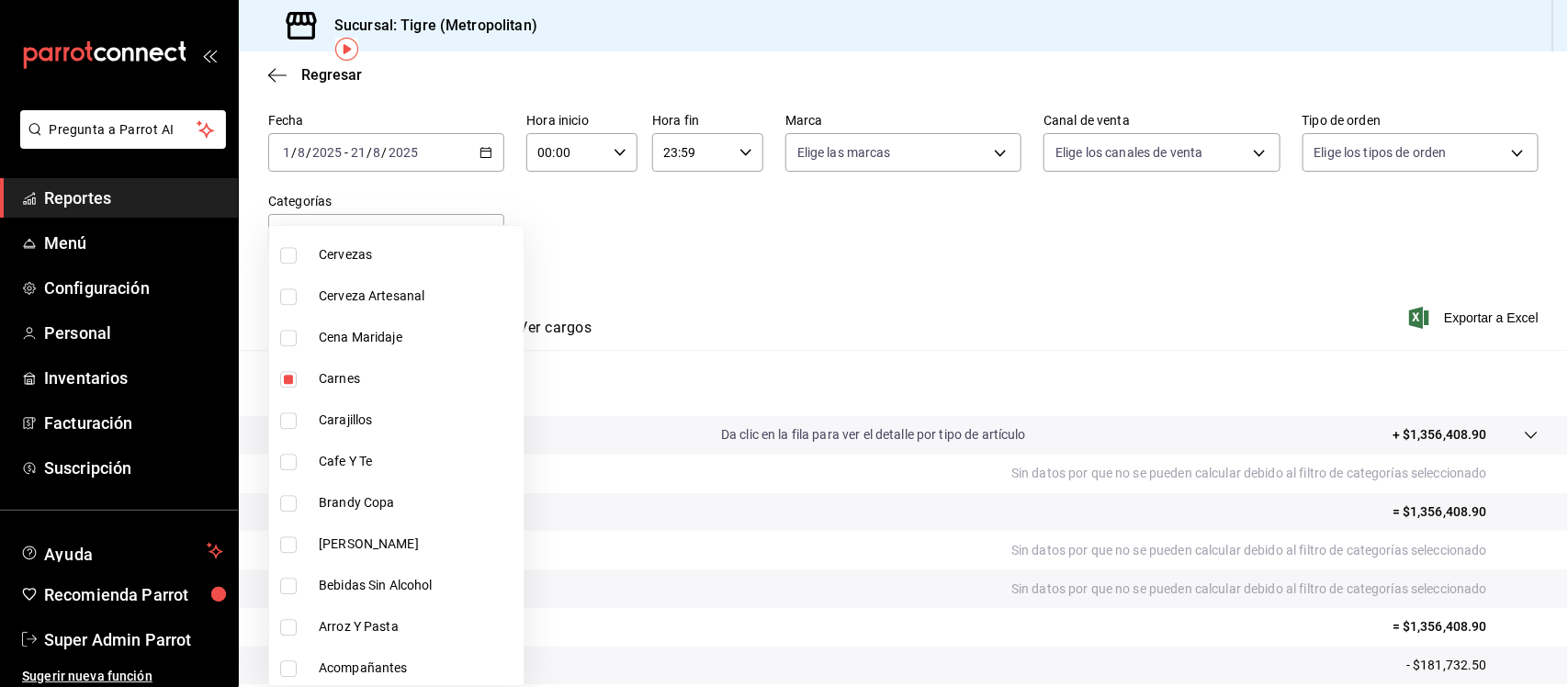
click at [283, 380] on input "checkbox" at bounding box center [288, 380] width 17 height 17
checkbox input "false"
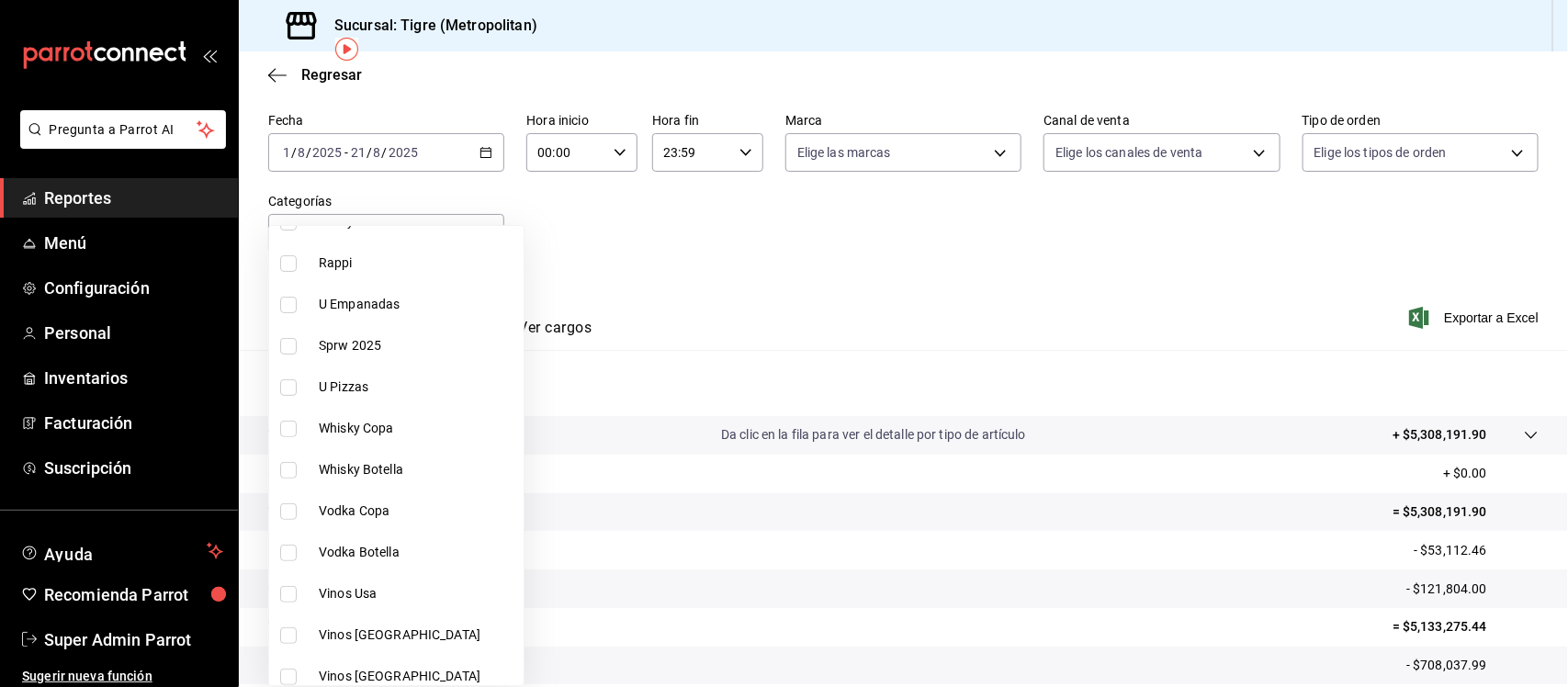
scroll to position [212, 0]
click at [291, 268] on input "checkbox" at bounding box center [288, 264] width 17 height 17
checkbox input "true"
type input "caf99542-990c-4e8d-88fe-5fb1a1487ffc"
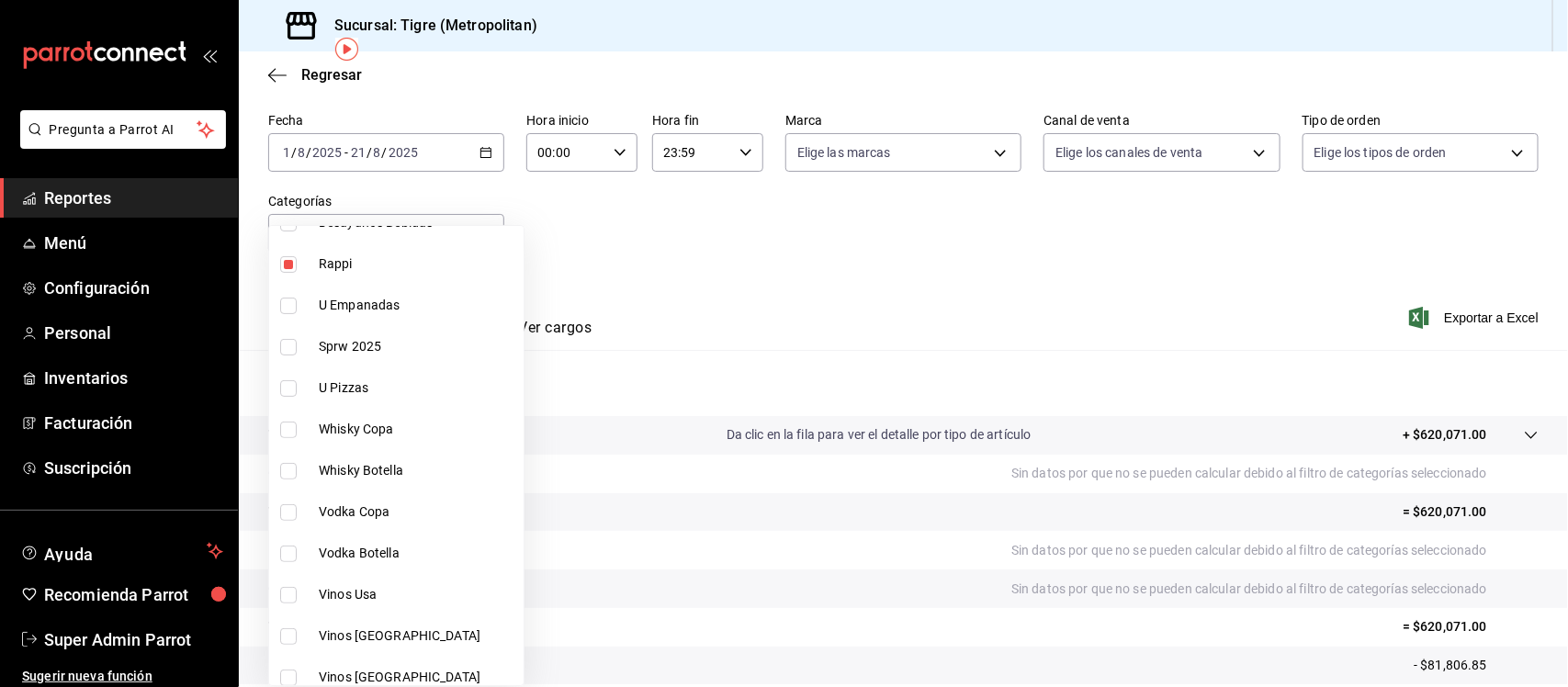
click at [878, 213] on div at bounding box center [784, 344] width 1568 height 687
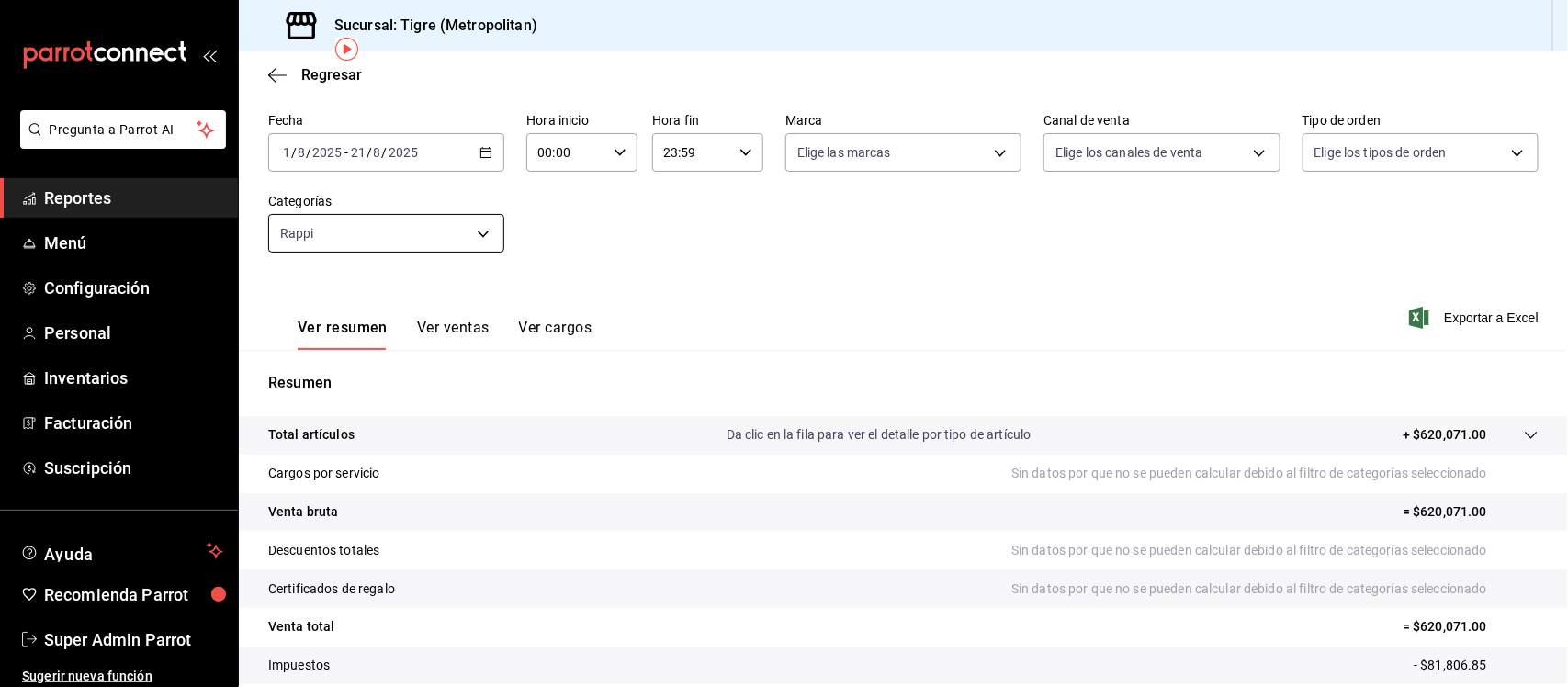
click at [467, 238] on body "Pregunta a Parrot AI Reportes Menú Configuración Personal Inventarios Facturaci…" at bounding box center [784, 344] width 1568 height 687
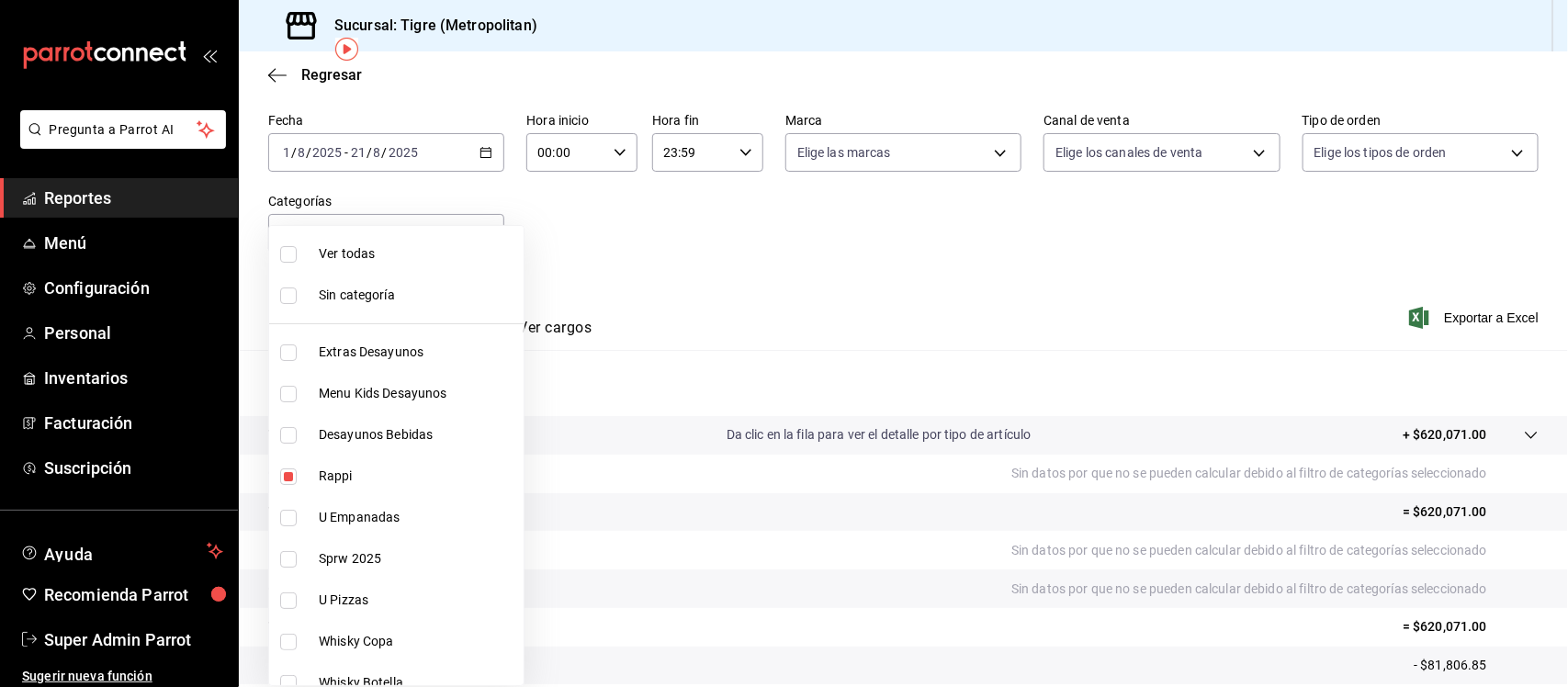
click at [292, 477] on input "checkbox" at bounding box center [288, 476] width 17 height 17
checkbox input "false"
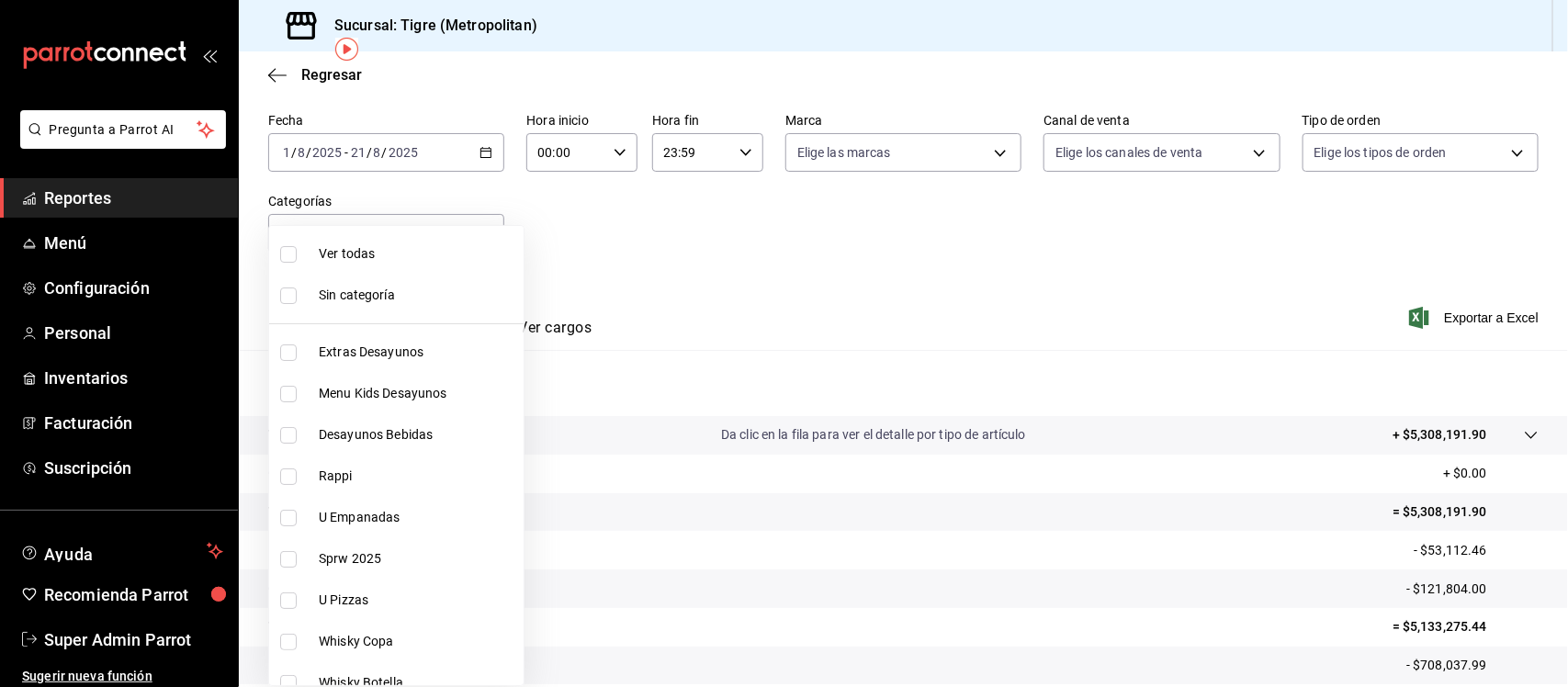
click at [805, 255] on div at bounding box center [784, 344] width 1568 height 687
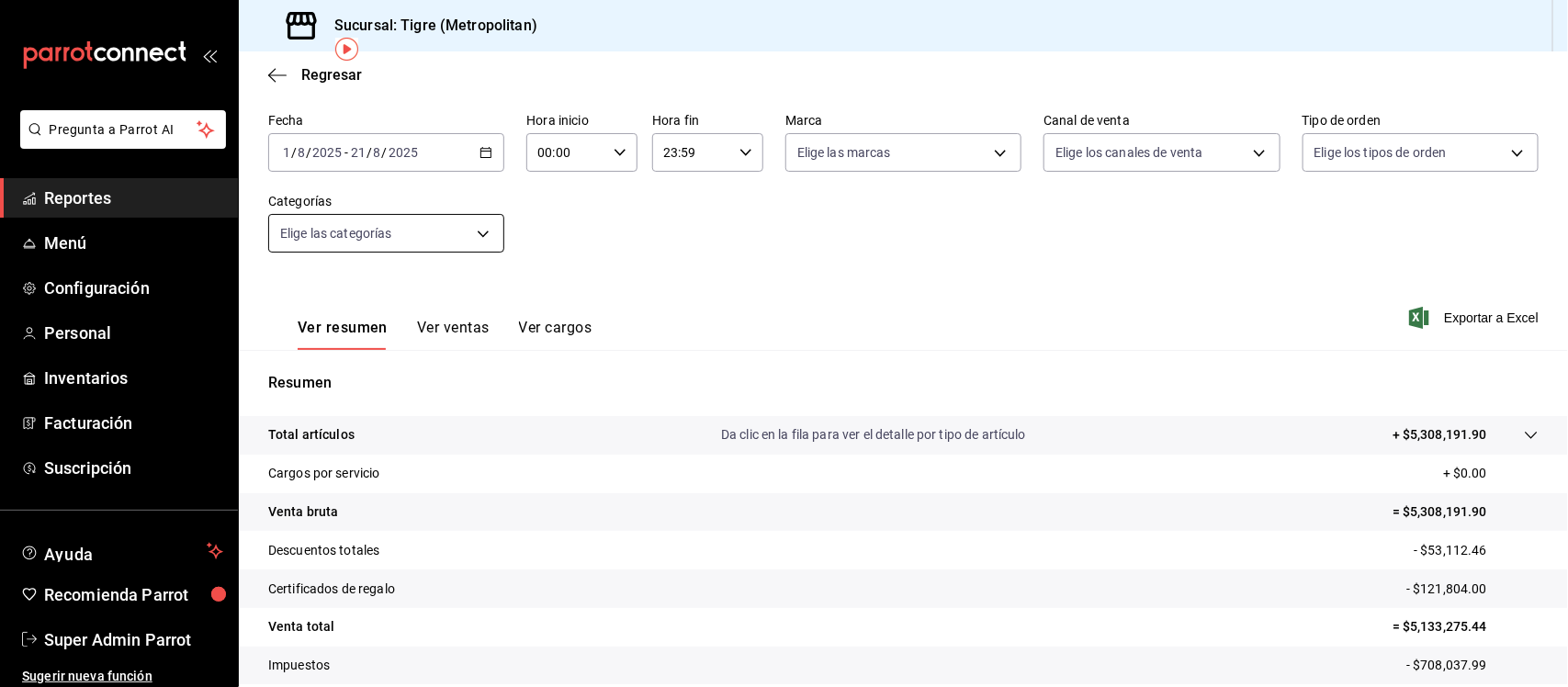
click at [474, 230] on body "Pregunta a Parrot AI Reportes Menú Configuración Personal Inventarios Facturaci…" at bounding box center [784, 344] width 1568 height 687
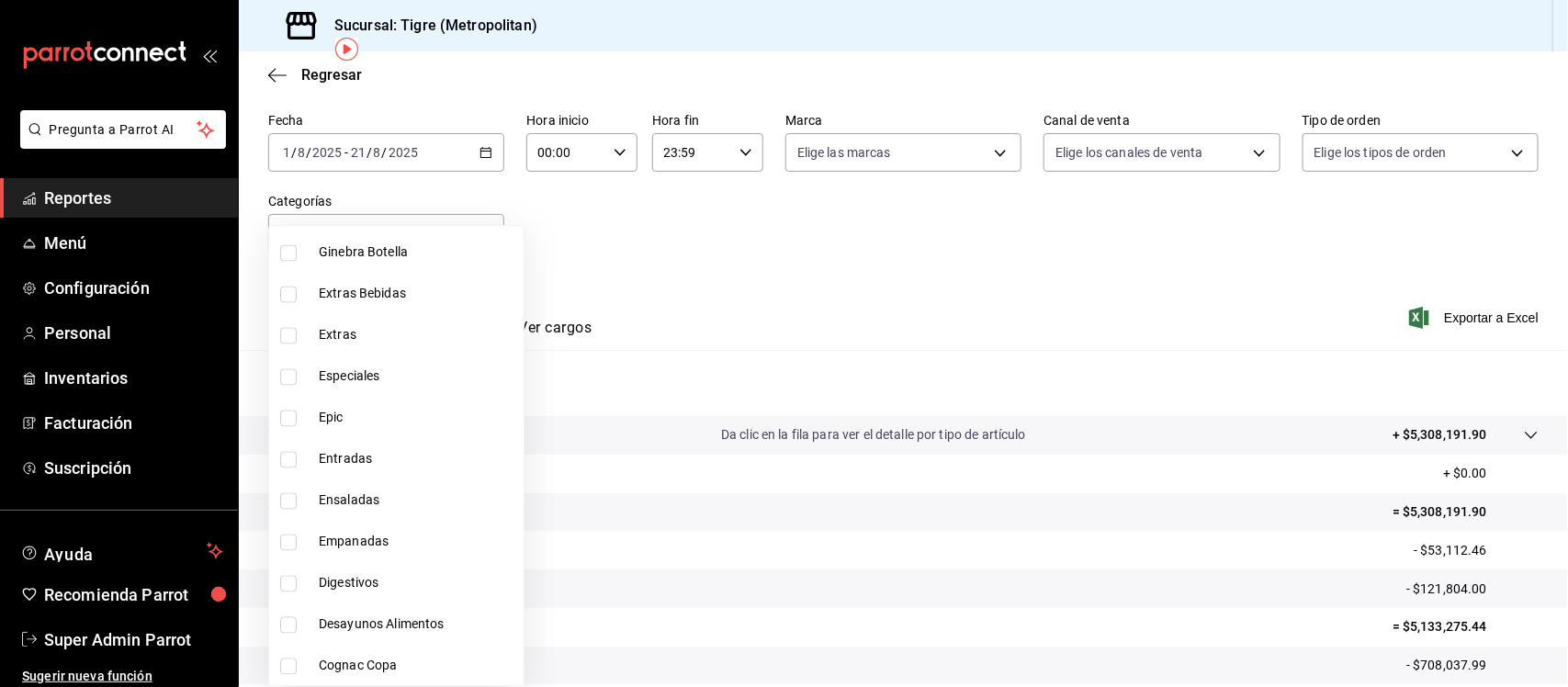
scroll to position [1607, 0]
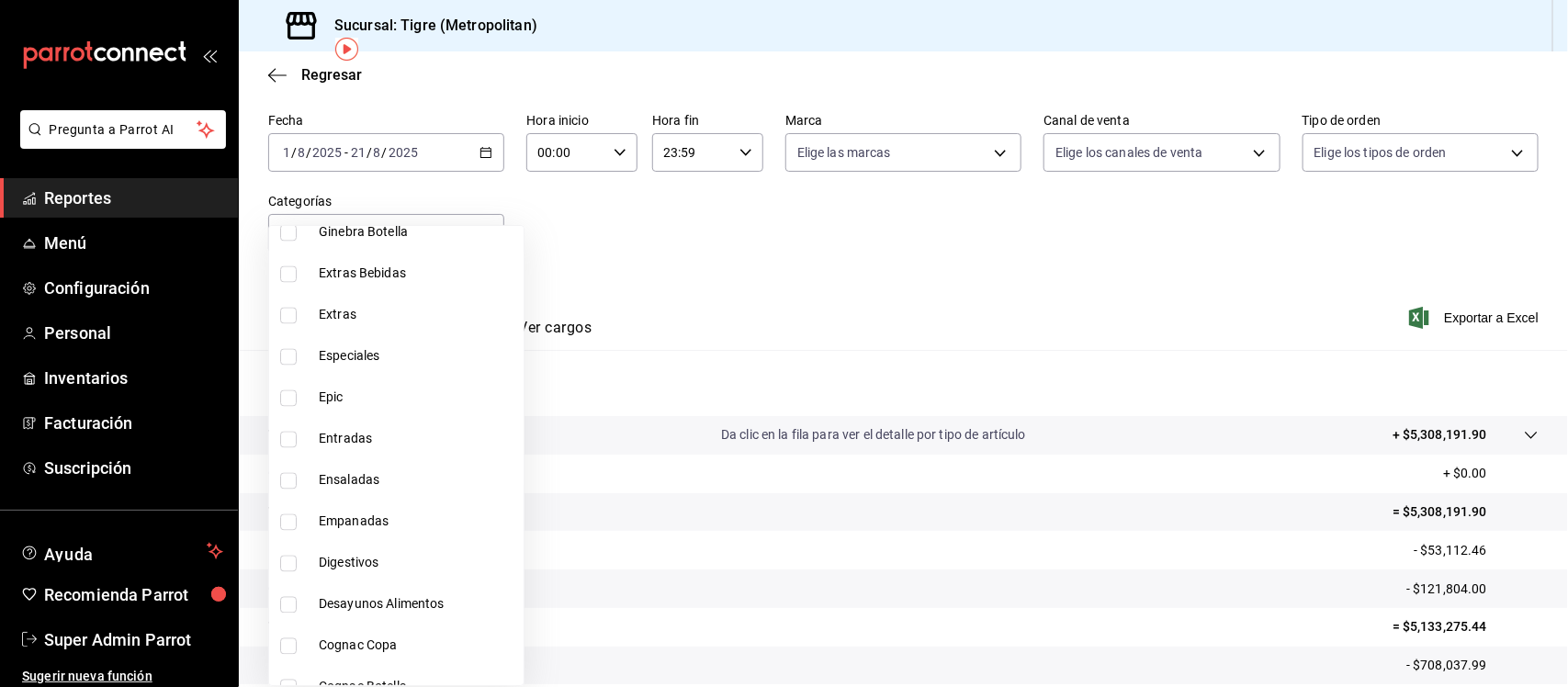
click at [289, 439] on input "checkbox" at bounding box center [288, 440] width 17 height 17
checkbox input "true"
type input "cf8e55ef-d19a-4073-b24c-d890e99fec71"
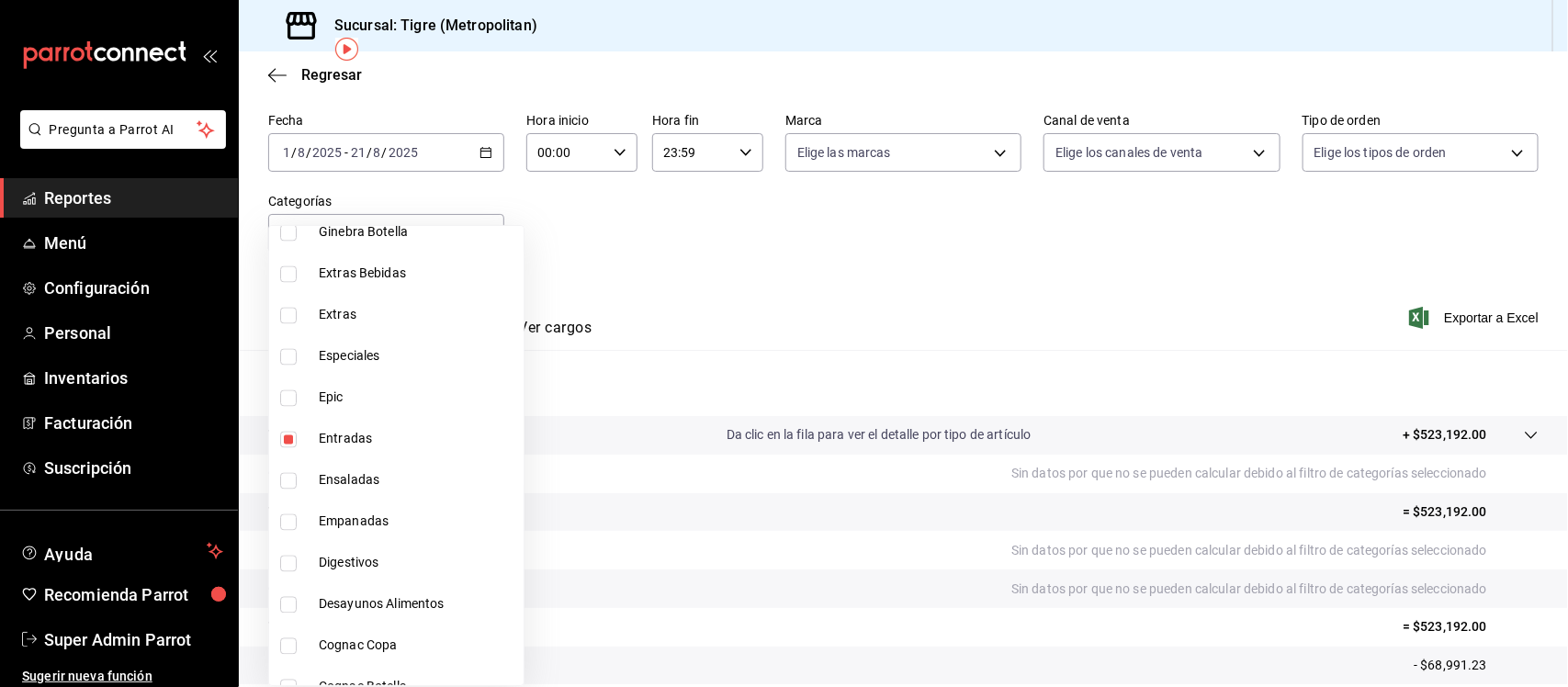
click at [809, 228] on div at bounding box center [784, 344] width 1568 height 687
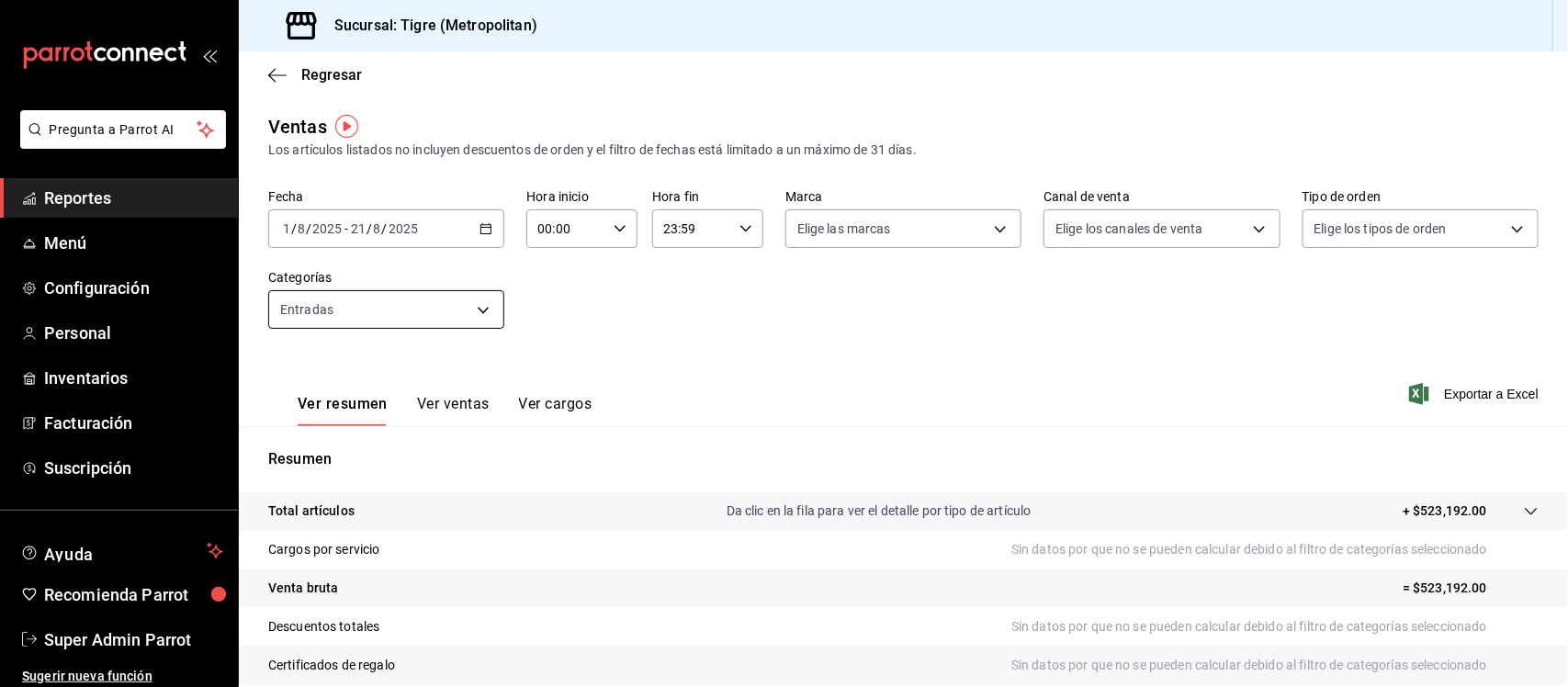
click at [479, 314] on body "Pregunta a Parrot AI Reportes Menú Configuración Personal Inventarios Facturaci…" at bounding box center [784, 344] width 1568 height 687
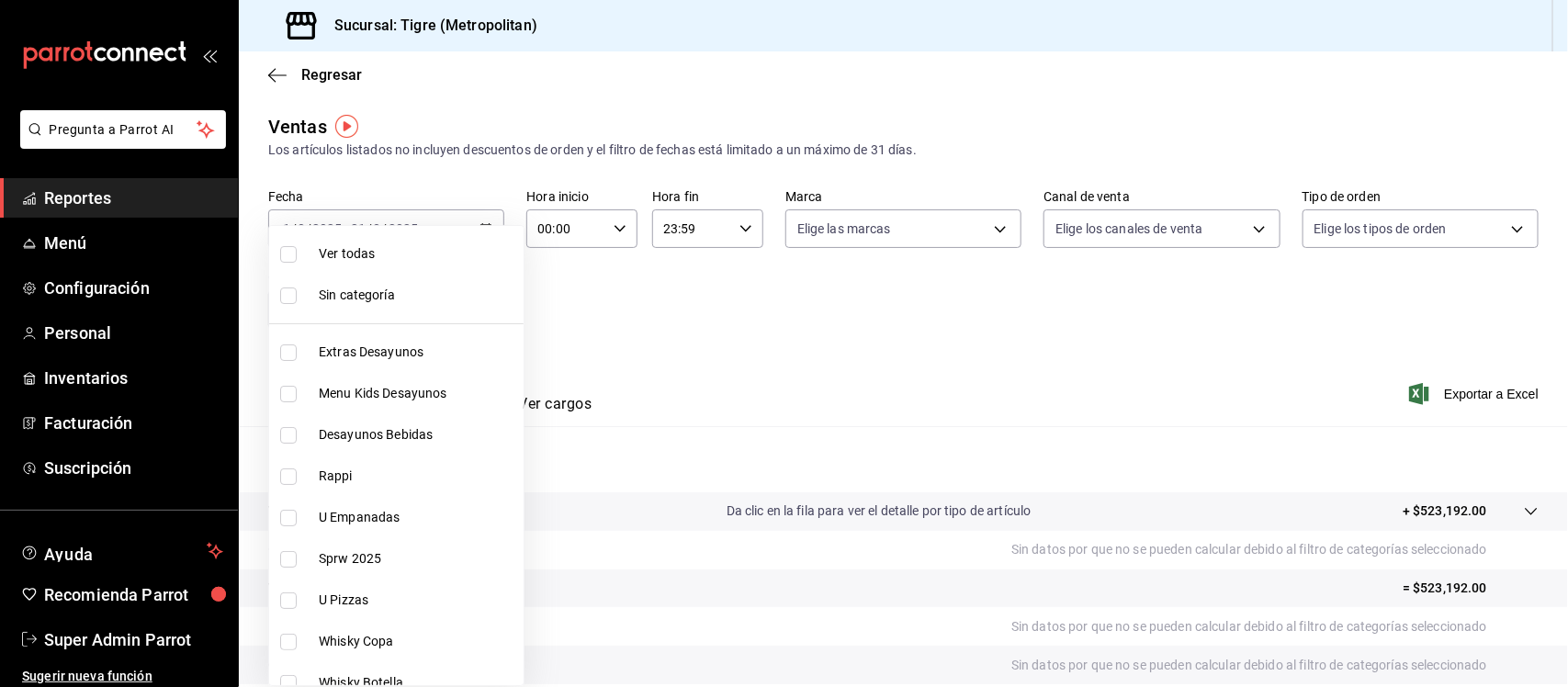
click at [294, 475] on input "checkbox" at bounding box center [288, 476] width 17 height 17
checkbox input "true"
type input "cf8e55ef-d19a-4073-b24c-d890e99fec71,caf99542-990c-4e8d-88fe-5fb1a1487ffc"
click at [884, 296] on div at bounding box center [784, 344] width 1568 height 687
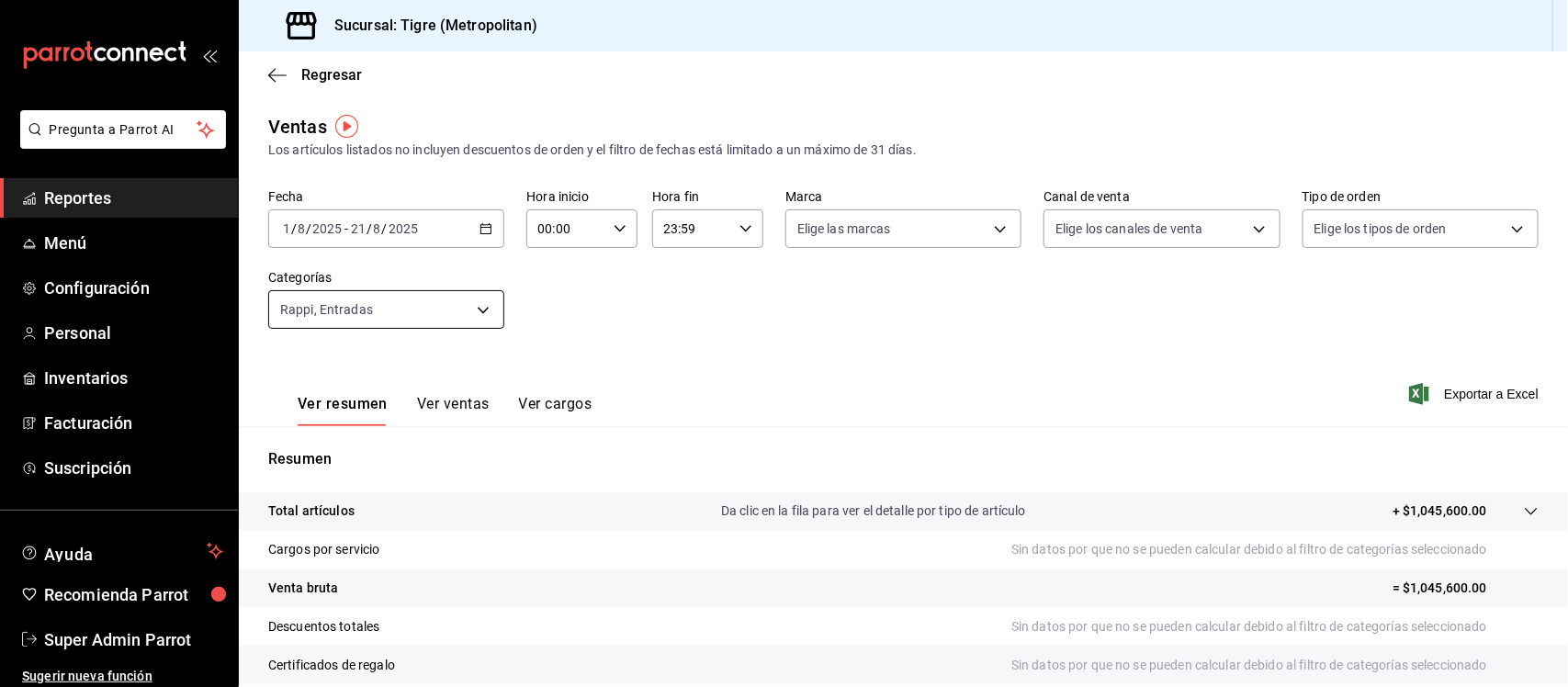
click at [460, 317] on body "Pregunta a Parrot AI Reportes Menú Configuración Personal Inventarios Facturaci…" at bounding box center [784, 344] width 1568 height 687
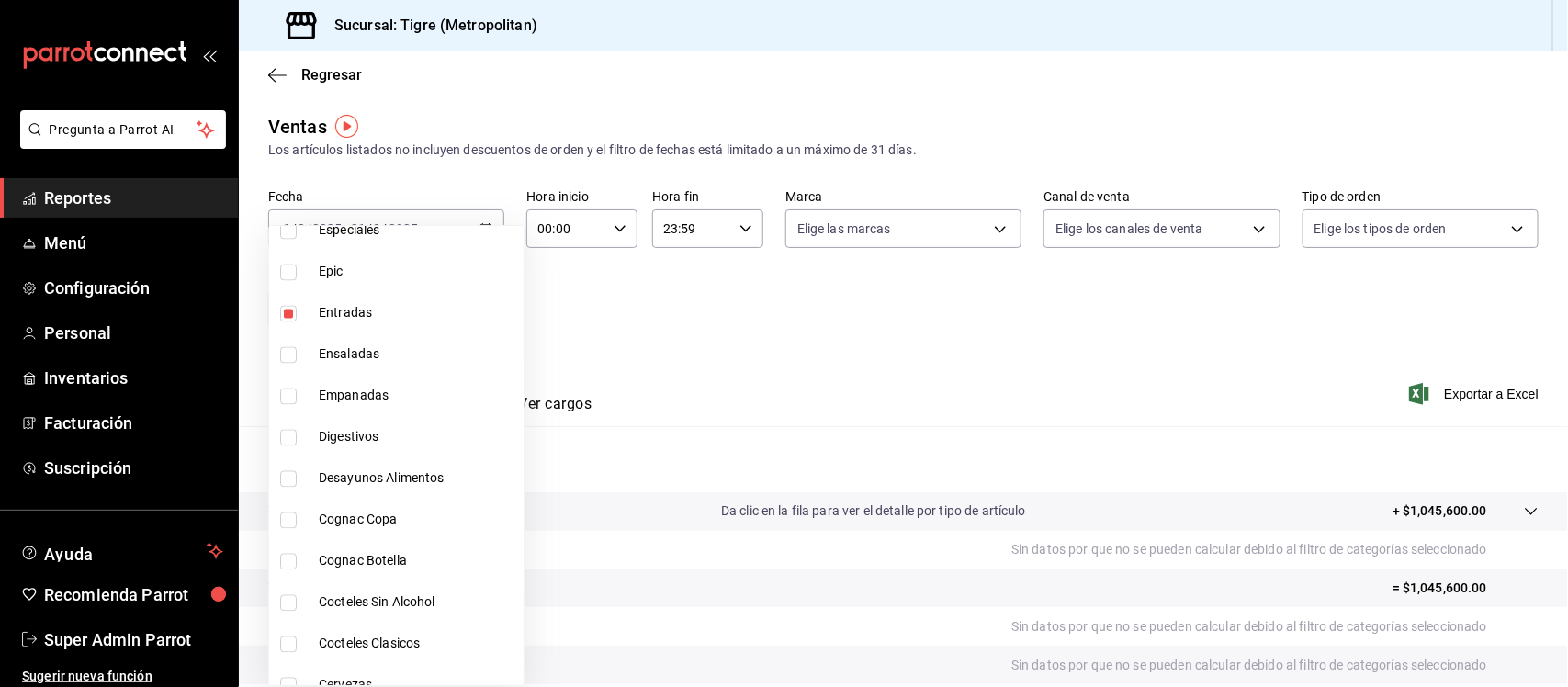
scroll to position [1607, 0]
click at [287, 440] on input "checkbox" at bounding box center [288, 440] width 17 height 17
checkbox input "false"
type input "caf99542-990c-4e8d-88fe-5fb1a1487ffc"
click at [808, 296] on div at bounding box center [784, 344] width 1568 height 687
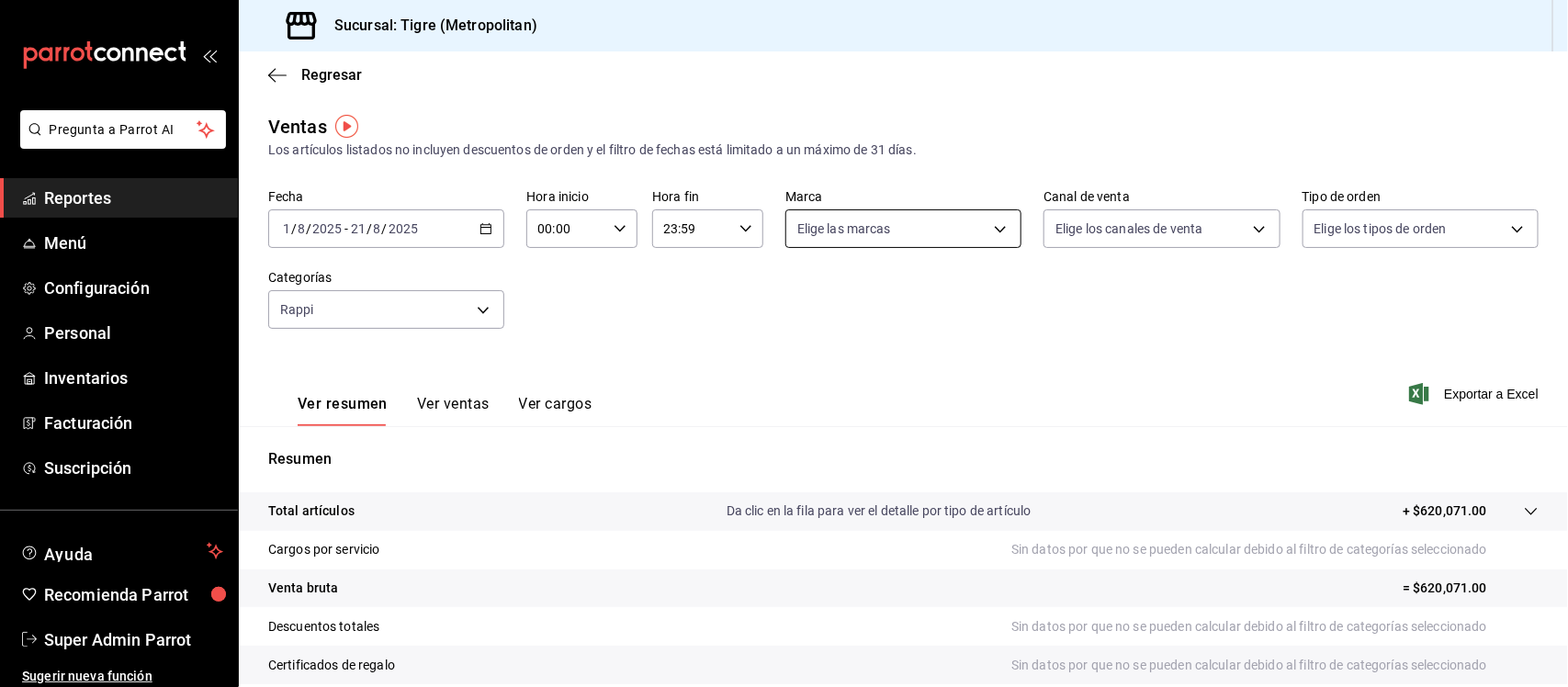
click at [985, 230] on body "Pregunta a Parrot AI Reportes Menú Configuración Personal Inventarios Facturaci…" at bounding box center [784, 344] width 1568 height 687
click at [868, 363] on span "Tigre (Metropolitan)" at bounding box center [916, 361] width 175 height 19
type input "d2a20516-989b-40fe-838d-c8b0b31ef0ff"
checkbox input "true"
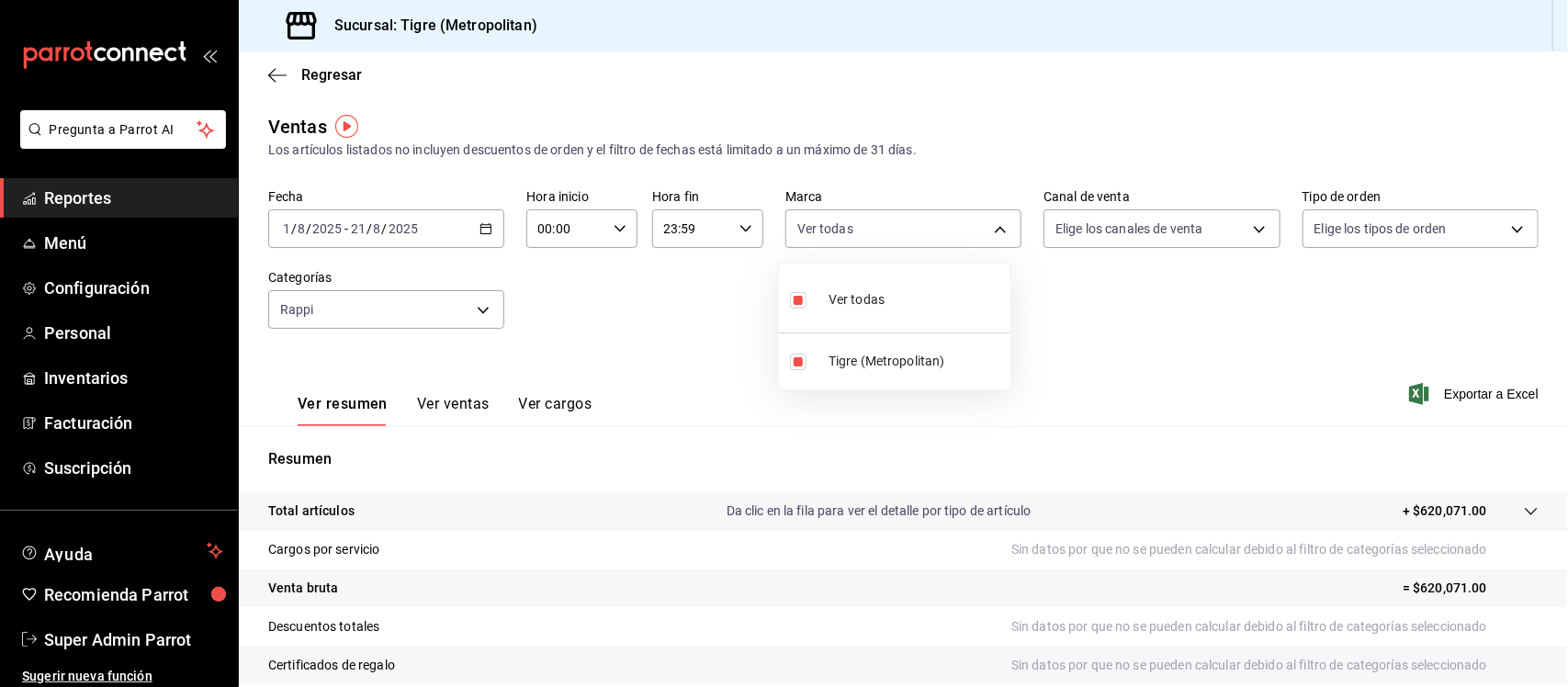
click at [674, 304] on div at bounding box center [784, 344] width 1568 height 687
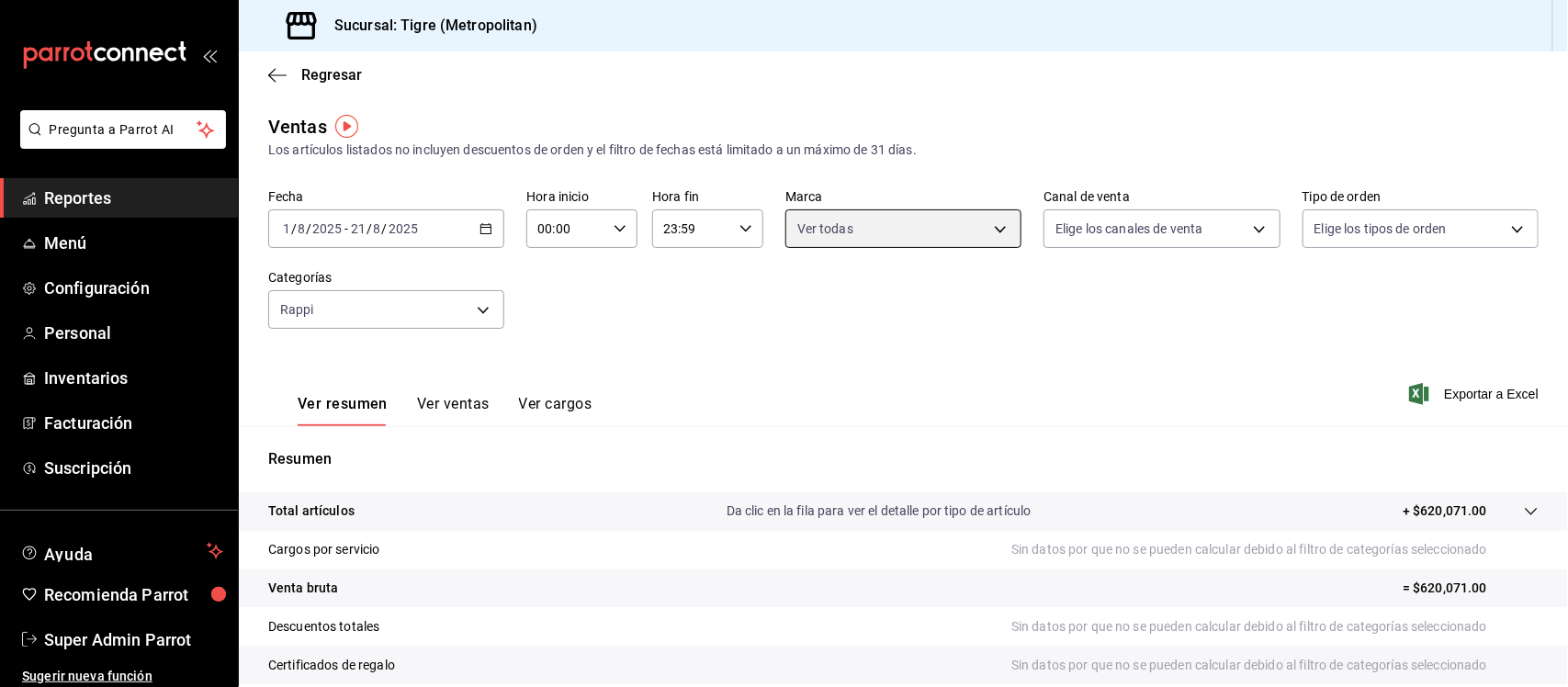
scroll to position [114, 0]
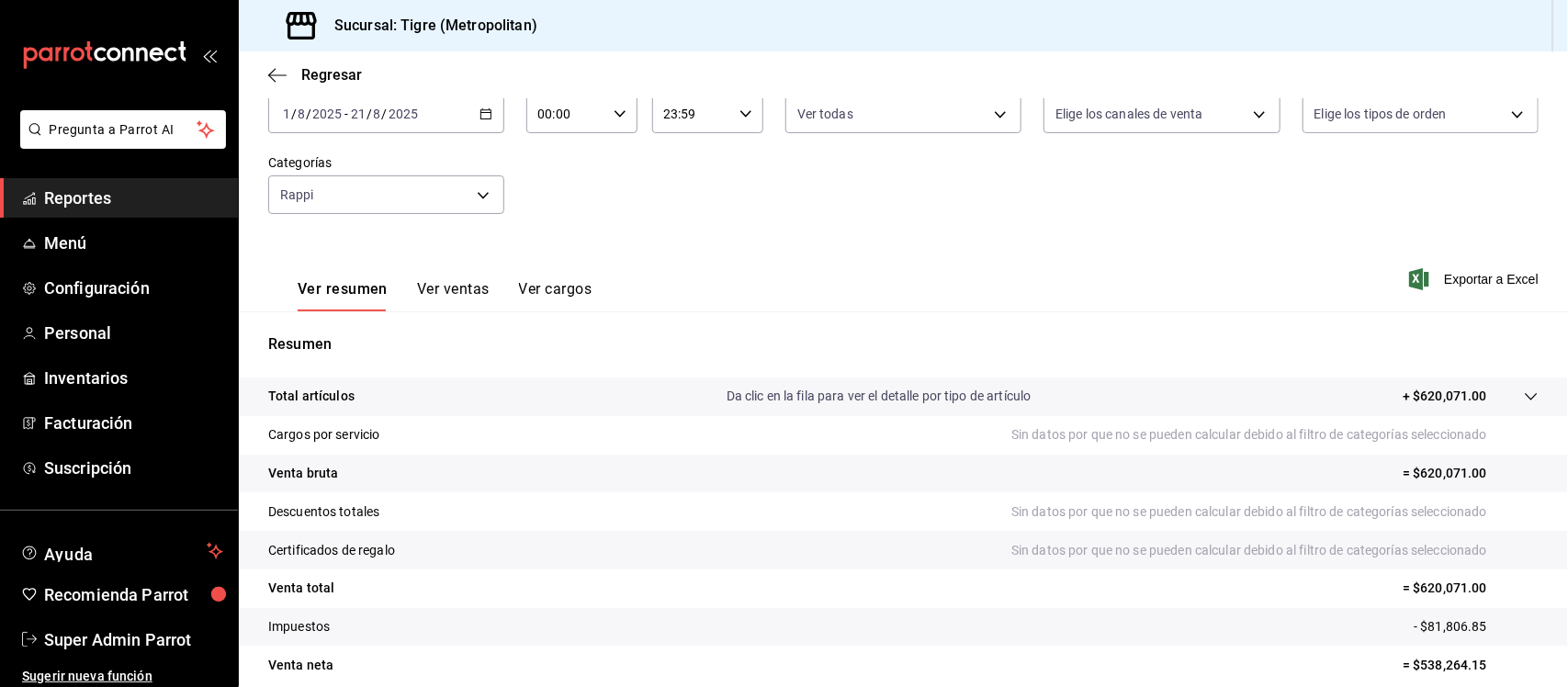
click at [442, 287] on button "Ver ventas" at bounding box center [453, 295] width 73 height 31
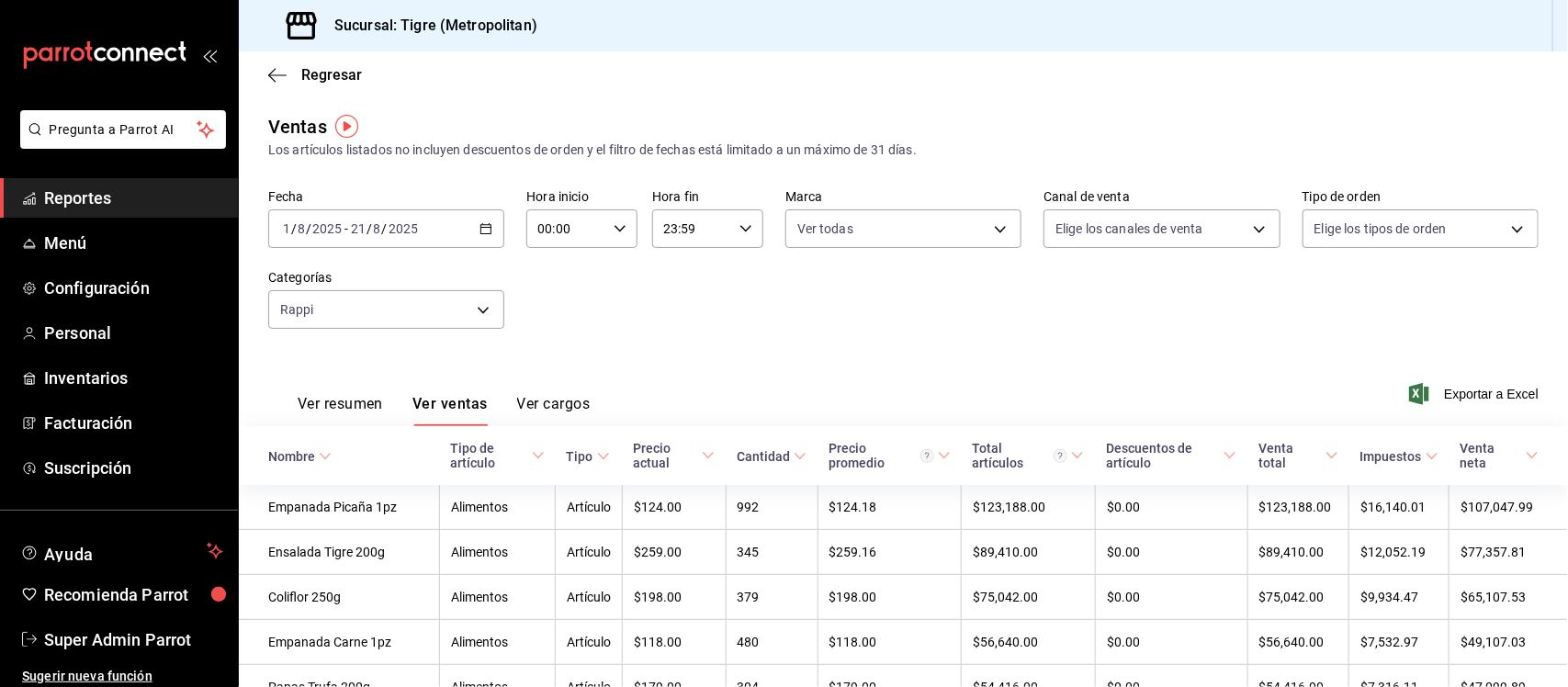
click at [364, 404] on button "Ver resumen" at bounding box center [340, 410] width 85 height 31
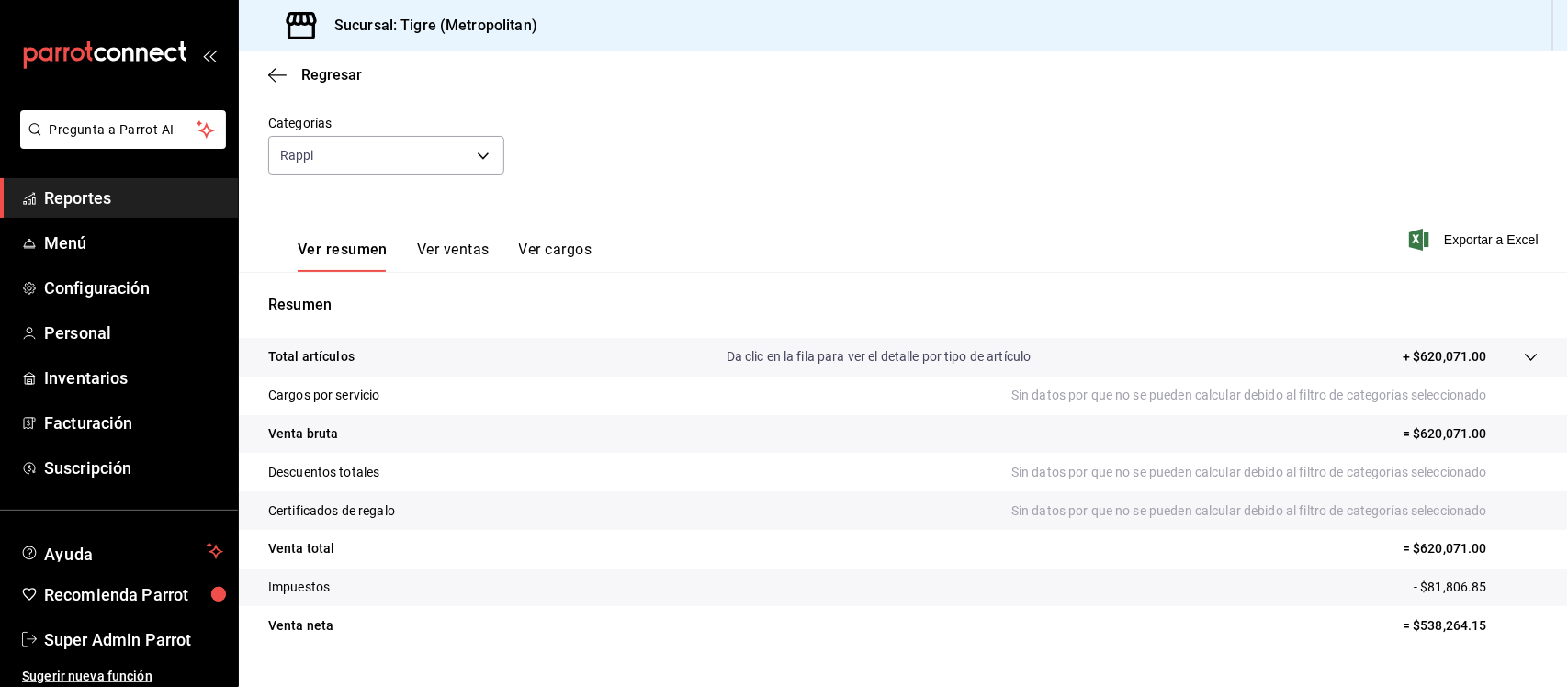
scroll to position [191, 0]
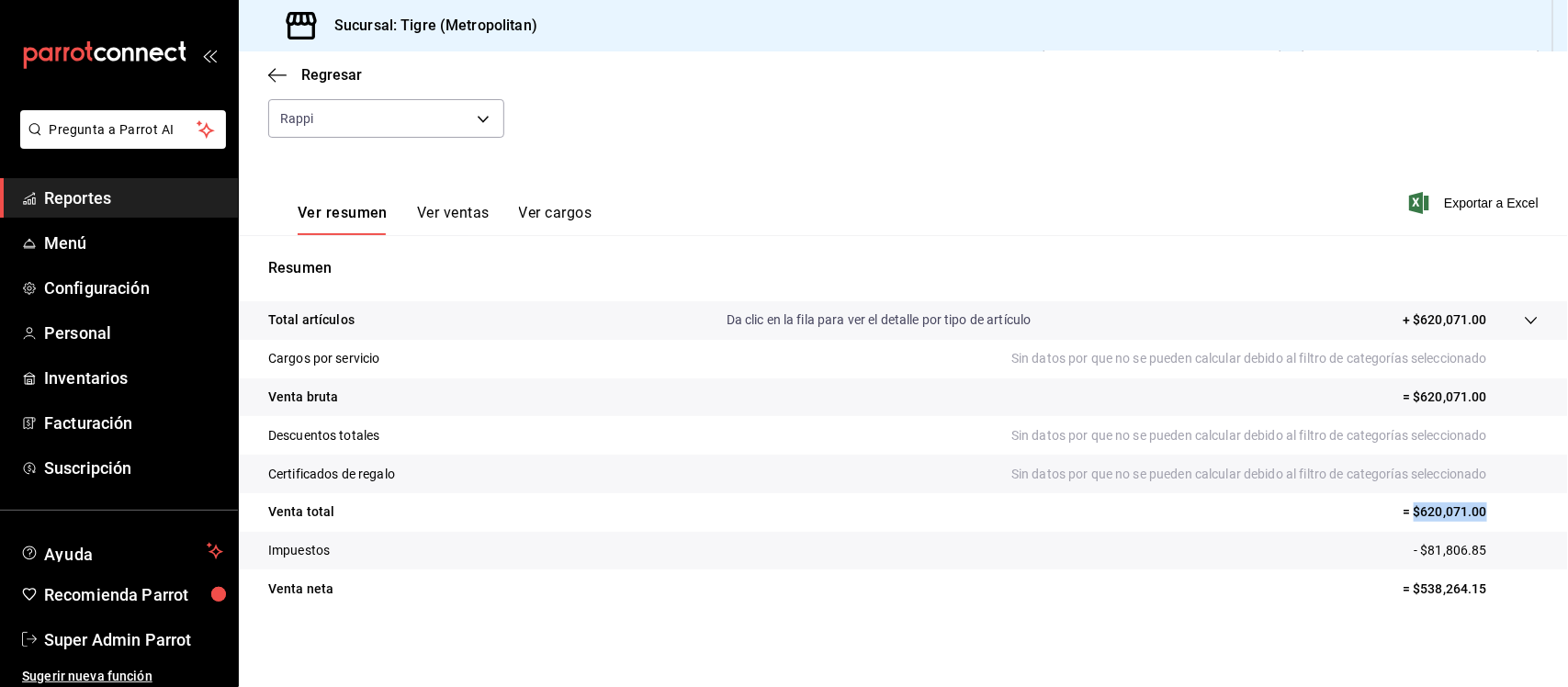
drag, startPoint x: 1471, startPoint y: 512, endPoint x: 1399, endPoint y: 510, distance: 72.0
click at [1403, 510] on p "= $620,071.00" at bounding box center [1470, 512] width 136 height 19
copy p "$620,071.00"
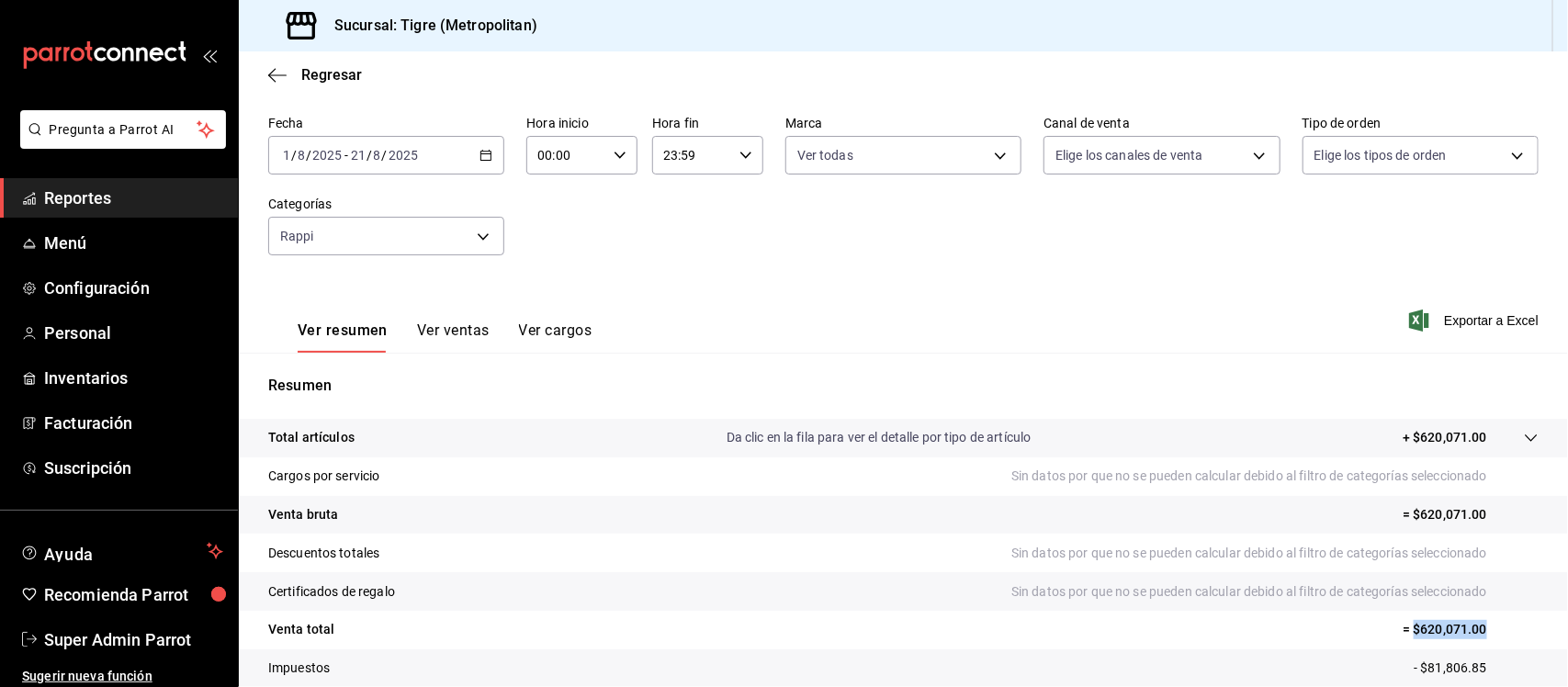
scroll to position [114, 0]
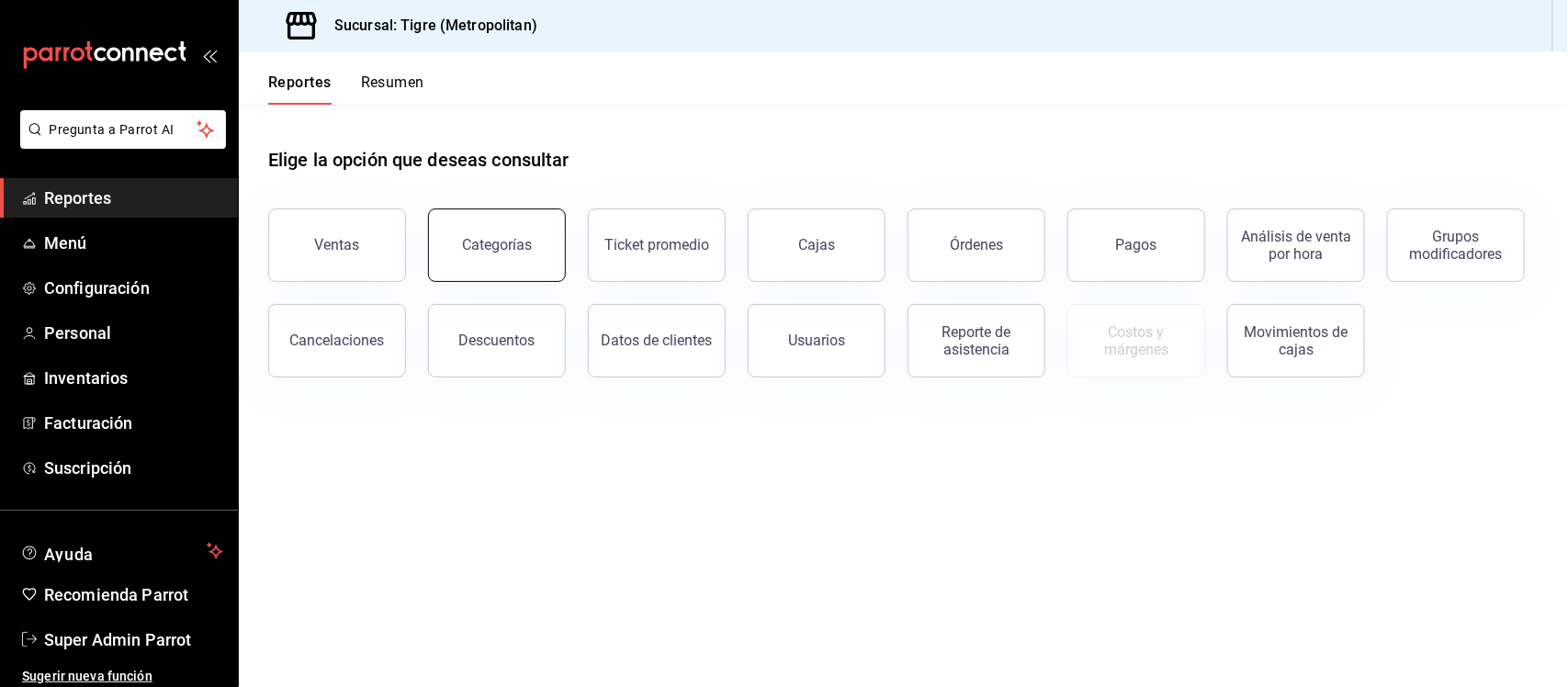
click at [533, 222] on button "Categorías" at bounding box center [496, 246] width 138 height 74
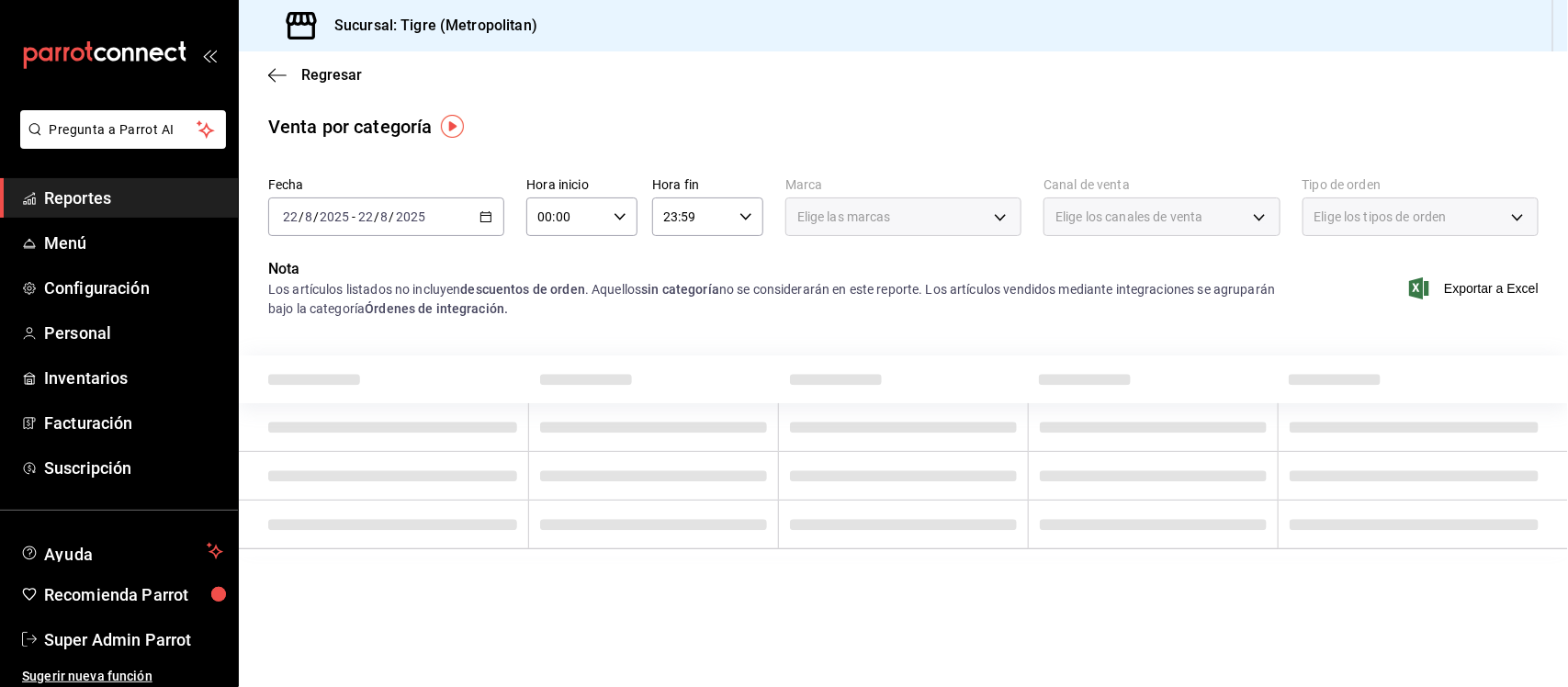
click at [485, 213] on icon "button" at bounding box center [486, 217] width 13 height 13
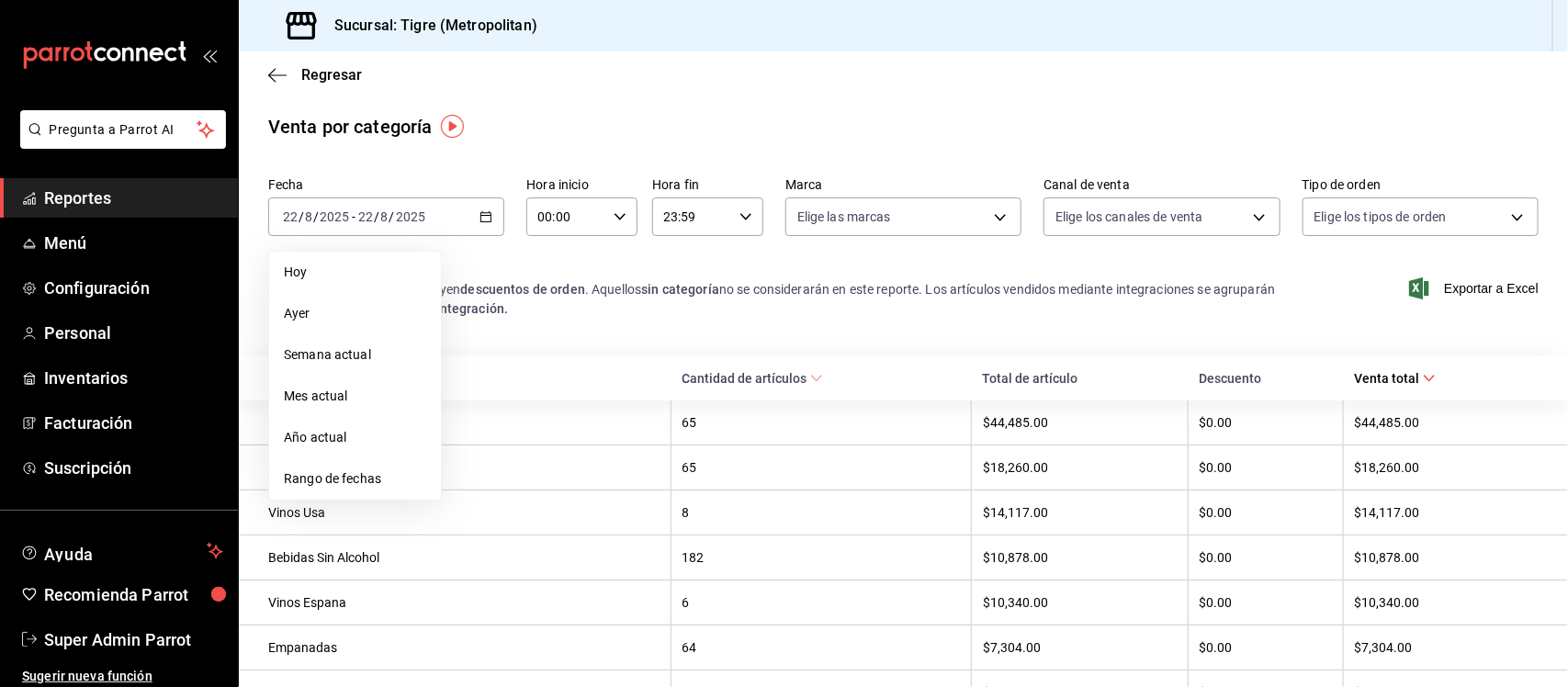
click at [360, 346] on span "Semana actual" at bounding box center [355, 355] width 142 height 19
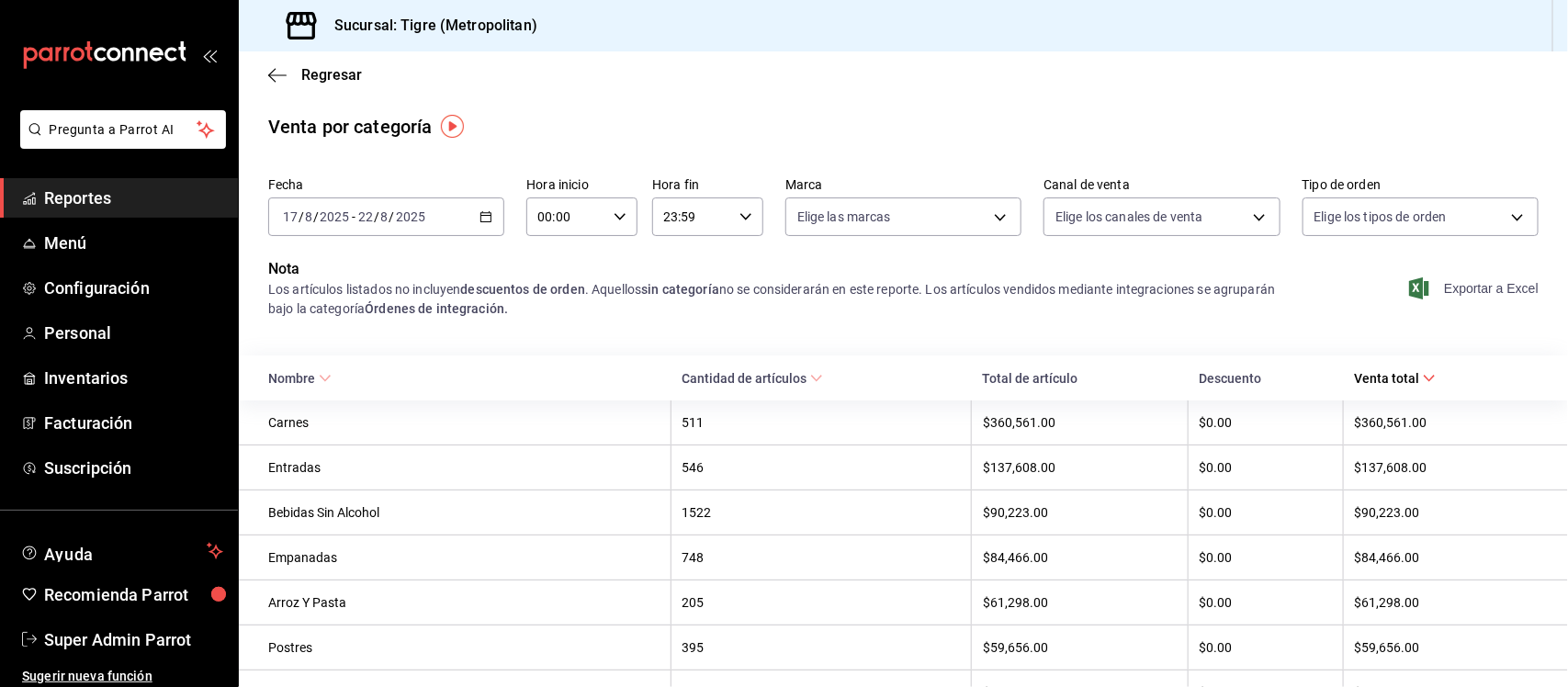
click at [1444, 286] on span "Exportar a Excel" at bounding box center [1476, 288] width 126 height 22
click at [484, 218] on icon "button" at bounding box center [486, 217] width 13 height 13
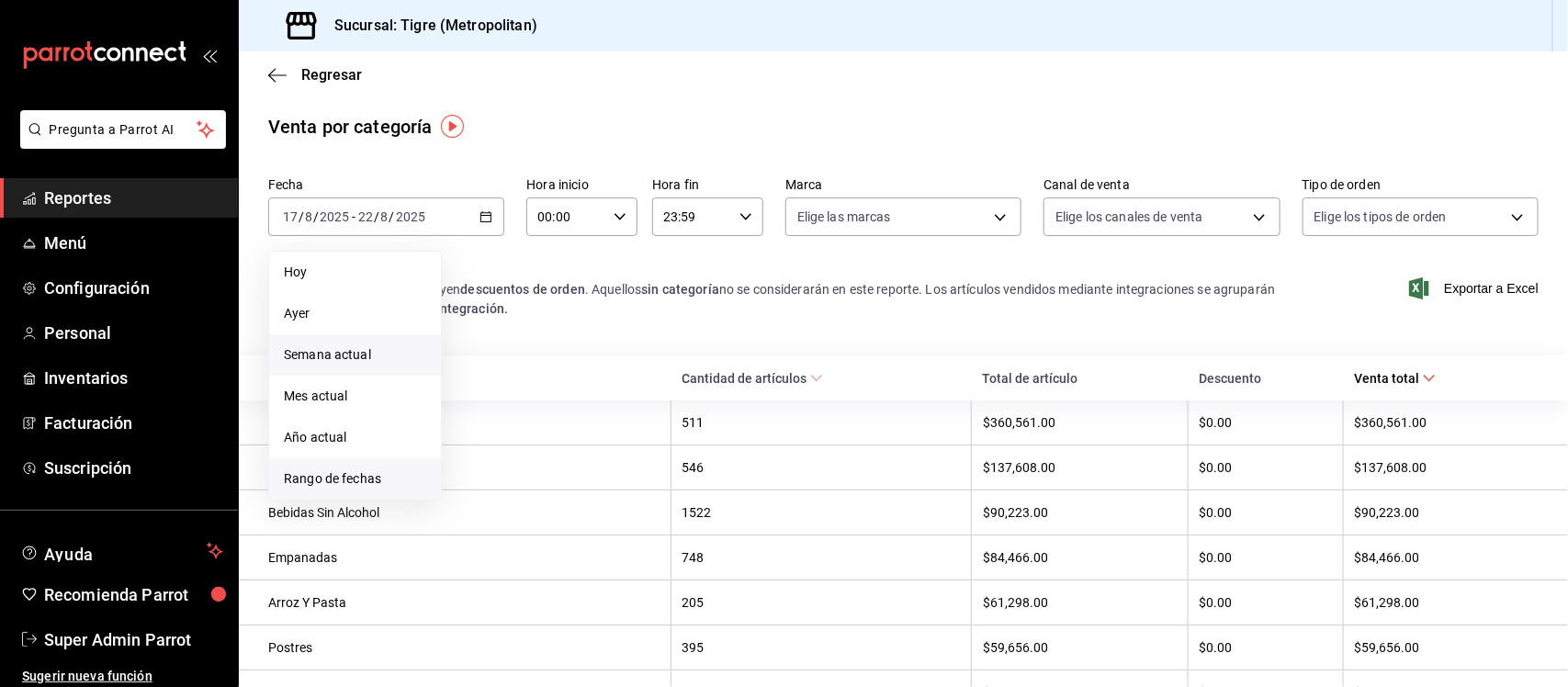
click at [375, 473] on span "Rango de fechas" at bounding box center [355, 478] width 142 height 19
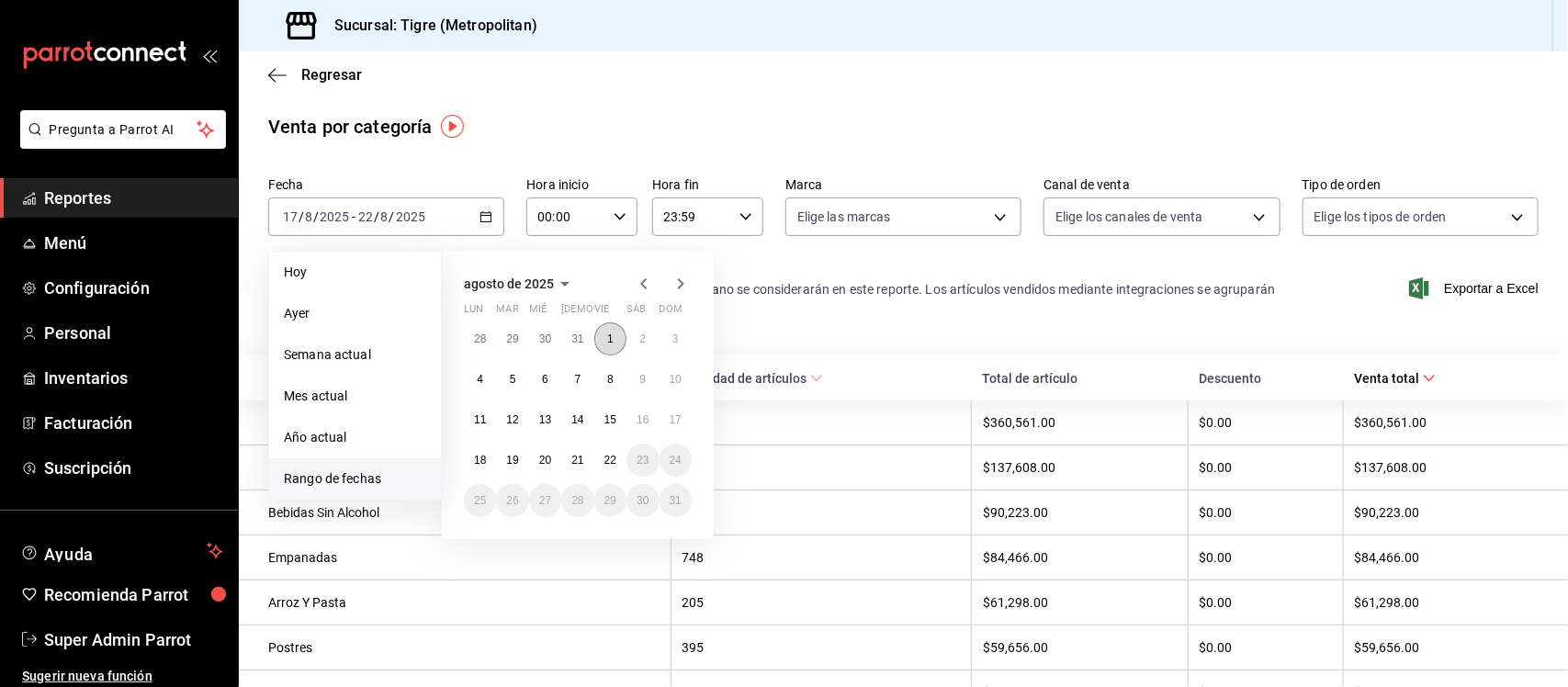
click at [613, 337] on abbr "1" at bounding box center [610, 339] width 6 height 13
click at [578, 460] on abbr "21" at bounding box center [577, 460] width 12 height 13
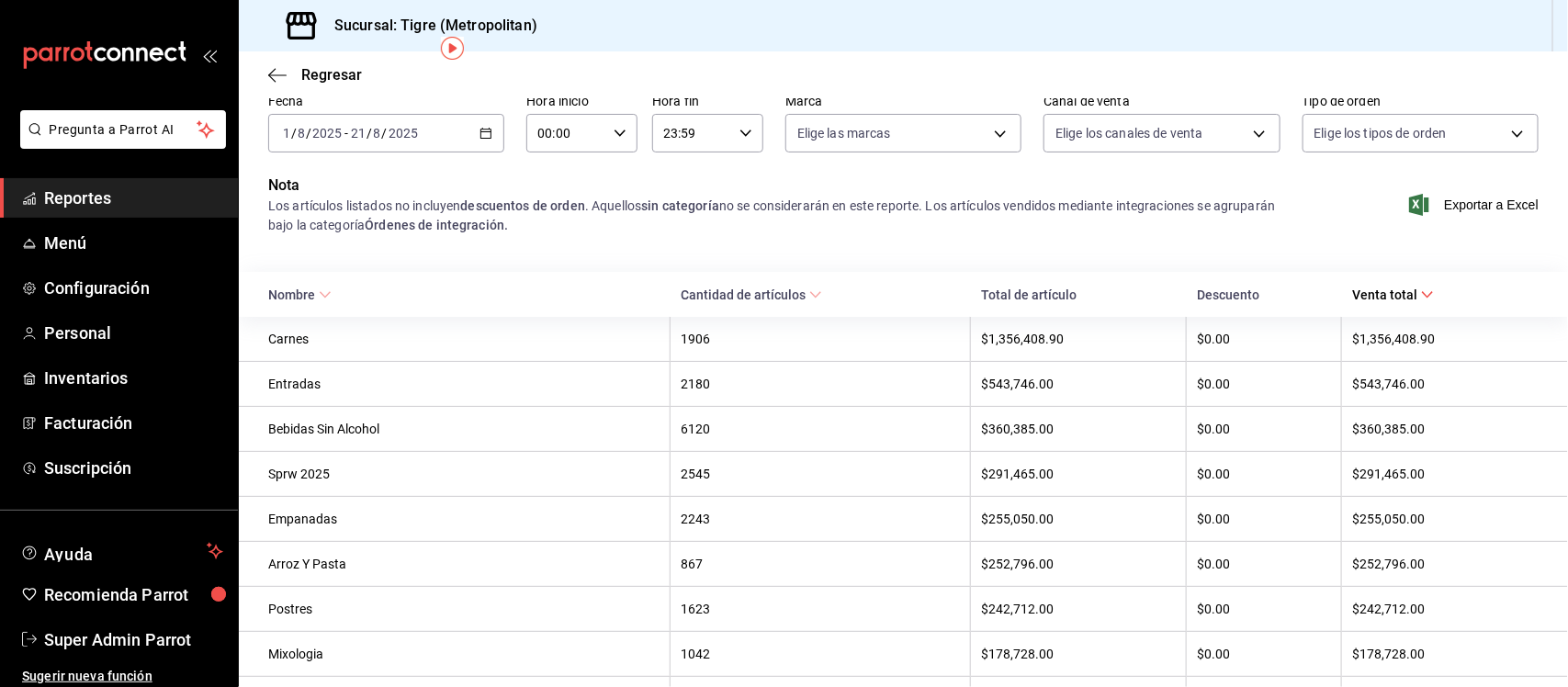
scroll to position [78, 0]
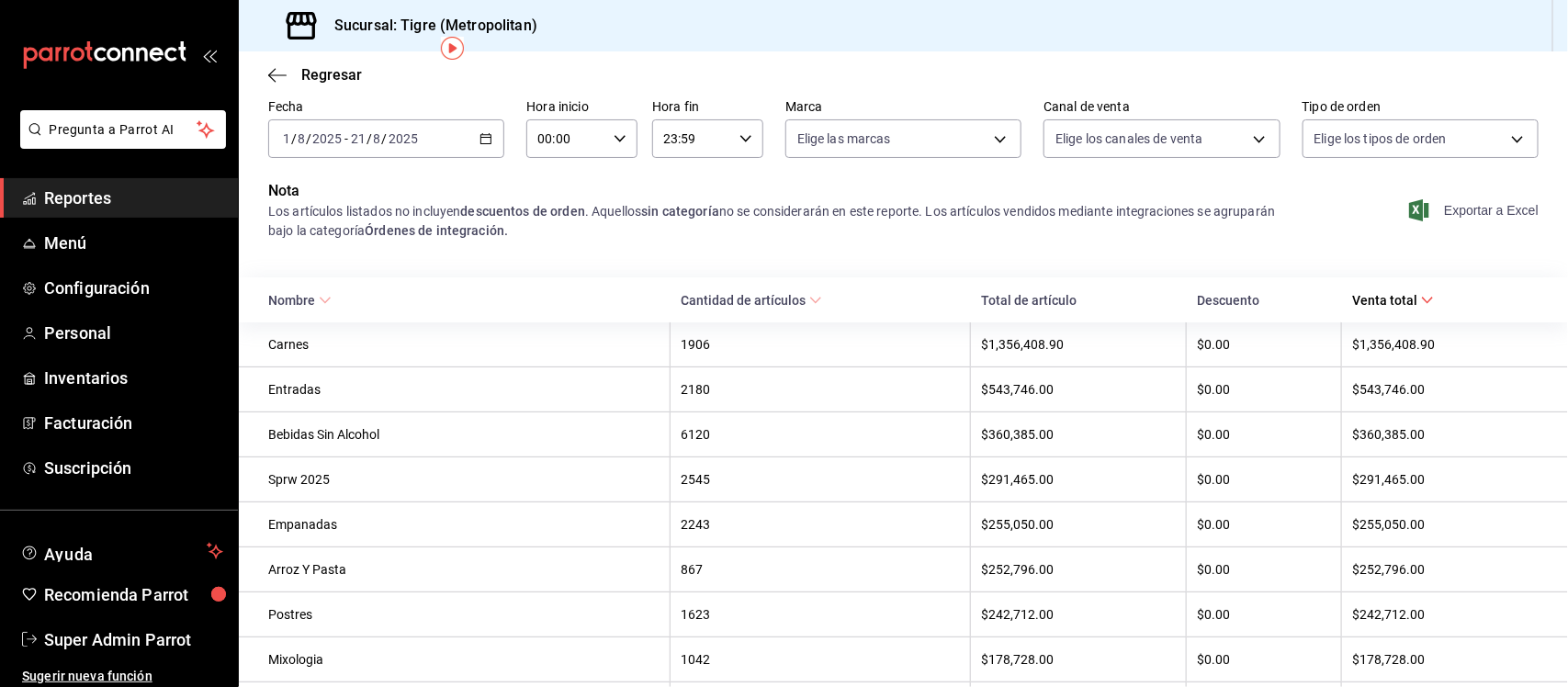
click at [1458, 211] on span "Exportar a Excel" at bounding box center [1476, 211] width 126 height 22
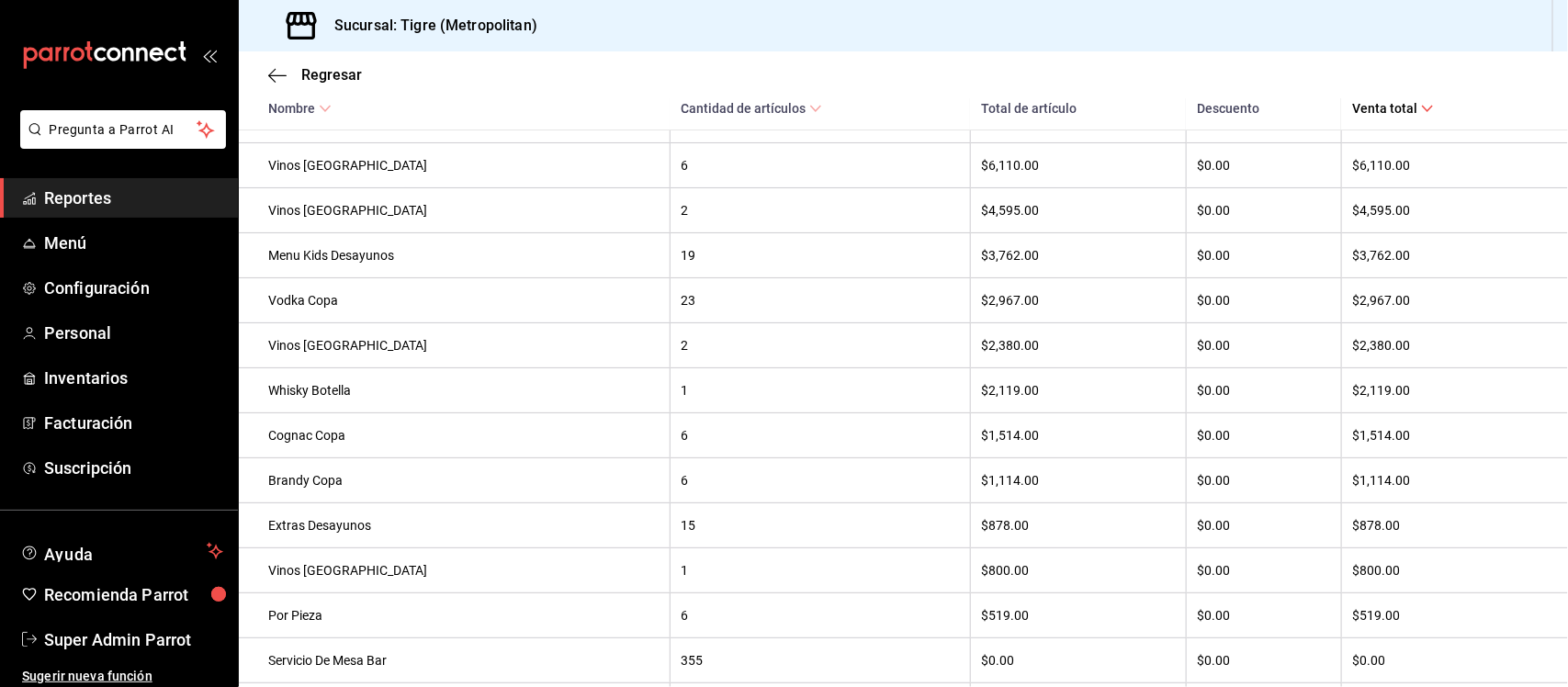
scroll to position [1914, 0]
